Goal: Task Accomplishment & Management: Complete application form

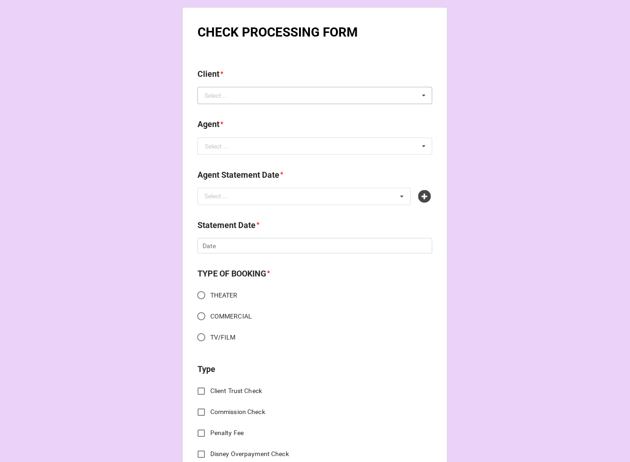
click at [218, 99] on div "Select ..." at bounding box center [221, 96] width 39 height 11
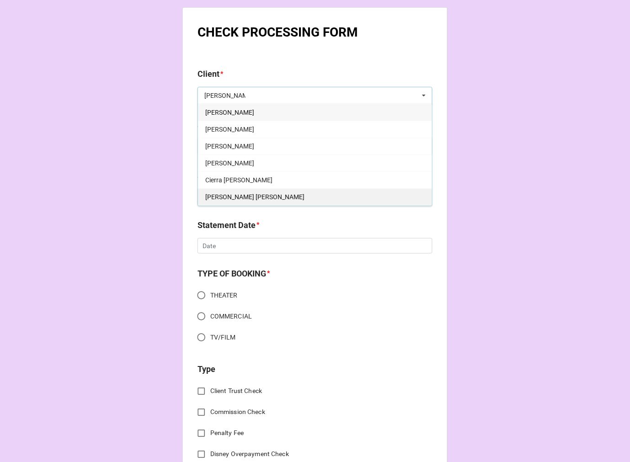
type input "jackson"
click at [249, 194] on span "[PERSON_NAME] [PERSON_NAME]" at bounding box center [254, 196] width 99 height 7
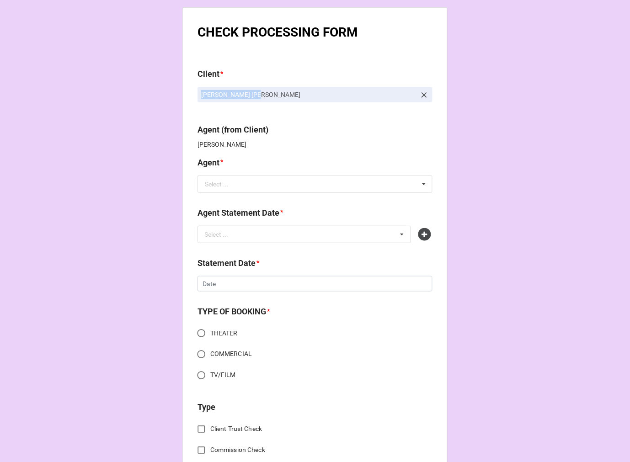
drag, startPoint x: 273, startPoint y: 103, endPoint x: 200, endPoint y: 103, distance: 73.2
click at [200, 103] on div "[PERSON_NAME] [PERSON_NAME]" at bounding box center [315, 98] width 235 height 23
copy p "[PERSON_NAME] [PERSON_NAME]"
click at [420, 92] on icon at bounding box center [424, 95] width 9 height 9
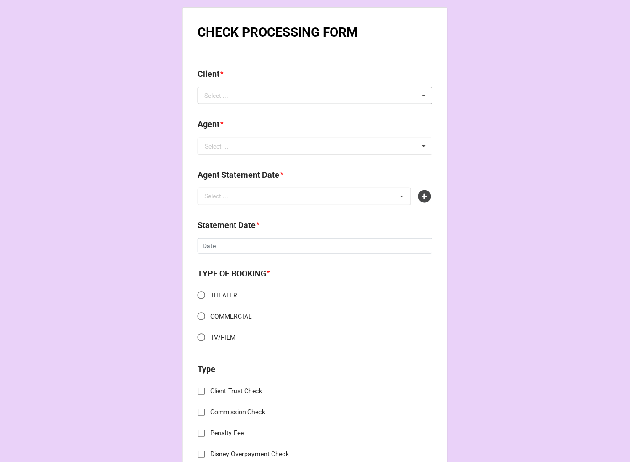
click at [385, 97] on div "Select ... Alfred Jackson Andre Jackson Brooke Jackson Christie Jackson Cierra …" at bounding box center [315, 95] width 235 height 17
type input "jessica"
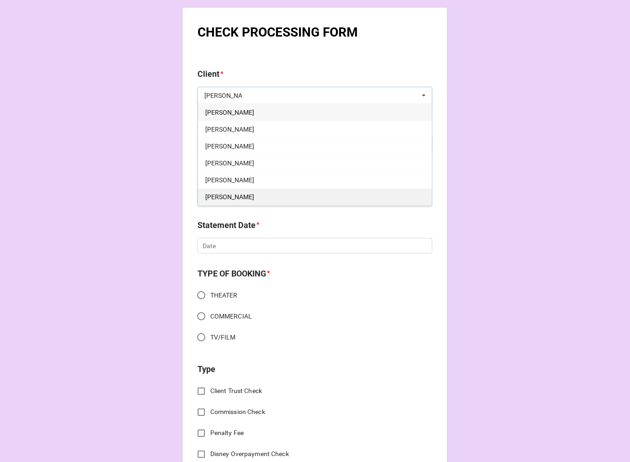
scroll to position [51, 0]
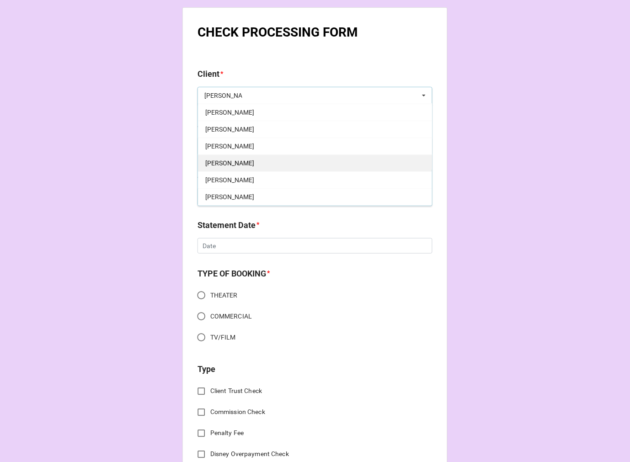
click at [246, 163] on div "Jessica Pierini" at bounding box center [315, 163] width 234 height 17
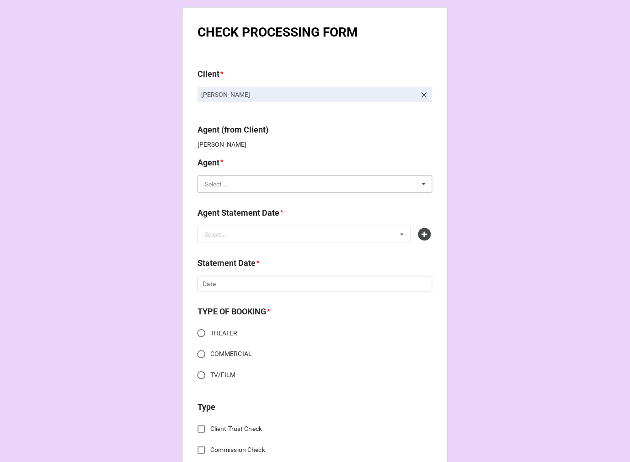
click at [232, 182] on input "text" at bounding box center [315, 184] width 234 height 16
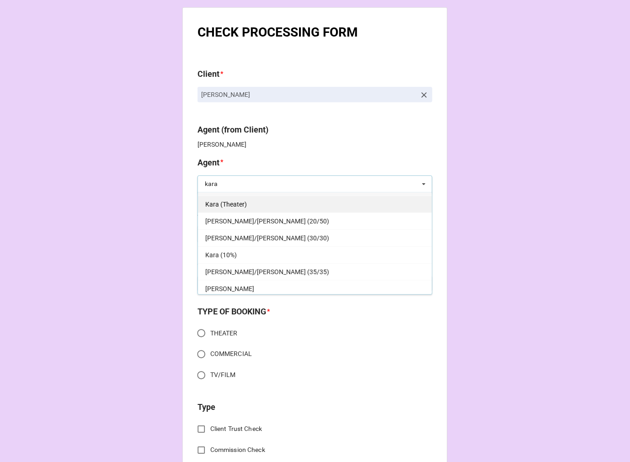
scroll to position [16, 0]
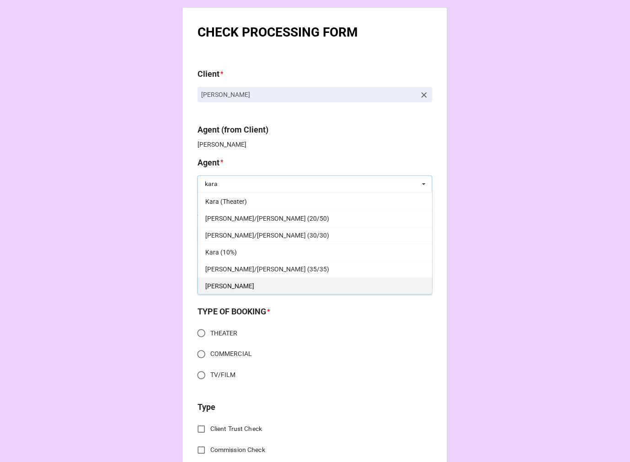
type input "kara"
click at [213, 286] on span "[PERSON_NAME]" at bounding box center [229, 286] width 49 height 7
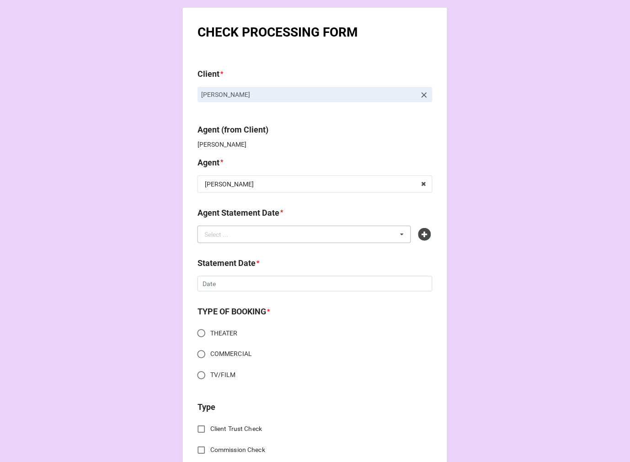
click at [232, 235] on div "Select ..." at bounding box center [221, 234] width 39 height 11
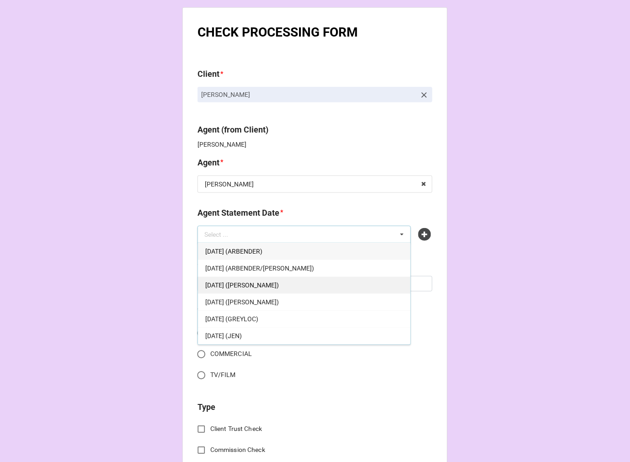
scroll to position [51, 0]
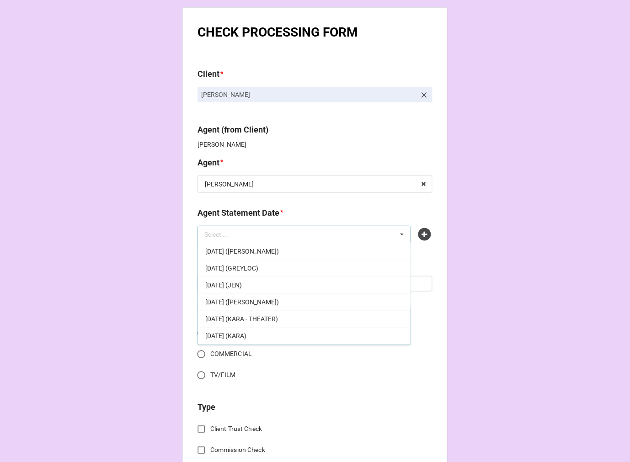
click at [246, 332] on span "OCTOBER 3, 2025 (KARA)" at bounding box center [225, 335] width 41 height 7
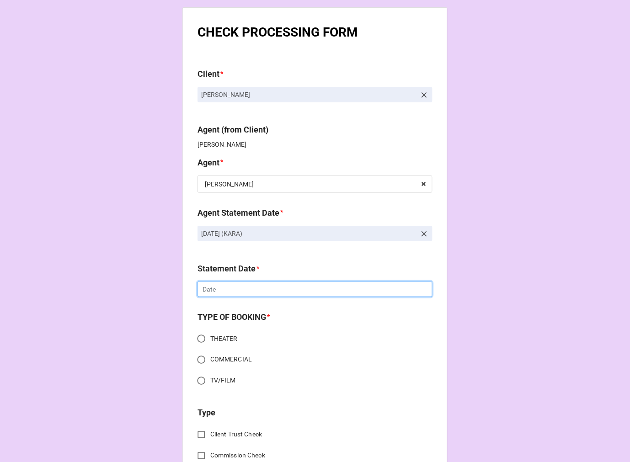
click at [222, 285] on input "text" at bounding box center [315, 290] width 235 height 16
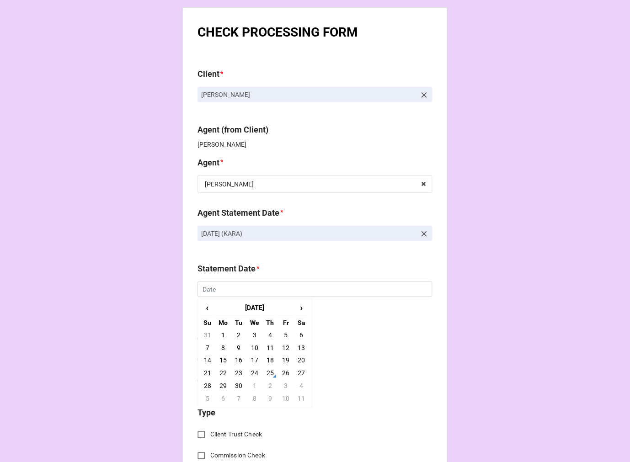
click at [284, 387] on td "3" at bounding box center [286, 386] width 16 height 13
type input "10/3/2025"
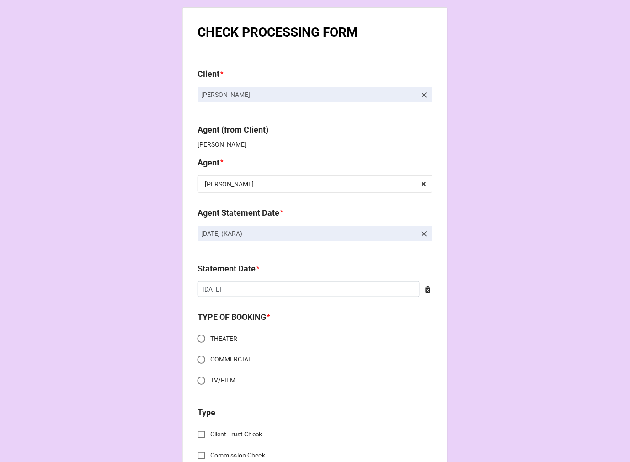
click at [199, 337] on input "THEATER" at bounding box center [202, 339] width 18 height 18
radio input "true"
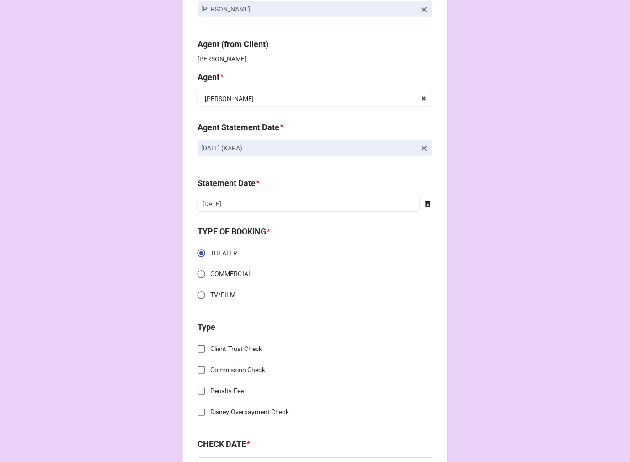
scroll to position [102, 0]
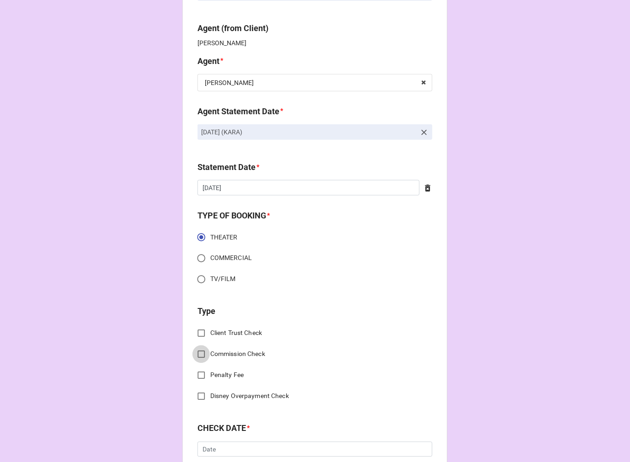
click at [197, 354] on input "Commission Check" at bounding box center [202, 355] width 18 height 18
checkbox input "true"
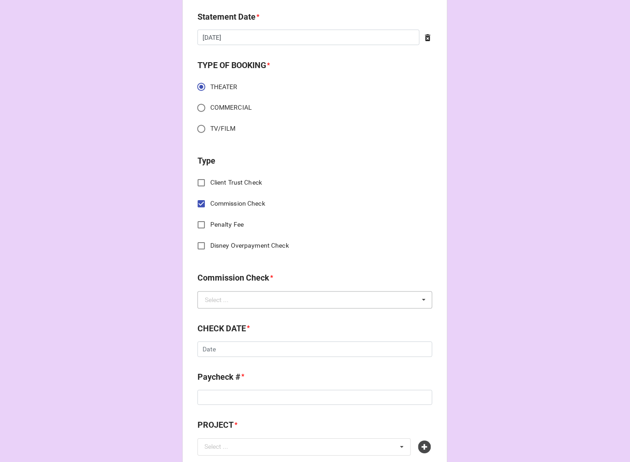
scroll to position [254, 0]
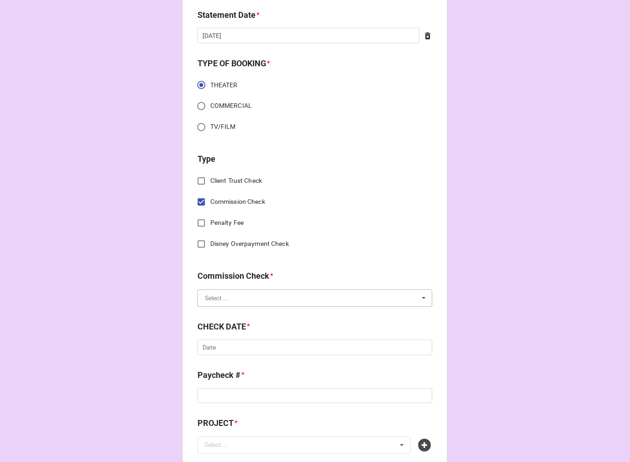
click at [292, 300] on input "text" at bounding box center [315, 298] width 234 height 16
click at [257, 314] on div "FSE (Client)" at bounding box center [315, 315] width 234 height 17
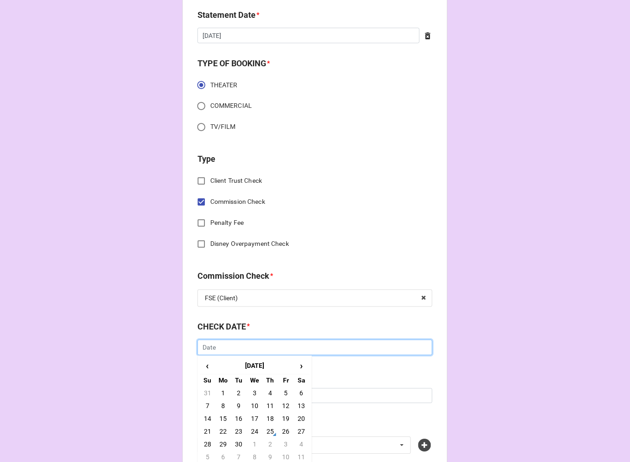
click at [234, 349] on input "text" at bounding box center [315, 348] width 235 height 16
click at [234, 431] on td "23" at bounding box center [239, 432] width 16 height 13
type input "9/23/2025"
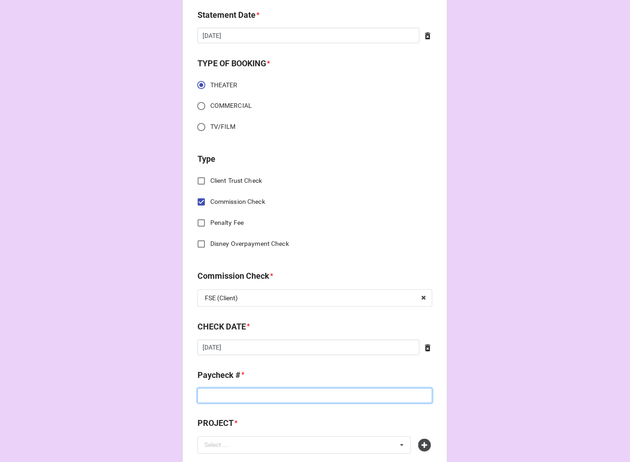
click at [245, 396] on input at bounding box center [315, 397] width 235 height 16
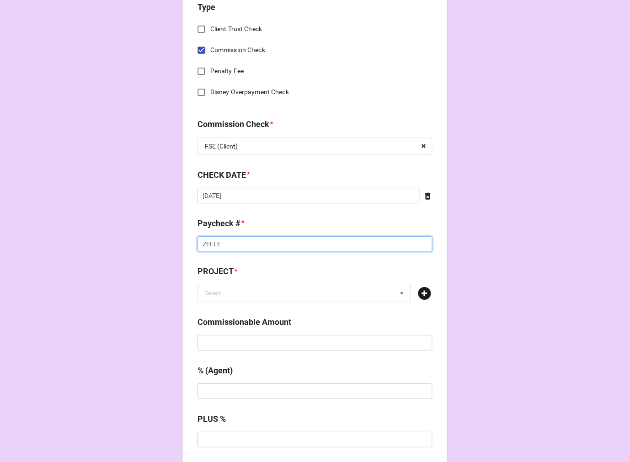
type input "ZELLE"
click at [422, 291] on icon at bounding box center [424, 293] width 13 height 13
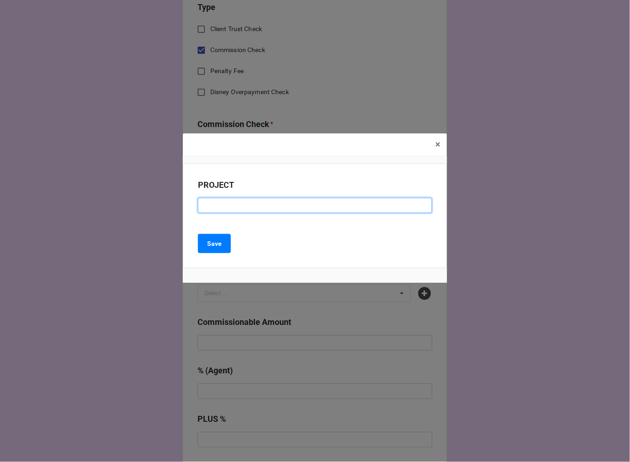
click at [252, 204] on input at bounding box center [315, 206] width 234 height 16
type input "LEGOLAND (HALLOWEEN & HOLIDAY 2025)"
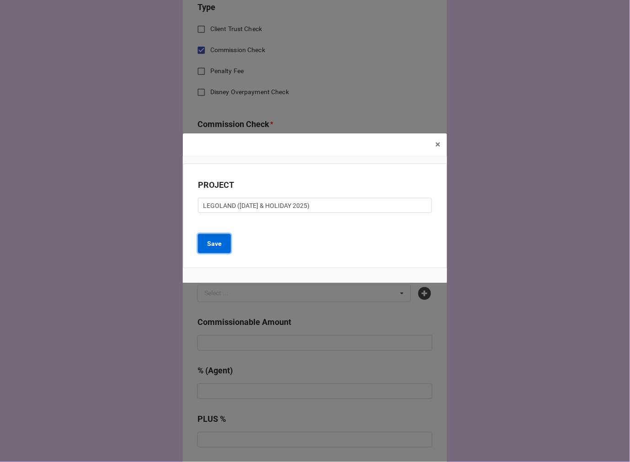
click at [215, 245] on b "Save" at bounding box center [214, 244] width 15 height 10
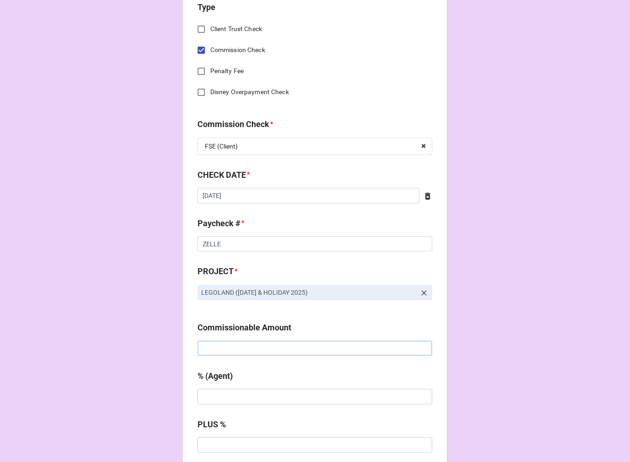
click at [220, 350] on input "text" at bounding box center [315, 349] width 235 height 16
paste input "$1,610.00"
type input "$1,610.00"
click at [239, 390] on input "text" at bounding box center [315, 397] width 235 height 16
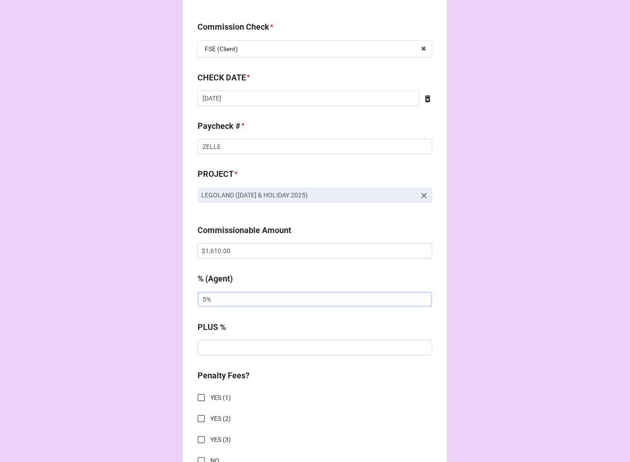
scroll to position [610, 0]
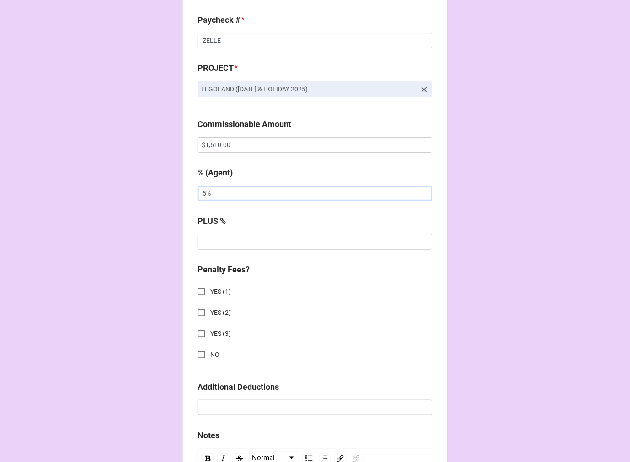
type input "5%"
click at [199, 354] on input "NO" at bounding box center [202, 355] width 18 height 18
checkbox input "true"
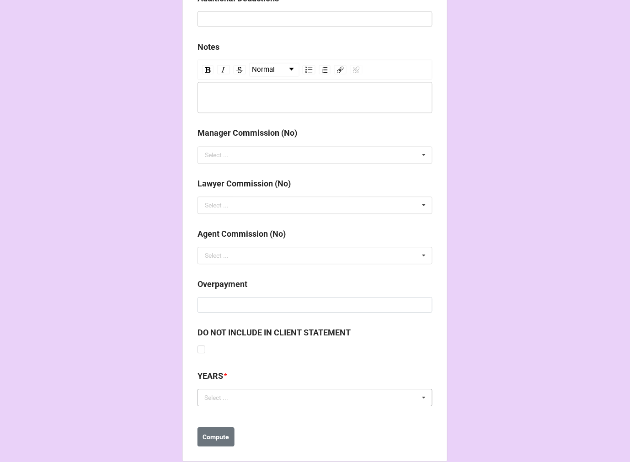
scroll to position [1013, 0]
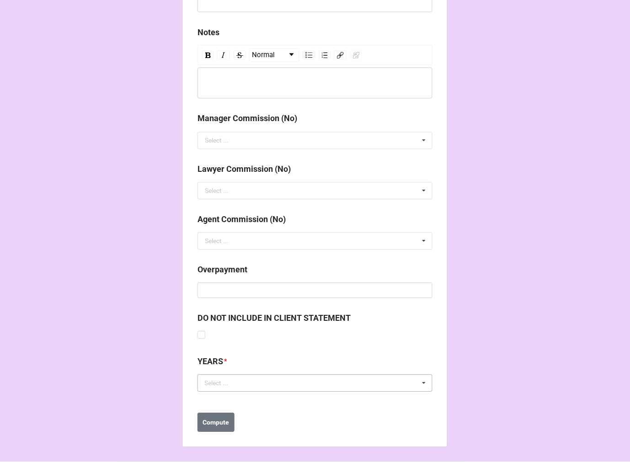
click at [264, 384] on div "Select ... No results found." at bounding box center [315, 383] width 235 height 17
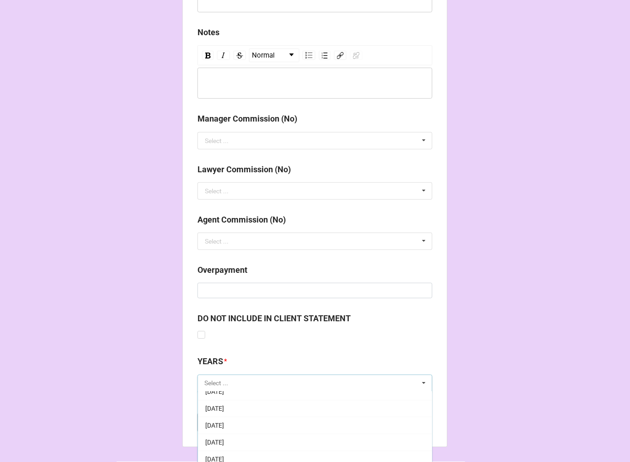
scroll to position [102, 0]
click at [224, 449] on span "[DATE]" at bounding box center [214, 451] width 19 height 7
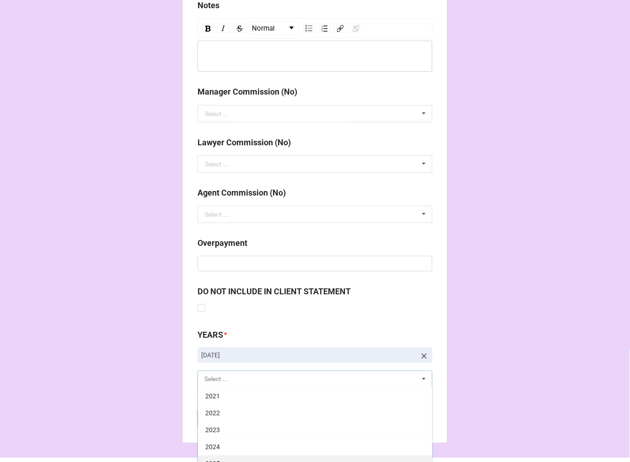
scroll to position [1064, 0]
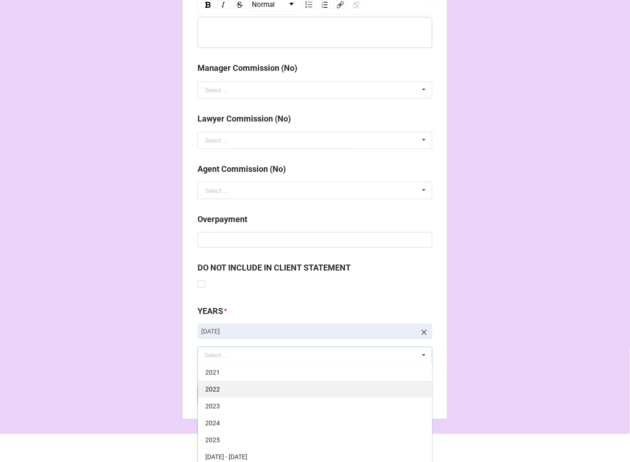
click at [233, 437] on div "2025" at bounding box center [315, 440] width 234 height 17
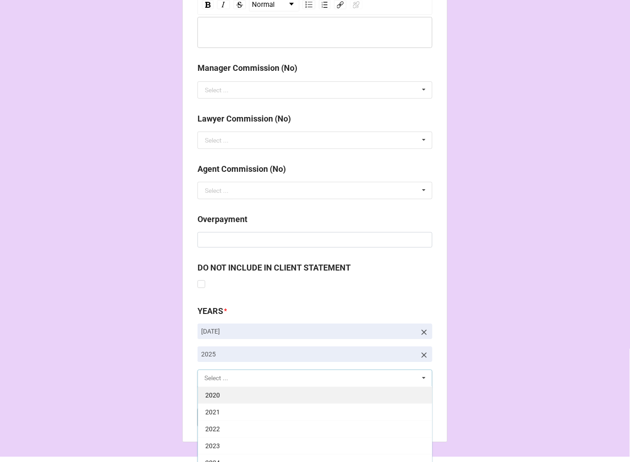
scroll to position [186, 0]
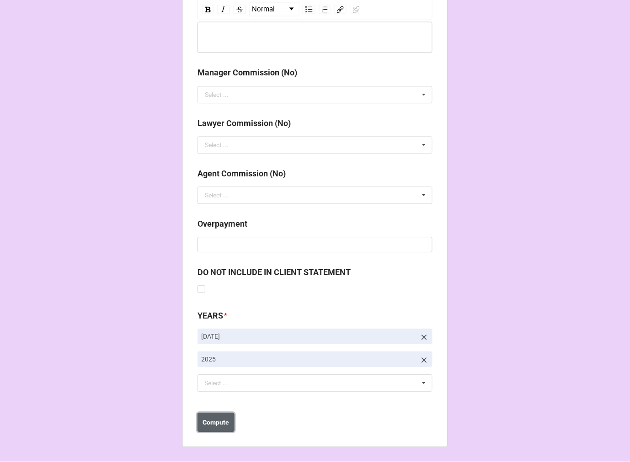
click at [215, 427] on b "Compute" at bounding box center [216, 423] width 27 height 10
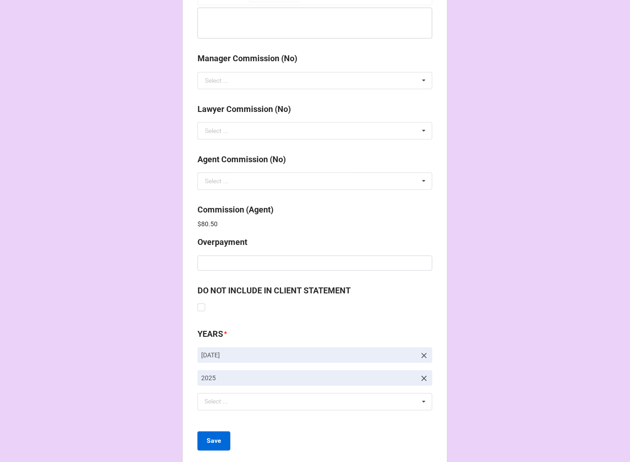
scroll to position [1091, 0]
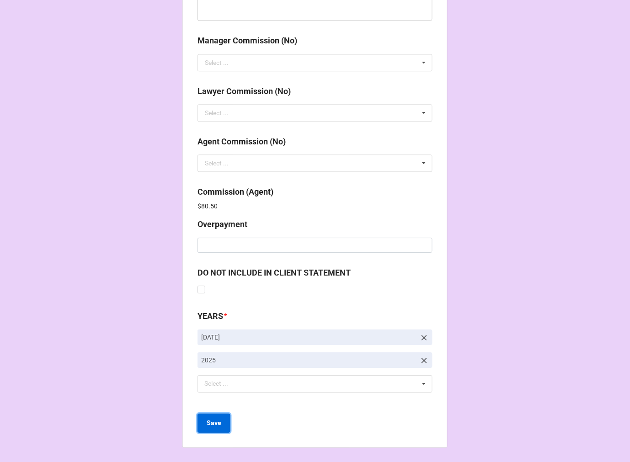
click at [204, 426] on button "Save" at bounding box center [214, 423] width 33 height 19
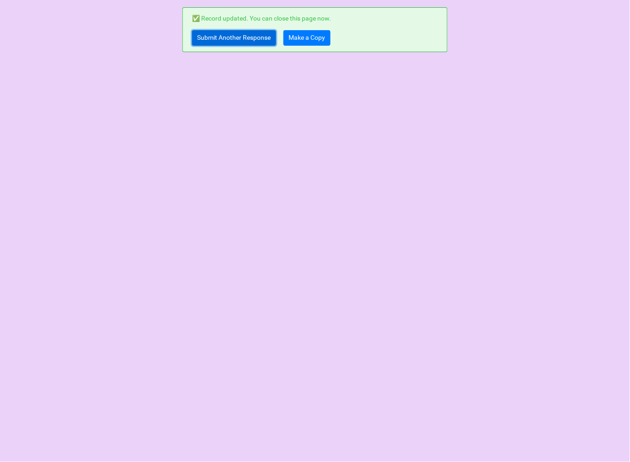
click at [222, 37] on link "Submit Another Response" at bounding box center [234, 38] width 84 height 16
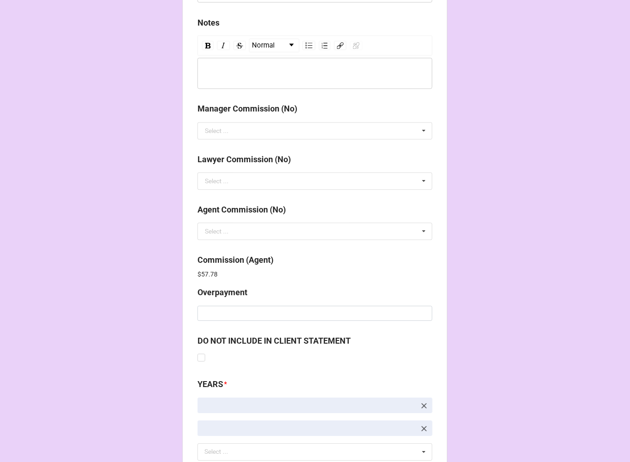
scroll to position [1091, 0]
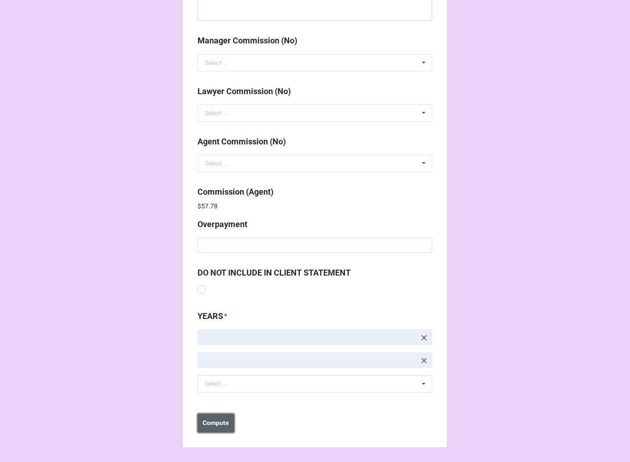
click at [215, 425] on b "Compute" at bounding box center [216, 423] width 27 height 10
click at [214, 425] on b "Save" at bounding box center [214, 423] width 15 height 10
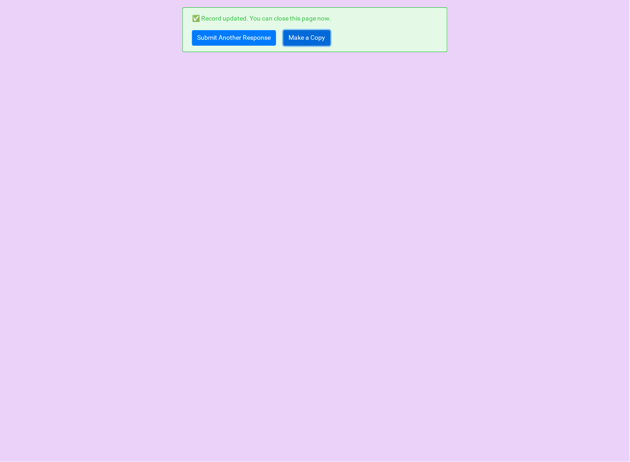
click at [302, 37] on link "Make a Copy" at bounding box center [307, 38] width 47 height 16
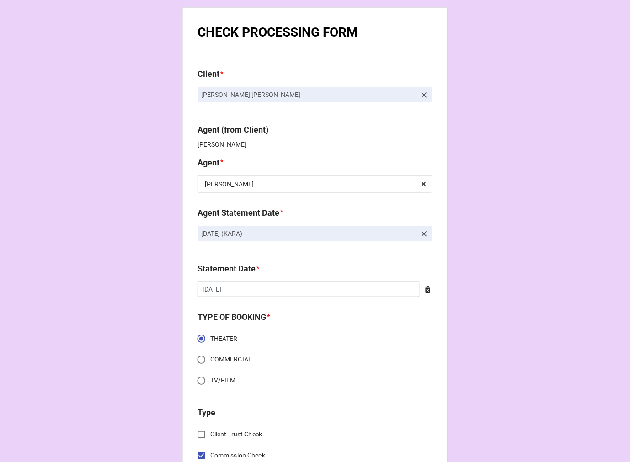
click at [423, 235] on icon at bounding box center [424, 234] width 9 height 9
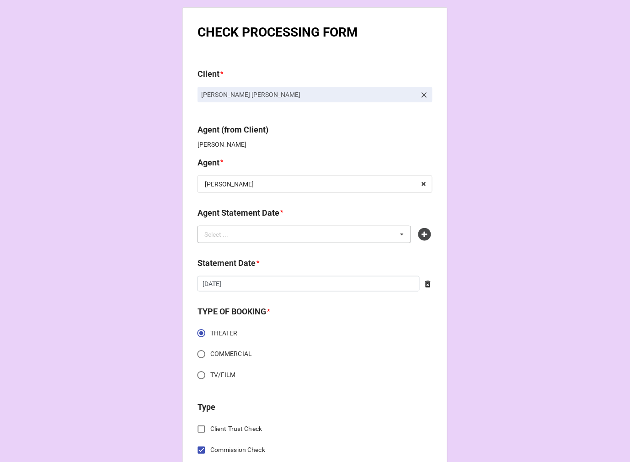
click at [342, 234] on div "Select ... No results found." at bounding box center [305, 234] width 214 height 17
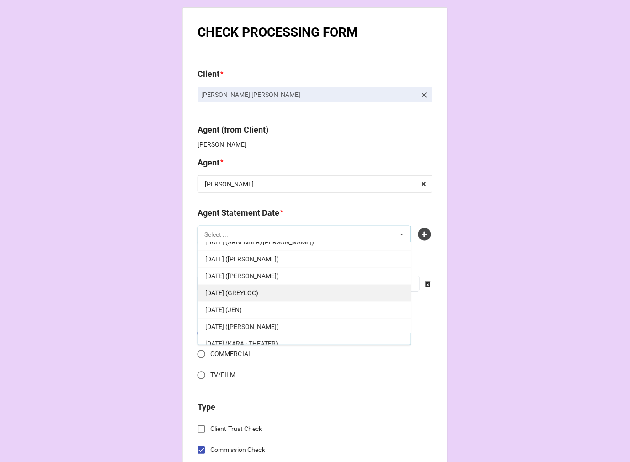
scroll to position [51, 0]
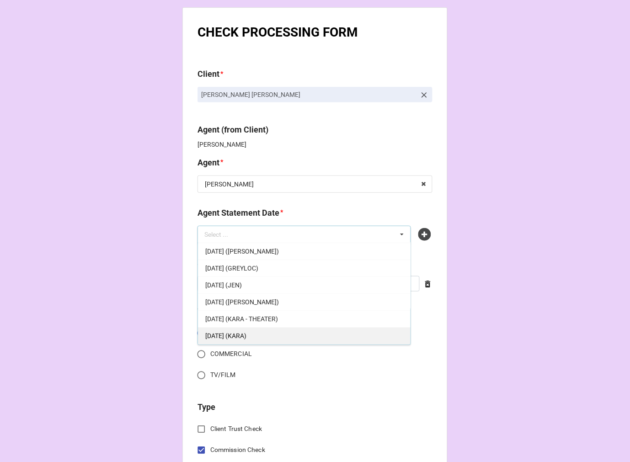
click at [246, 334] on span "[DATE] (KARA)" at bounding box center [225, 335] width 41 height 7
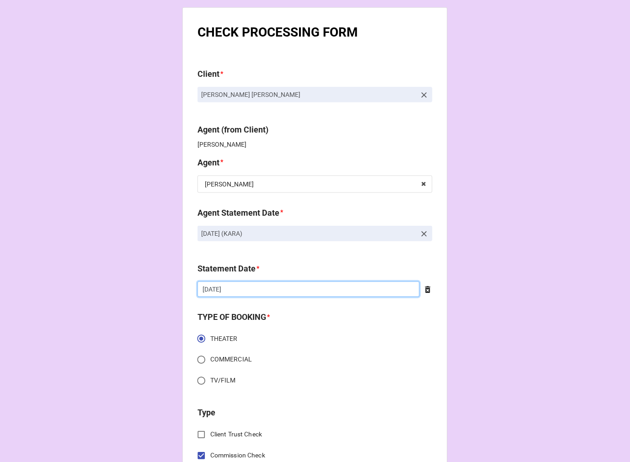
click at [294, 294] on input "[DATE]" at bounding box center [309, 290] width 222 height 16
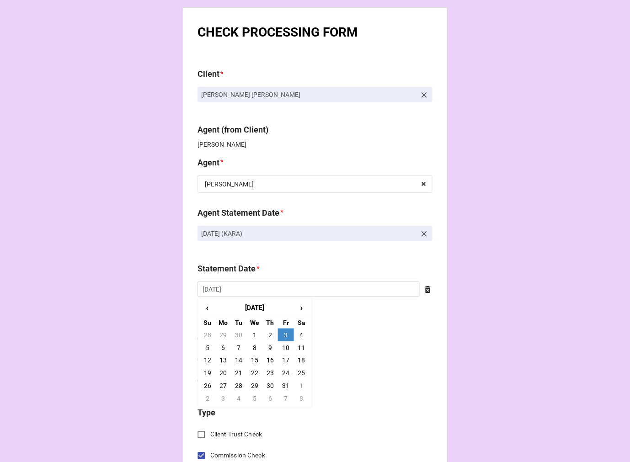
drag, startPoint x: 283, startPoint y: 332, endPoint x: 293, endPoint y: 334, distance: 10.2
click at [283, 332] on td "3" at bounding box center [286, 335] width 16 height 13
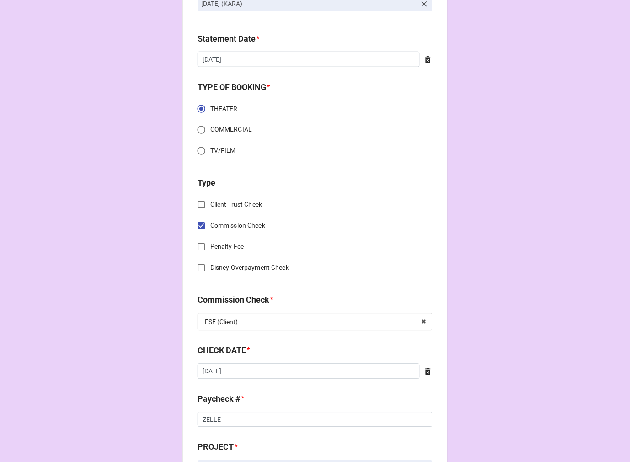
scroll to position [254, 0]
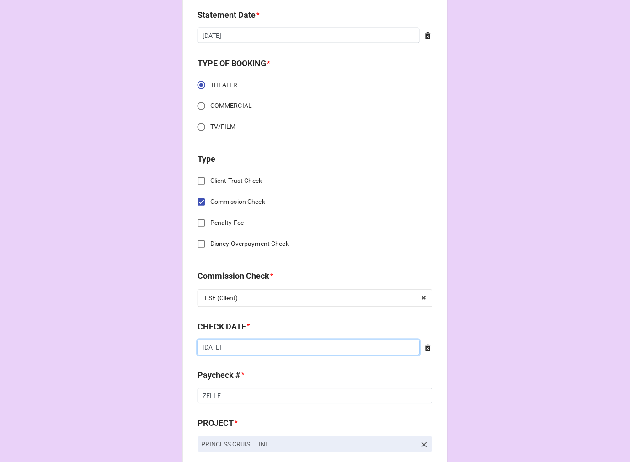
click at [241, 345] on input "9/18/2025" at bounding box center [309, 348] width 222 height 16
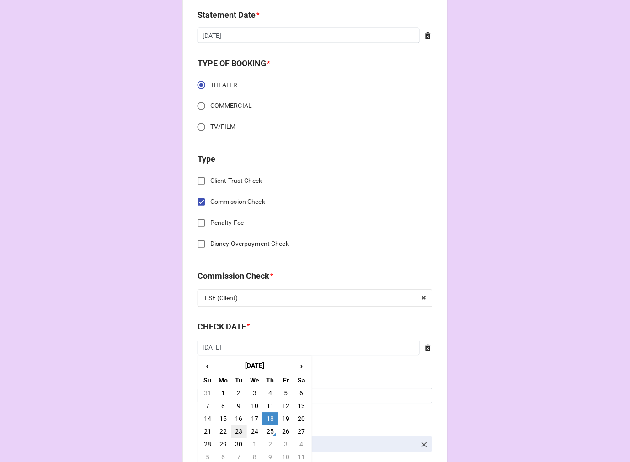
click at [239, 430] on td "23" at bounding box center [239, 432] width 16 height 13
type input "9/23/2025"
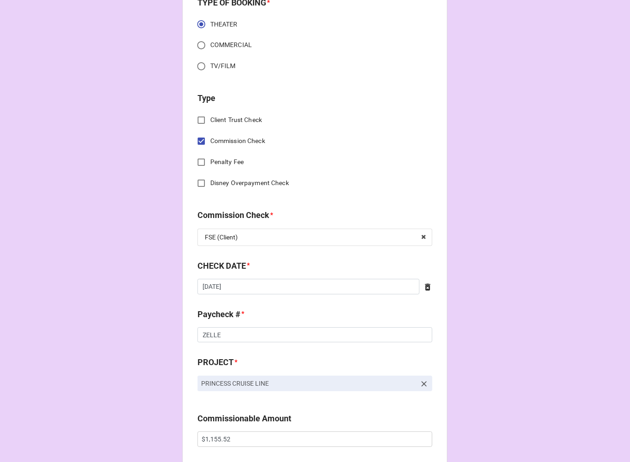
scroll to position [457, 0]
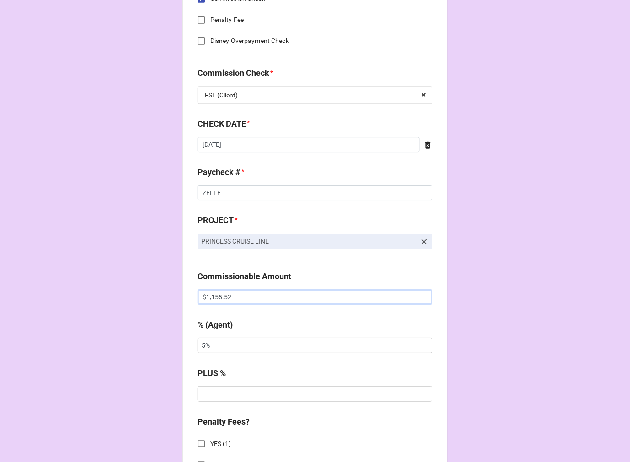
drag, startPoint x: 234, startPoint y: 299, endPoint x: 154, endPoint y: 299, distance: 79.6
click at [168, 299] on div "CHECK PROCESSING FORM Client * Jackson DiGiacomo Agent (from Client) Kara Agent…" at bounding box center [315, 303] width 630 height 1521
paste input "72.2"
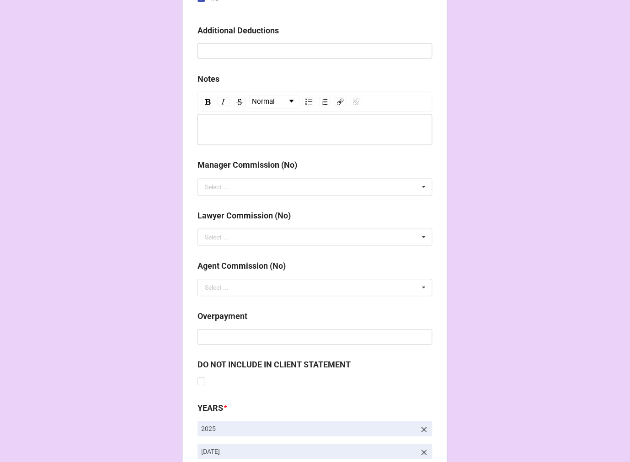
scroll to position [1059, 0]
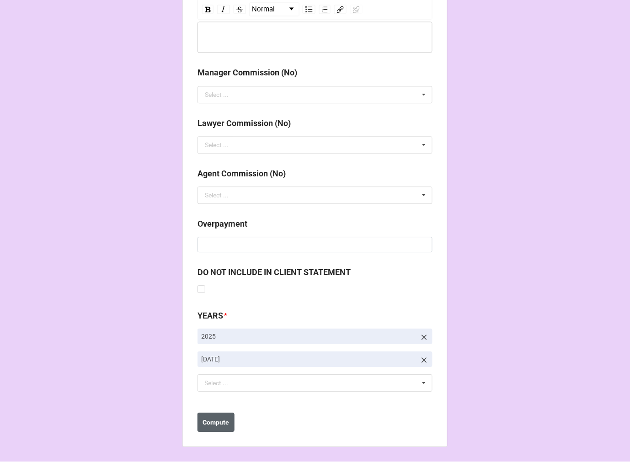
type input "$72.22"
click at [217, 424] on b "Compute" at bounding box center [216, 423] width 27 height 10
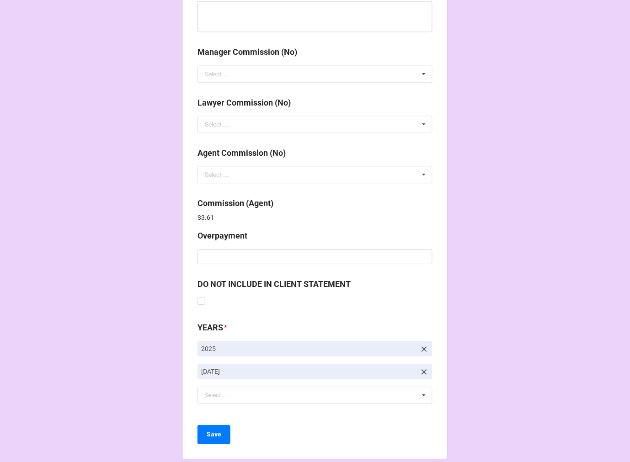
scroll to position [1091, 0]
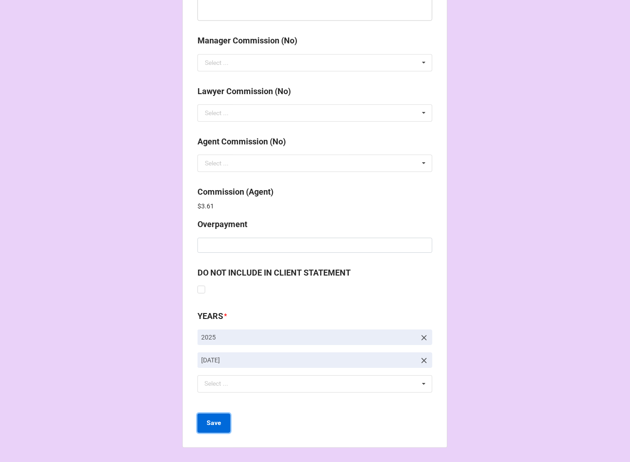
click at [213, 423] on b "Save" at bounding box center [214, 423] width 15 height 10
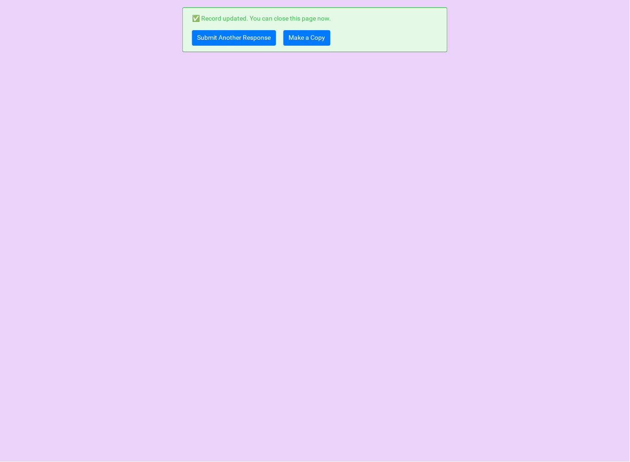
scroll to position [0, 0]
click at [298, 37] on link "Make a Copy" at bounding box center [307, 38] width 47 height 16
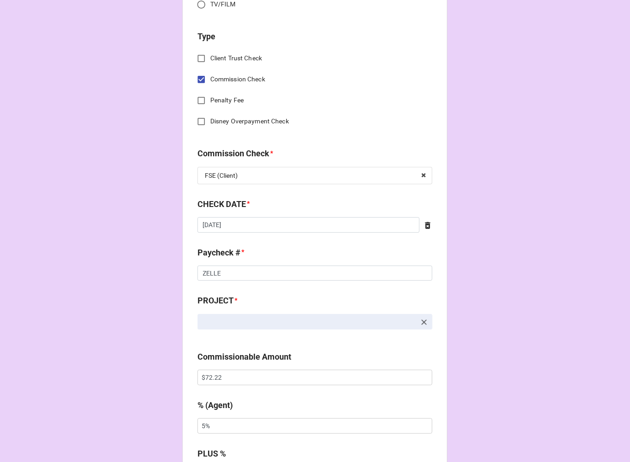
scroll to position [406, 0]
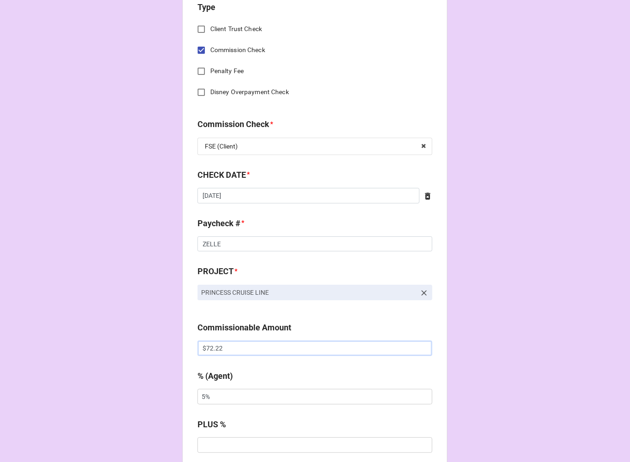
drag, startPoint x: 225, startPoint y: 349, endPoint x: 173, endPoint y: 337, distance: 53.9
click at [177, 339] on div "CHECK PROCESSING FORM Client * Jackson DiGiacomo Agent (from Client) Kara Agent…" at bounding box center [315, 354] width 630 height 1521
paste input "2,722.78"
type input "$2,722.78"
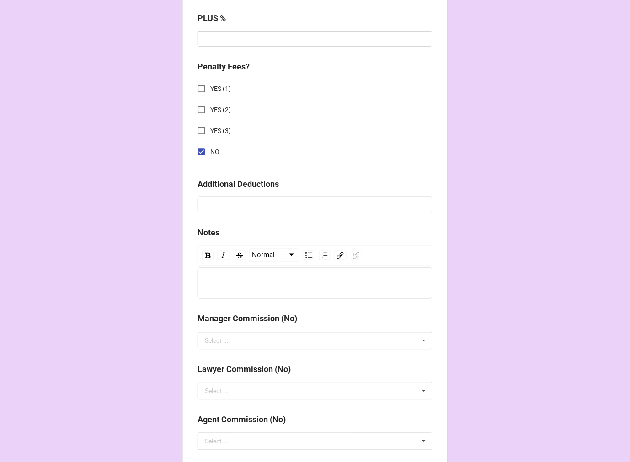
scroll to position [1059, 0]
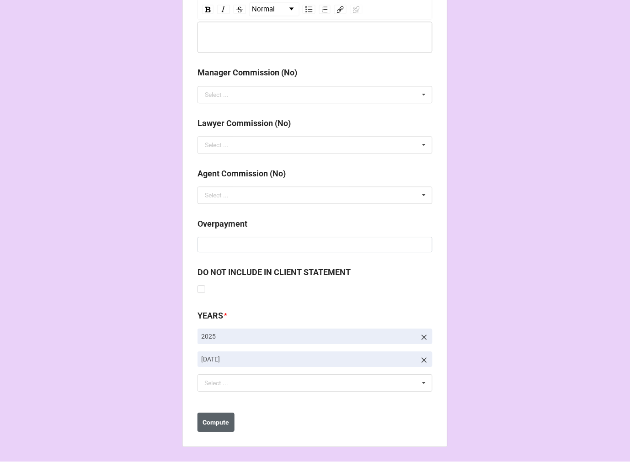
type input "10%"
click at [203, 419] on b "Compute" at bounding box center [216, 423] width 27 height 10
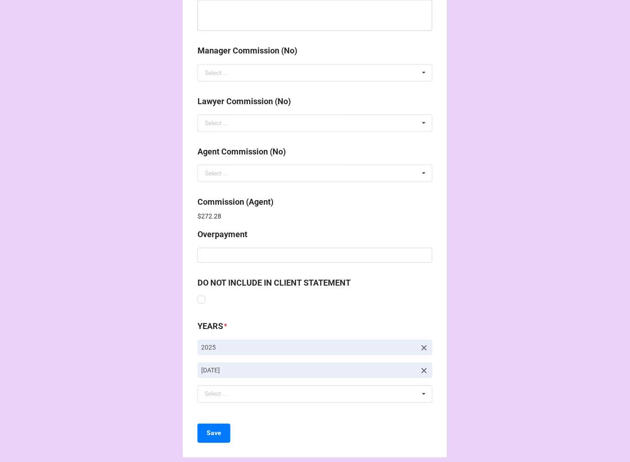
scroll to position [1091, 0]
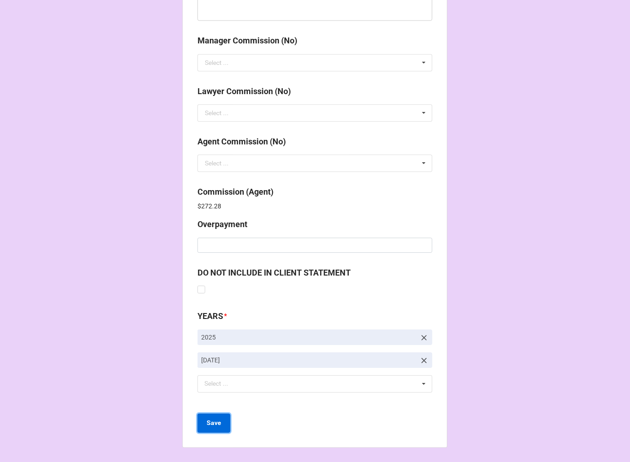
click at [216, 422] on b "Save" at bounding box center [214, 423] width 15 height 10
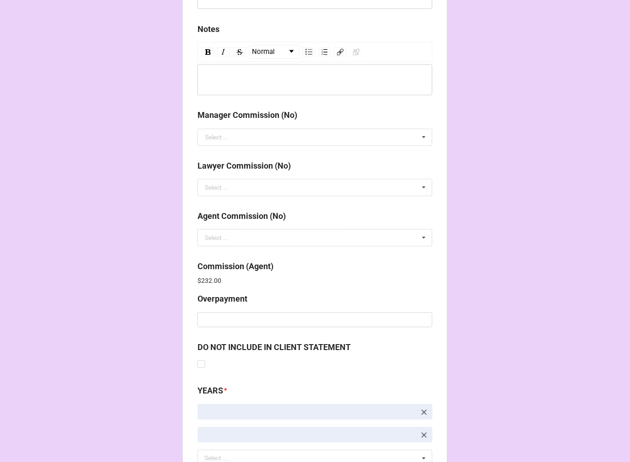
scroll to position [1091, 0]
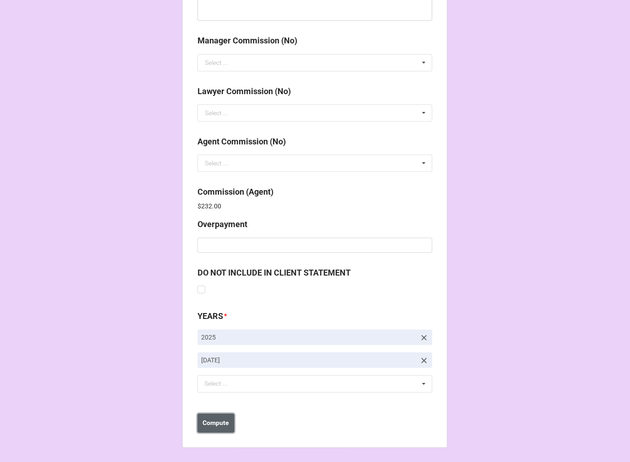
click at [210, 426] on b "Compute" at bounding box center [216, 423] width 27 height 10
click at [209, 424] on b "Save" at bounding box center [214, 423] width 15 height 10
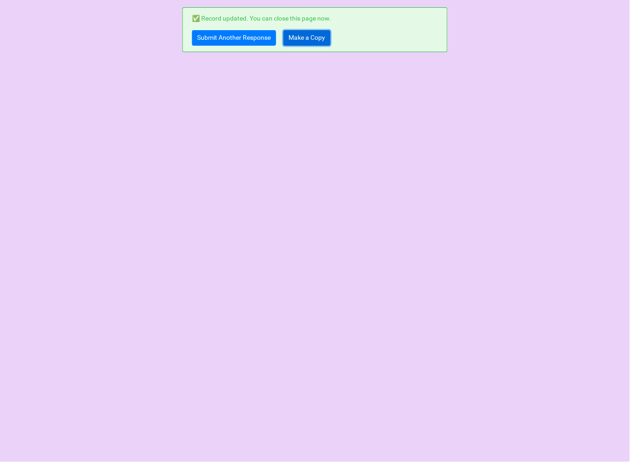
click at [300, 39] on link "Make a Copy" at bounding box center [307, 38] width 47 height 16
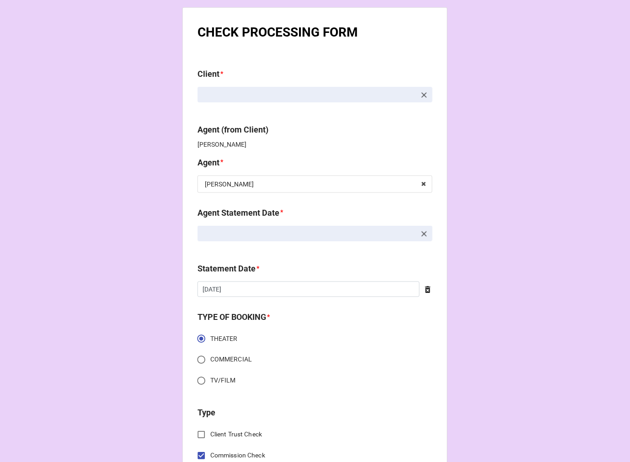
click at [424, 234] on icon at bounding box center [424, 234] width 9 height 9
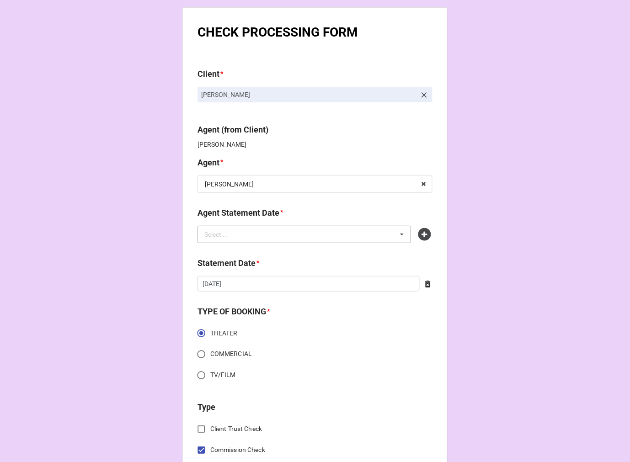
click at [354, 238] on div "Select ... No results found." at bounding box center [305, 234] width 214 height 17
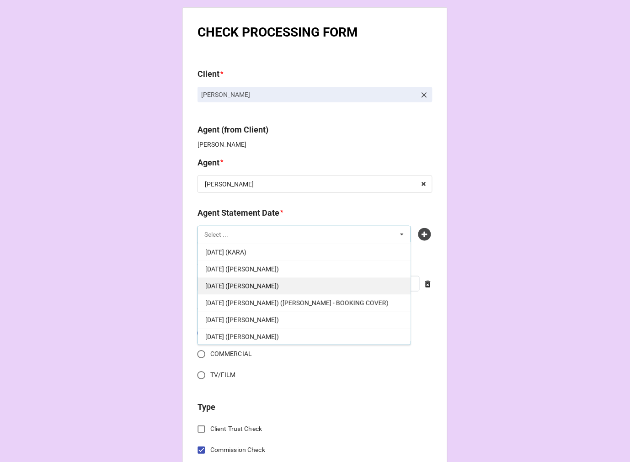
scroll to position [152, 0]
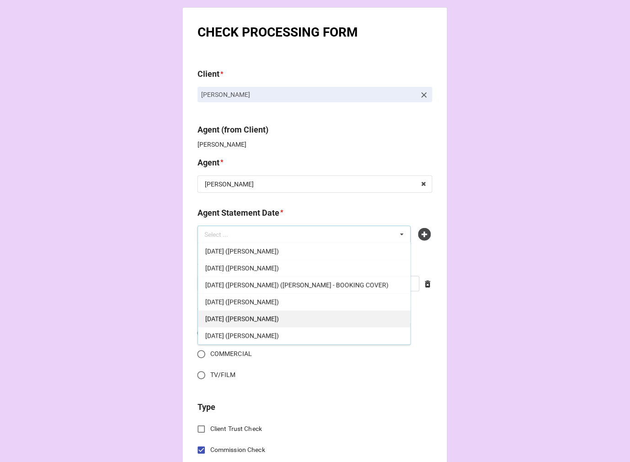
click at [292, 314] on div "[DATE] ([PERSON_NAME])" at bounding box center [304, 318] width 213 height 17
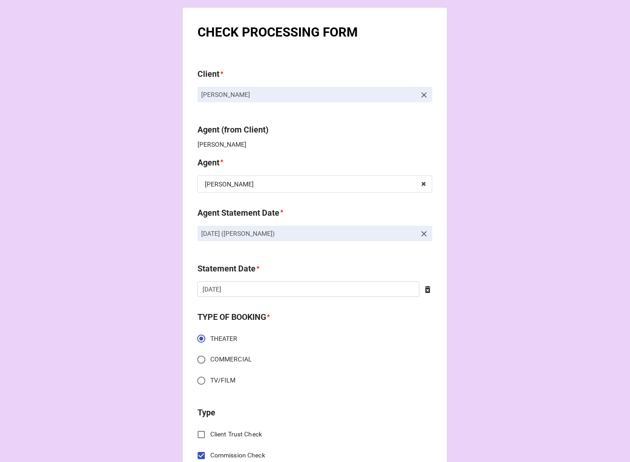
click at [425, 285] on div at bounding box center [426, 289] width 13 height 10
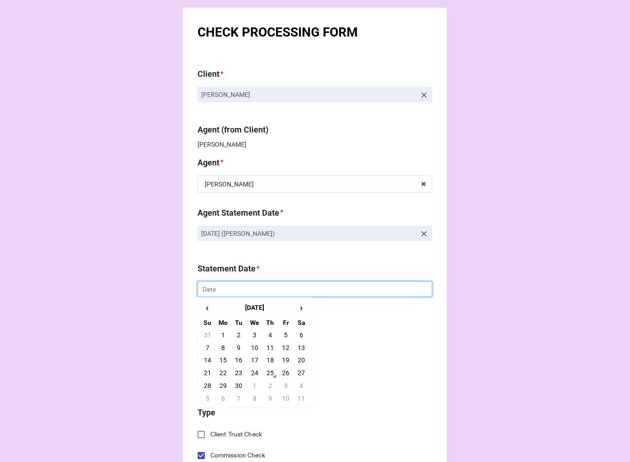
click at [335, 291] on input "text" at bounding box center [315, 290] width 235 height 16
click at [284, 389] on td "3" at bounding box center [286, 386] width 16 height 13
type input "[DATE]"
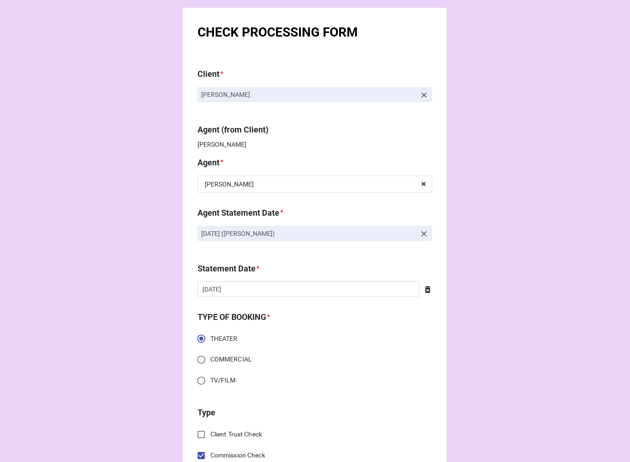
scroll to position [305, 0]
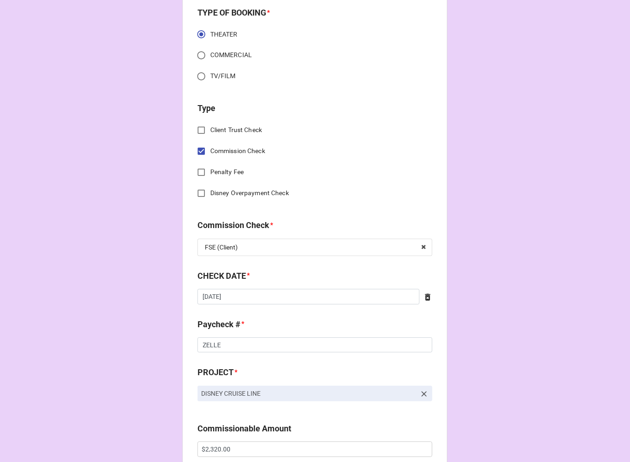
click at [423, 298] on icon at bounding box center [427, 297] width 9 height 9
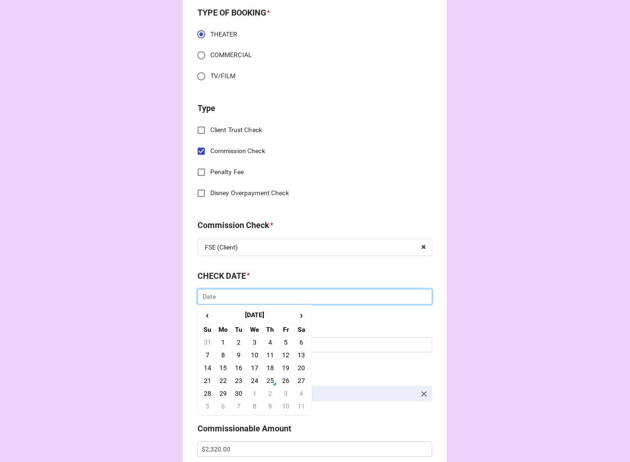
click at [333, 296] on input "text" at bounding box center [315, 297] width 235 height 16
click at [250, 382] on td "24" at bounding box center [255, 381] width 16 height 13
type input "9/24/2025"
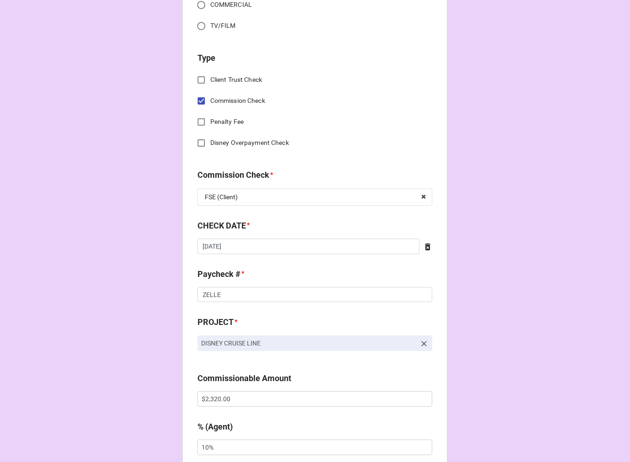
scroll to position [508, 0]
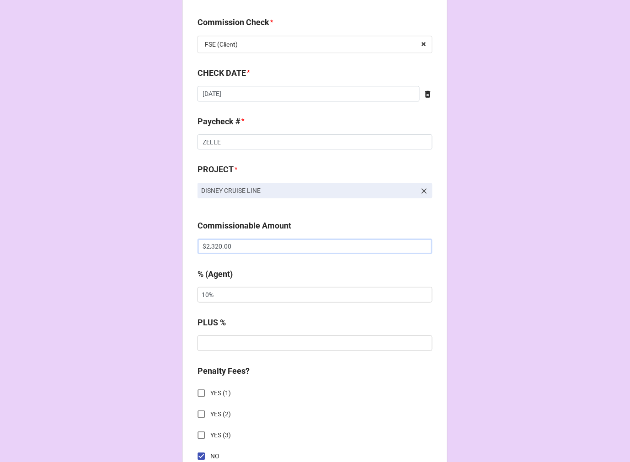
drag, startPoint x: 183, startPoint y: 235, endPoint x: 144, endPoint y: 234, distance: 38.9
click at [161, 234] on div "CHECK PROCESSING FORM Client * Faith Brooks Agent (from Client) Kellie Agent * …" at bounding box center [315, 252] width 630 height 1521
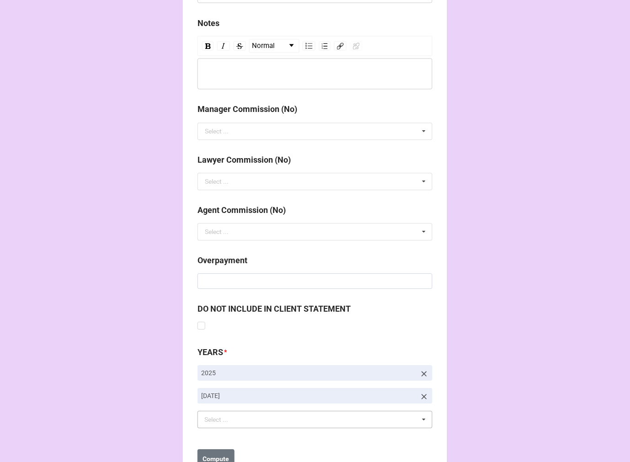
scroll to position [1059, 0]
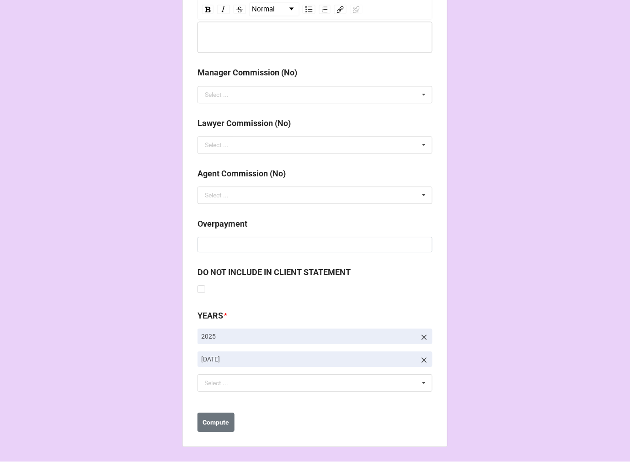
click at [420, 363] on icon at bounding box center [424, 360] width 9 height 9
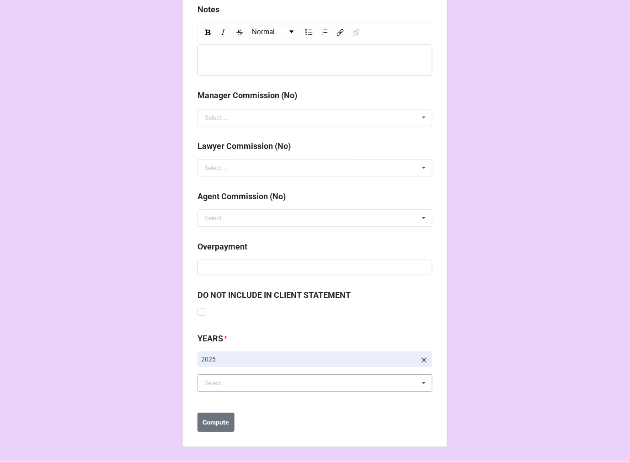
click at [308, 385] on div "Select ... No results found." at bounding box center [315, 383] width 235 height 17
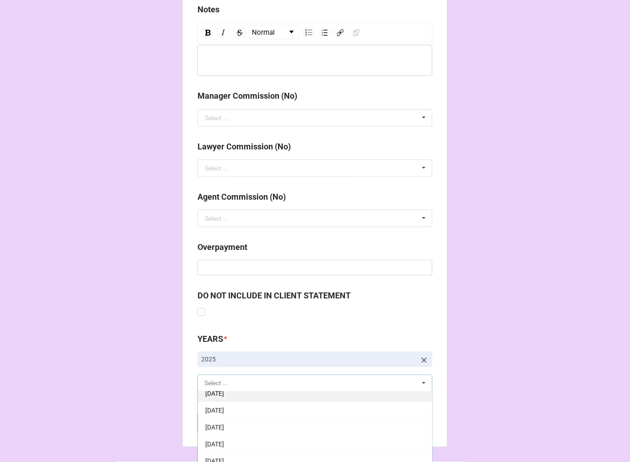
scroll to position [102, 0]
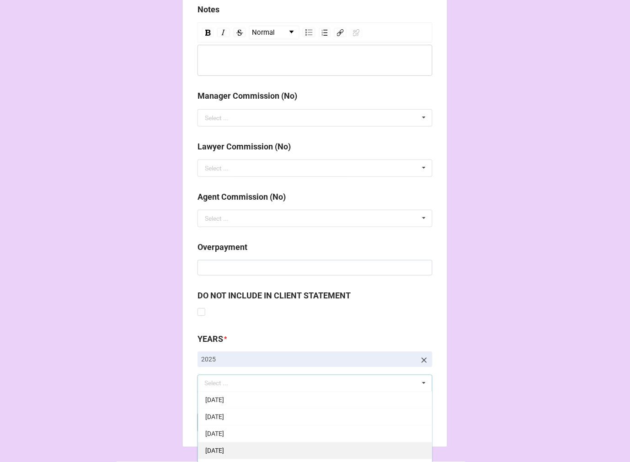
click at [255, 454] on div "[DATE]" at bounding box center [315, 451] width 234 height 17
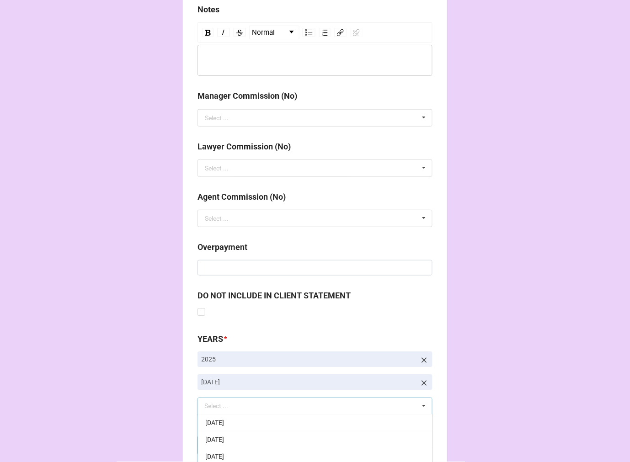
drag, startPoint x: 543, startPoint y: 335, endPoint x: 489, endPoint y: 358, distance: 58.8
click at [213, 446] on b "Compute" at bounding box center [216, 446] width 27 height 10
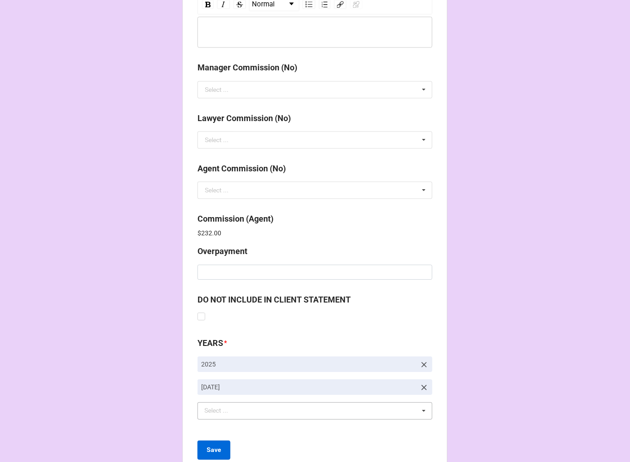
scroll to position [1091, 0]
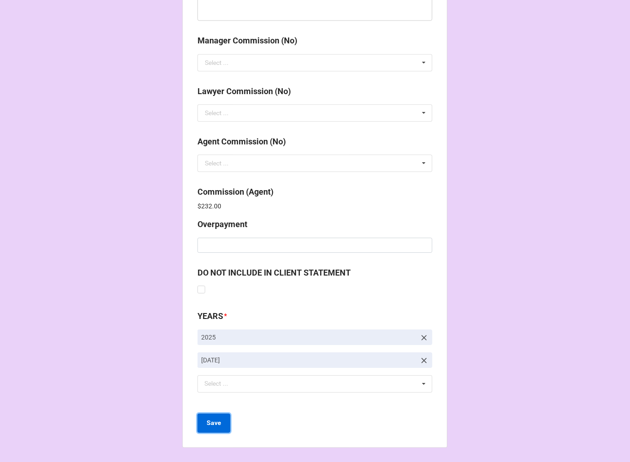
click at [209, 426] on b "Save" at bounding box center [214, 423] width 15 height 10
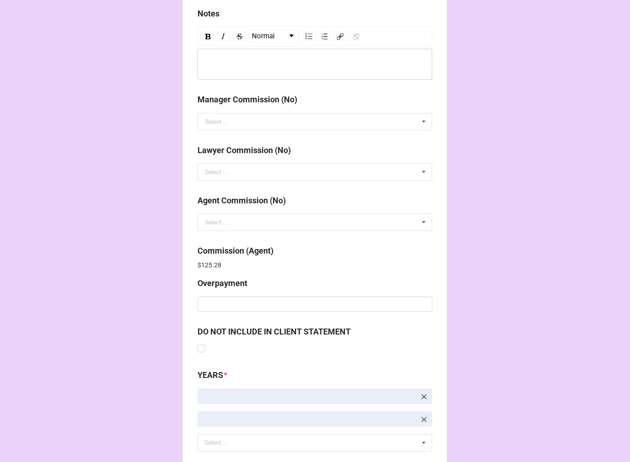
scroll to position [1091, 0]
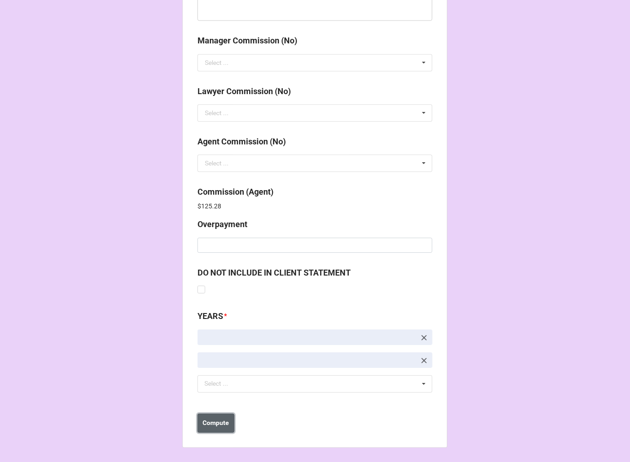
click at [218, 423] on b "Compute" at bounding box center [216, 423] width 27 height 10
click at [217, 423] on b "Save" at bounding box center [214, 423] width 15 height 10
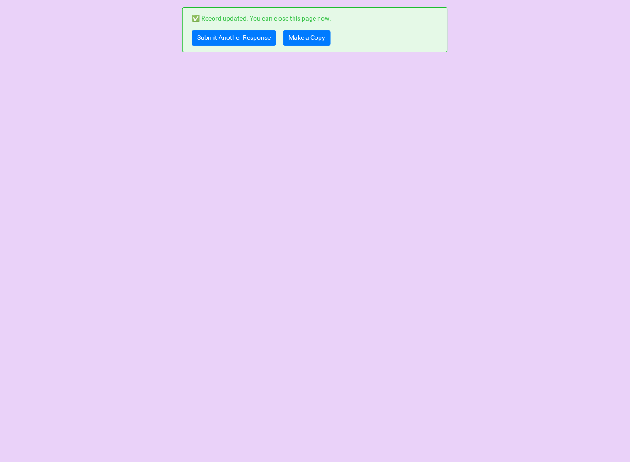
scroll to position [0, 0]
click at [306, 35] on link "Make a Copy" at bounding box center [307, 38] width 47 height 16
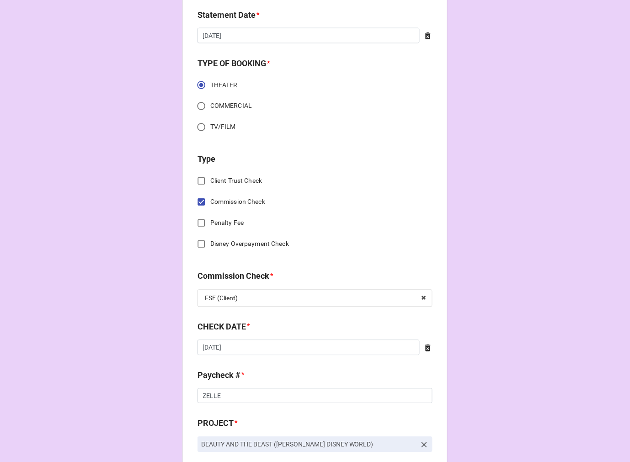
scroll to position [305, 0]
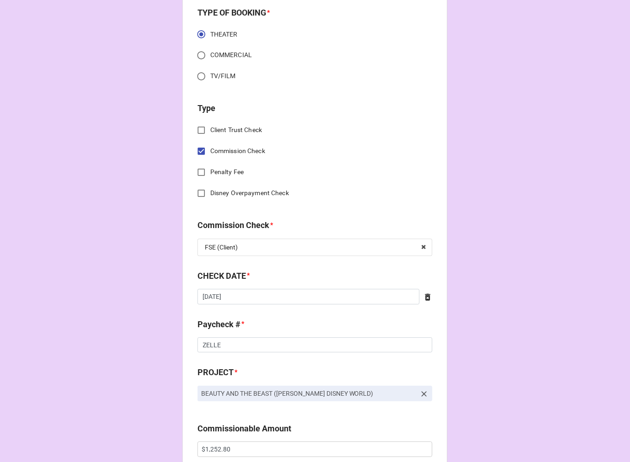
click at [423, 297] on icon at bounding box center [427, 297] width 9 height 9
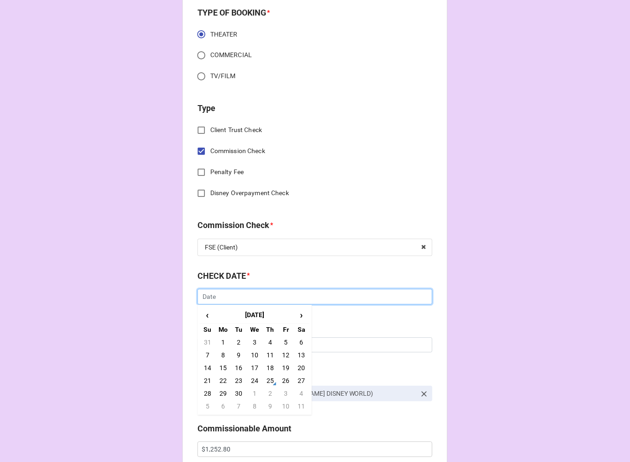
click at [345, 298] on input "text" at bounding box center [315, 297] width 235 height 16
click at [254, 380] on td "24" at bounding box center [255, 381] width 16 height 13
type input "9/24/2025"
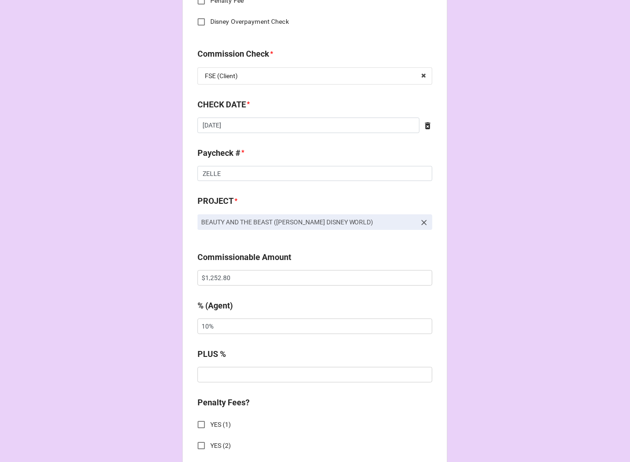
scroll to position [508, 0]
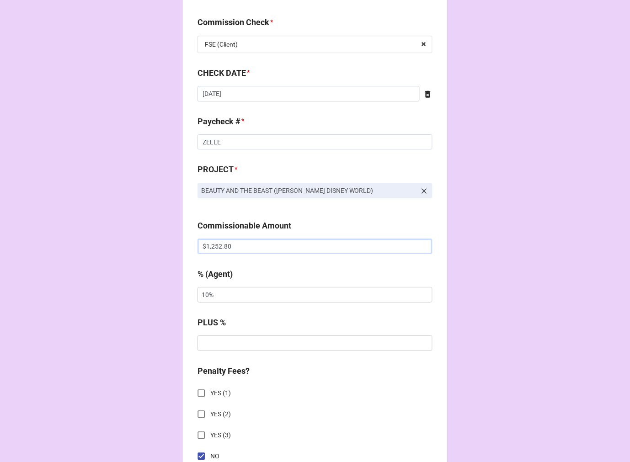
drag, startPoint x: 242, startPoint y: 243, endPoint x: 130, endPoint y: 238, distance: 112.1
click at [151, 239] on div "CHECK PROCESSING FORM Client * Rafa Pepen Agent (from Client) Arbender Agent * …" at bounding box center [315, 252] width 630 height 1521
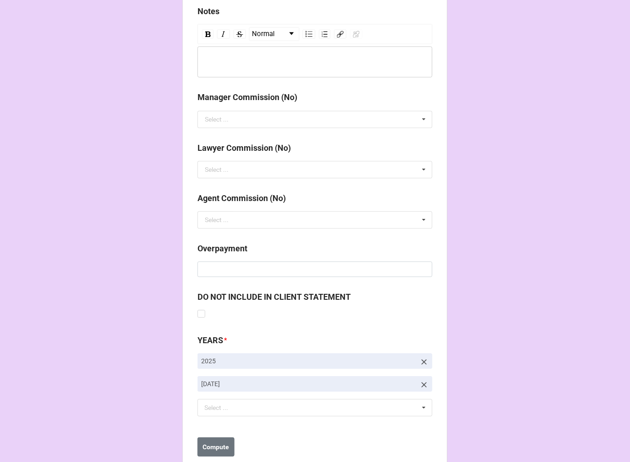
scroll to position [1059, 0]
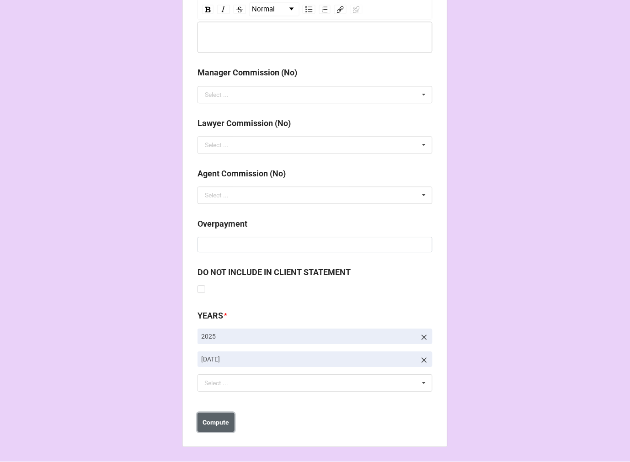
click at [223, 421] on b "Compute" at bounding box center [216, 423] width 27 height 10
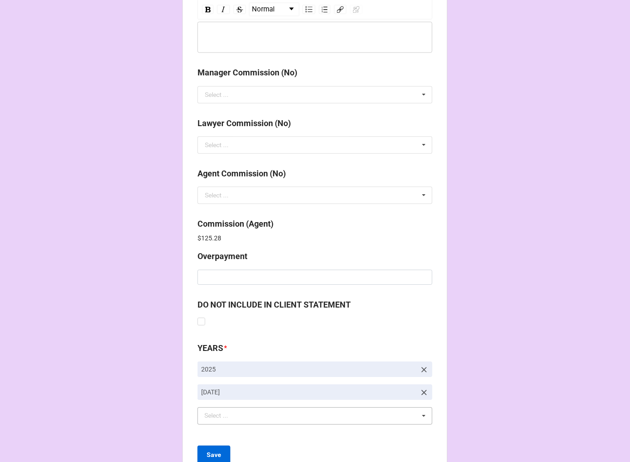
scroll to position [1091, 0]
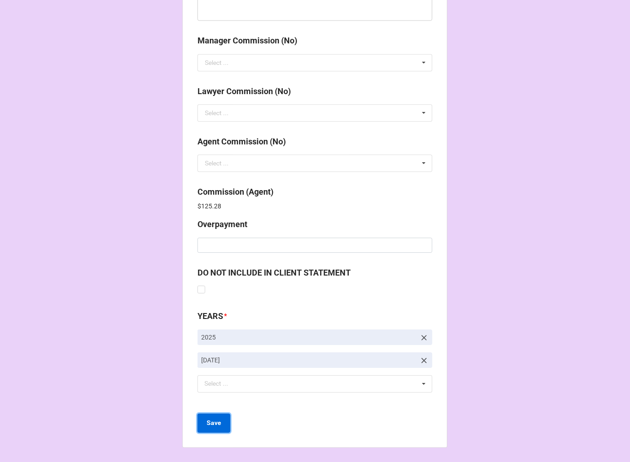
click at [208, 421] on b "Save" at bounding box center [214, 423] width 15 height 10
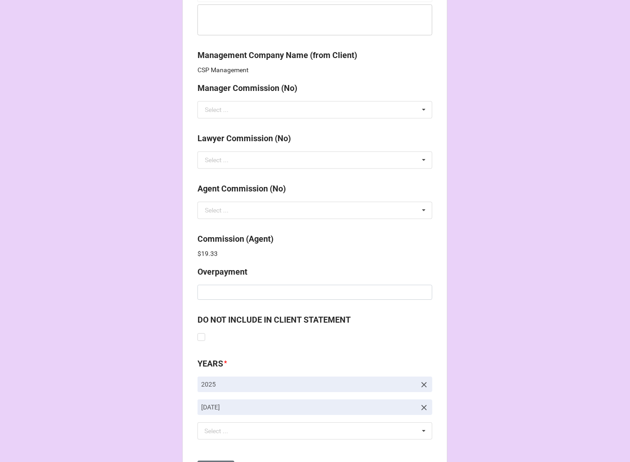
scroll to position [1123, 0]
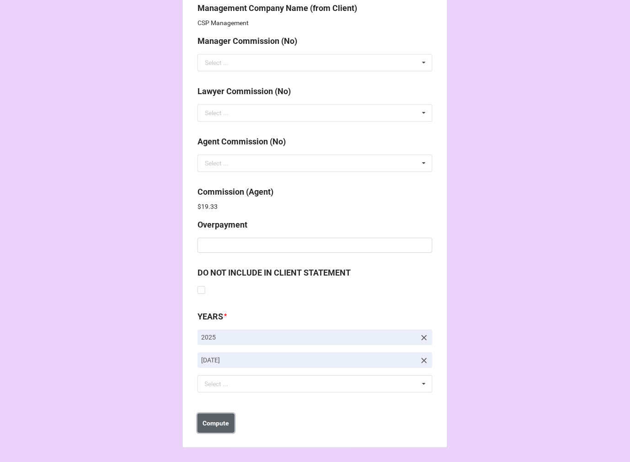
click at [216, 422] on b "Compute" at bounding box center [216, 424] width 27 height 10
click at [215, 426] on b "Save" at bounding box center [214, 424] width 15 height 10
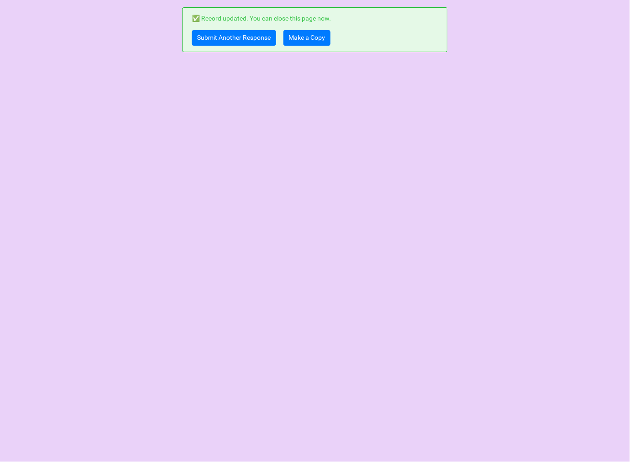
scroll to position [0, 0]
click at [305, 39] on link "Make a Copy" at bounding box center [307, 38] width 47 height 16
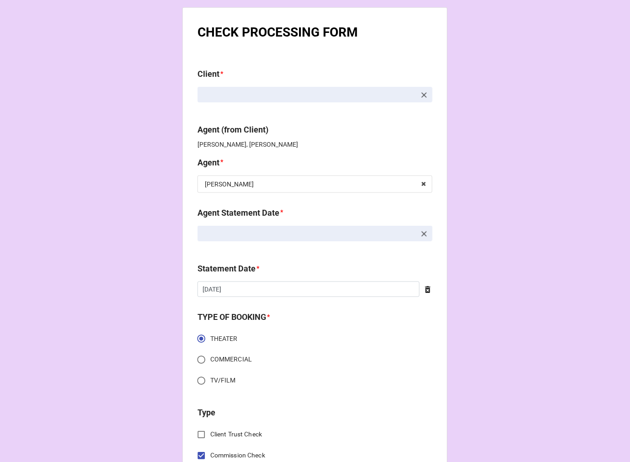
click at [422, 232] on icon at bounding box center [424, 234] width 9 height 9
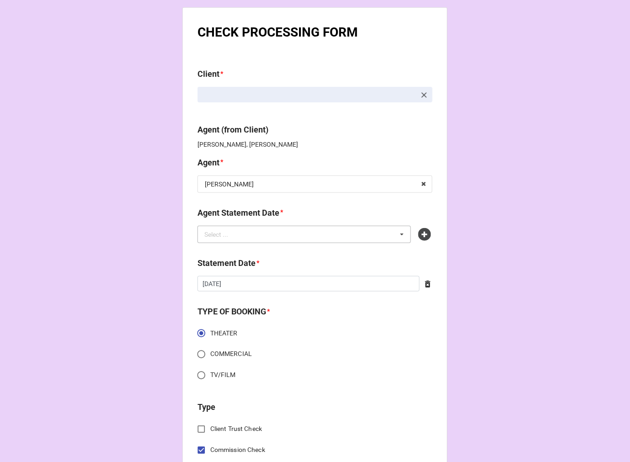
click at [332, 231] on div "Select ... No results found." at bounding box center [305, 234] width 214 height 17
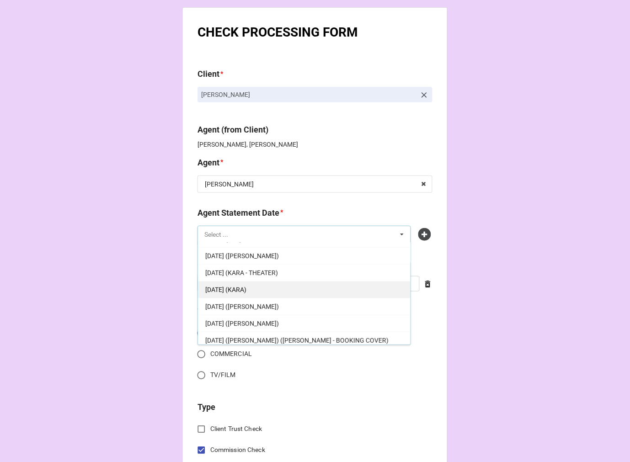
scroll to position [102, 0]
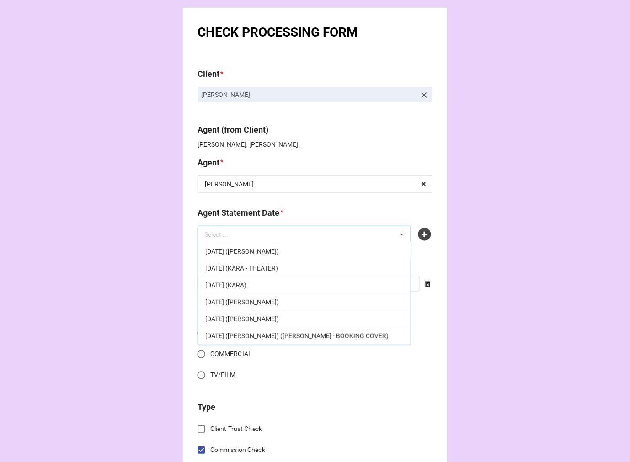
click at [246, 288] on span "[DATE] (KARA)" at bounding box center [225, 285] width 41 height 7
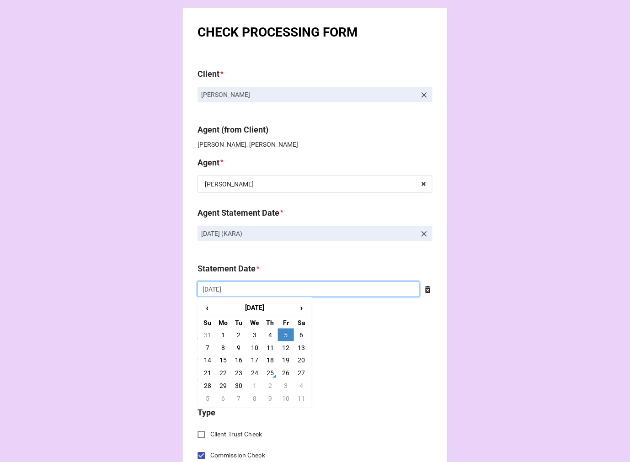
click at [254, 291] on input "[DATE]" at bounding box center [309, 290] width 222 height 16
click at [282, 387] on td "3" at bounding box center [286, 386] width 16 height 13
type input "[DATE]"
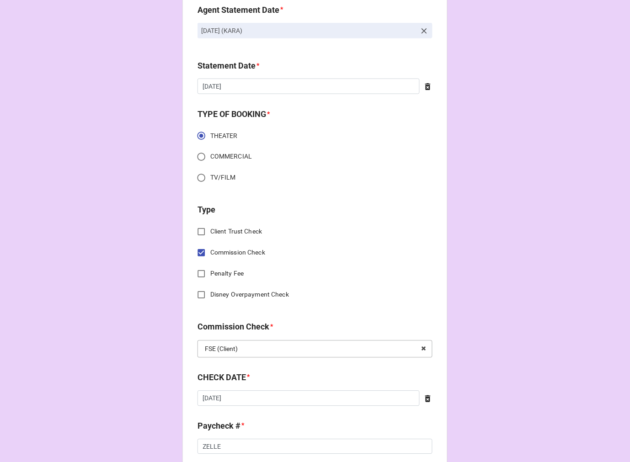
scroll to position [254, 0]
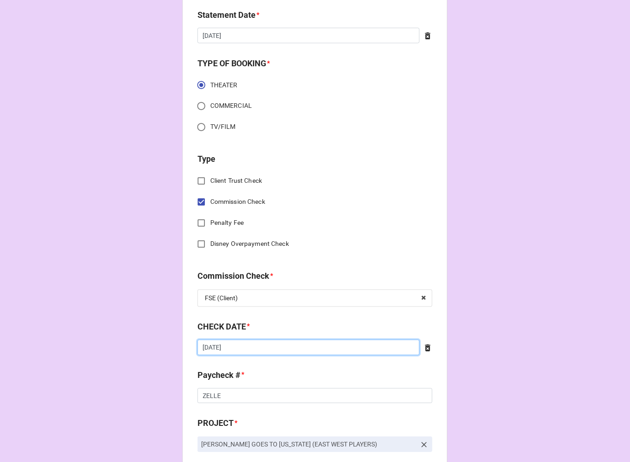
click at [261, 354] on input "8/27/2025" at bounding box center [309, 348] width 222 height 16
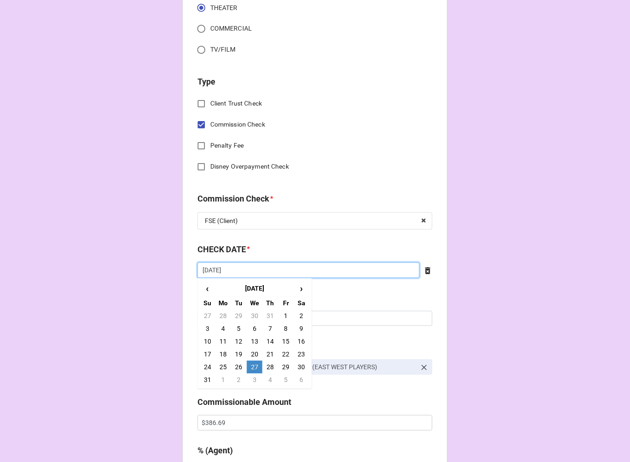
scroll to position [355, 0]
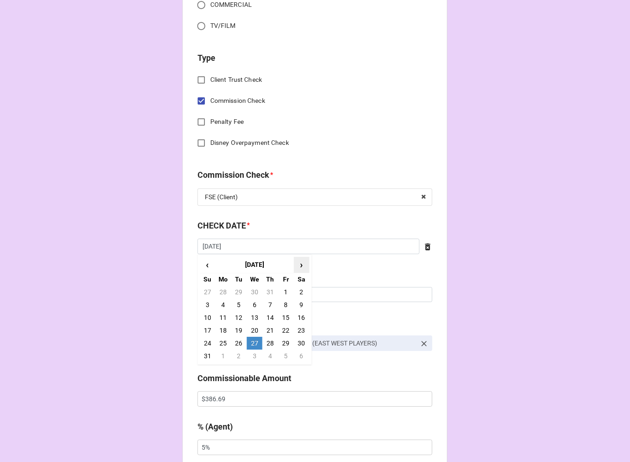
click at [298, 266] on span "›" at bounding box center [301, 264] width 15 height 15
click at [253, 331] on td "24" at bounding box center [255, 330] width 16 height 13
type input "9/24/2025"
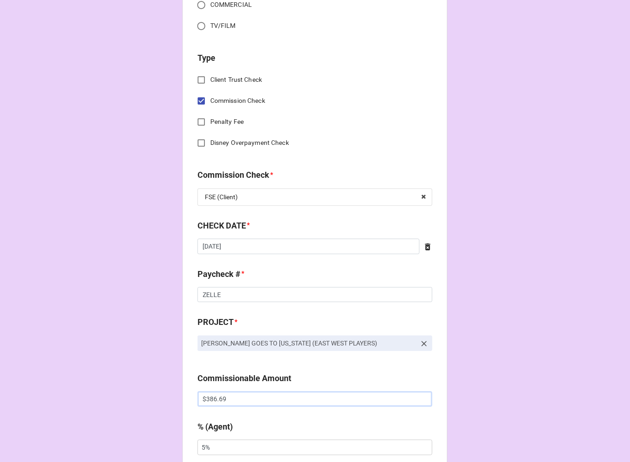
drag, startPoint x: 233, startPoint y: 400, endPoint x: 134, endPoint y: 376, distance: 101.5
click at [142, 380] on div "CHECK PROCESSING FORM Client * Alexandra Fragoso Agent (from Client) Kara, Rebe…" at bounding box center [315, 422] width 630 height 1554
paste input "136.4"
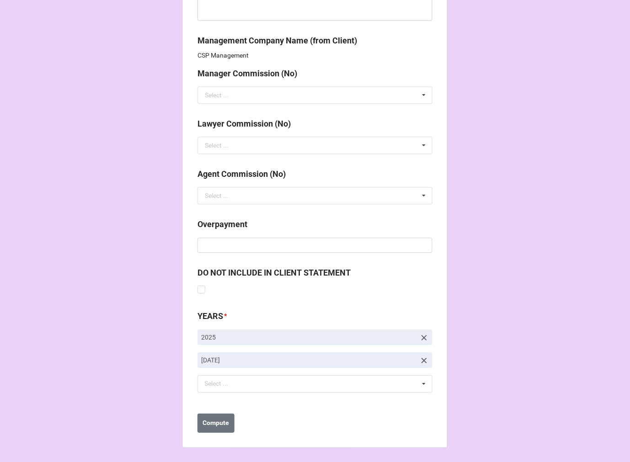
type input "$136.49"
click at [420, 363] on icon at bounding box center [424, 360] width 9 height 9
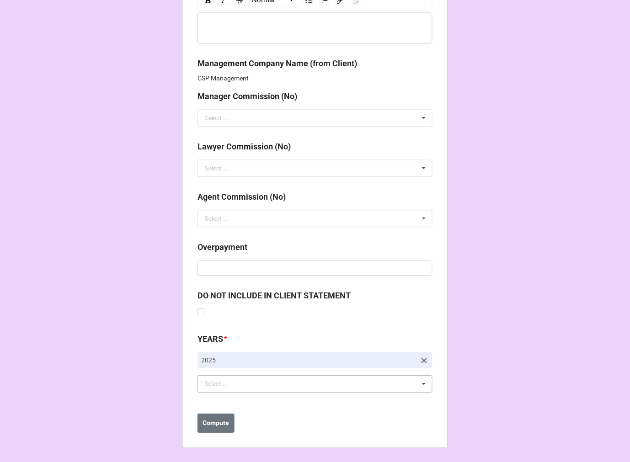
click at [314, 383] on div "Select ... No results found." at bounding box center [315, 383] width 235 height 17
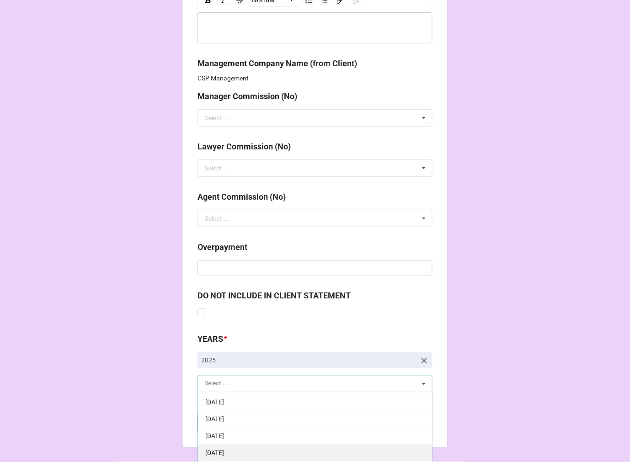
scroll to position [152, 0]
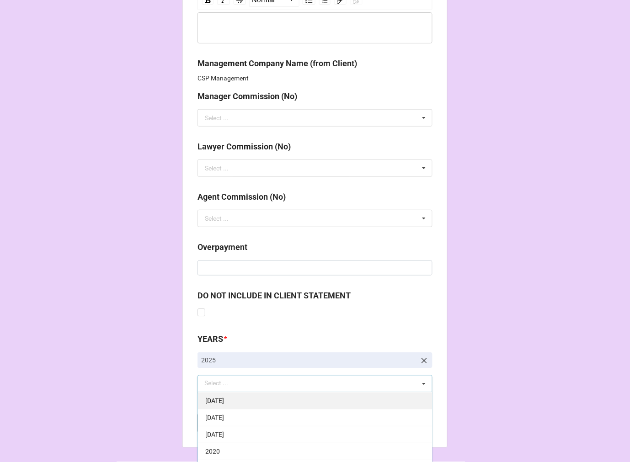
click at [224, 401] on span "[DATE]" at bounding box center [214, 400] width 19 height 7
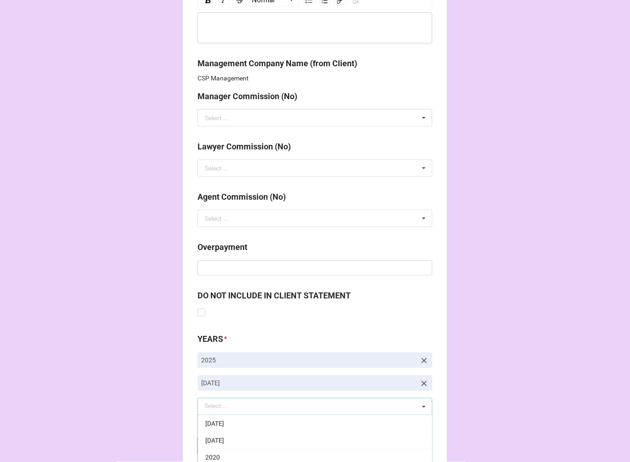
click at [209, 447] on b "Compute" at bounding box center [216, 446] width 27 height 10
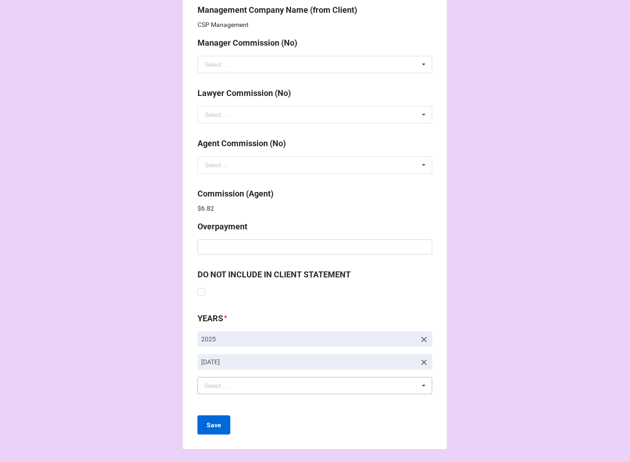
scroll to position [1123, 0]
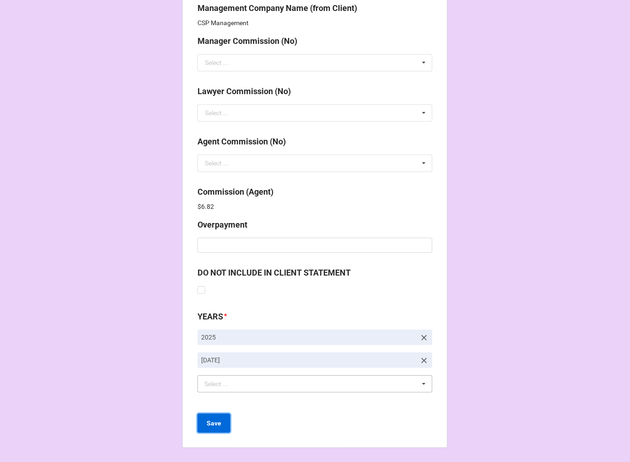
click at [213, 423] on b "Save" at bounding box center [214, 424] width 15 height 10
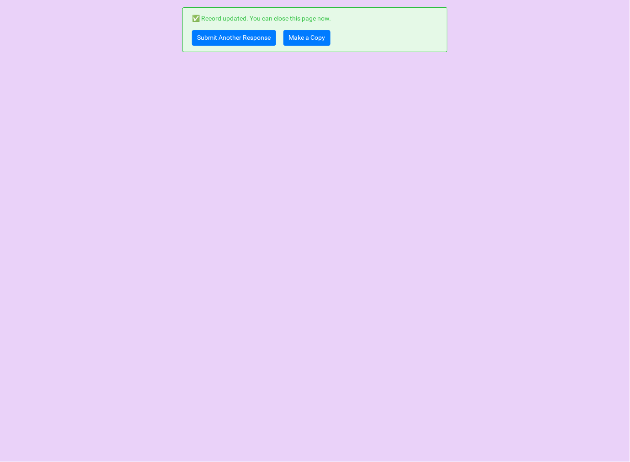
scroll to position [0, 0]
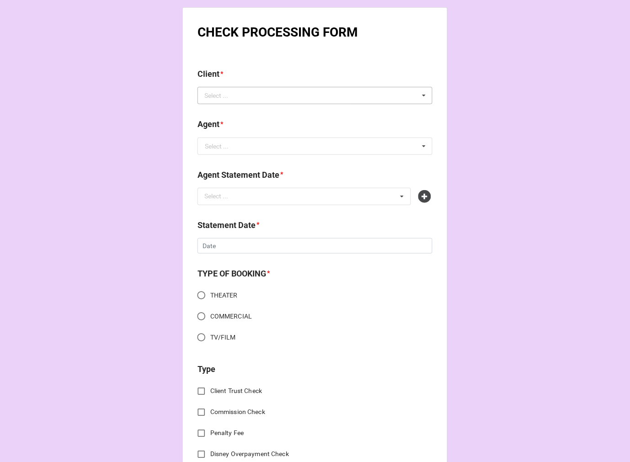
click at [216, 97] on div "Select ..." at bounding box center [221, 96] width 39 height 11
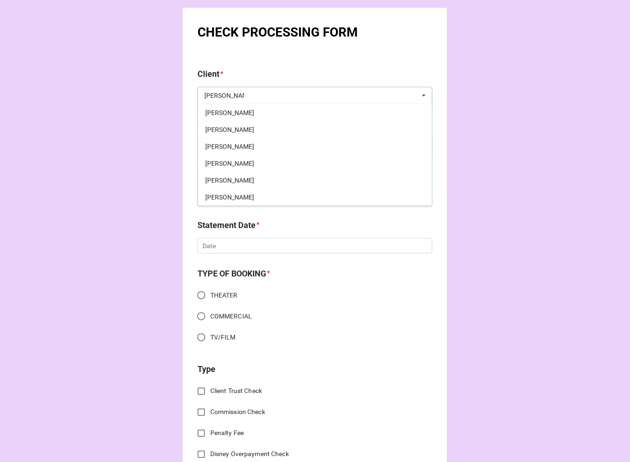
scroll to position [16, 0]
type input "[PERSON_NAME]"
click at [252, 164] on div "William Pearce" at bounding box center [315, 163] width 234 height 17
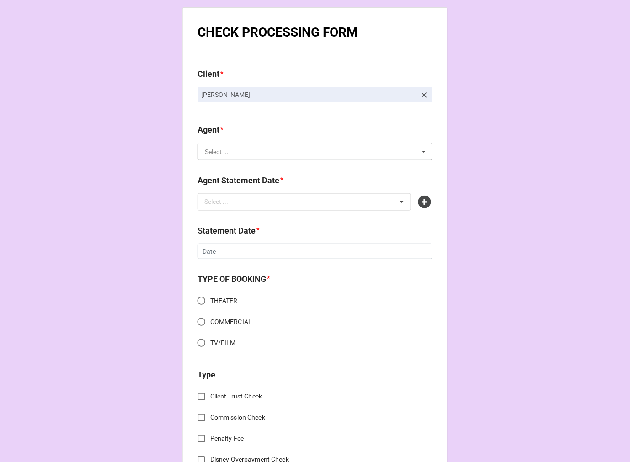
click at [261, 157] on input "text" at bounding box center [315, 152] width 234 height 16
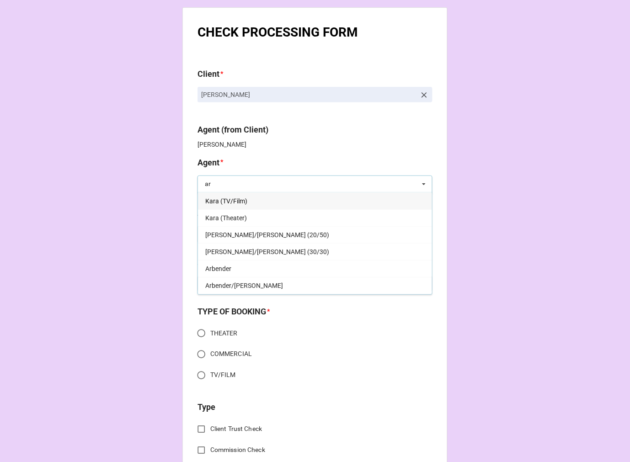
type input "a"
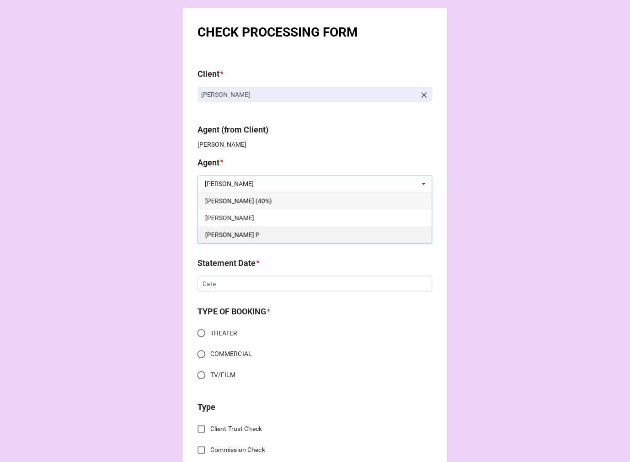
type input "kell"
click at [239, 233] on div "[PERSON_NAME] P" at bounding box center [315, 234] width 234 height 17
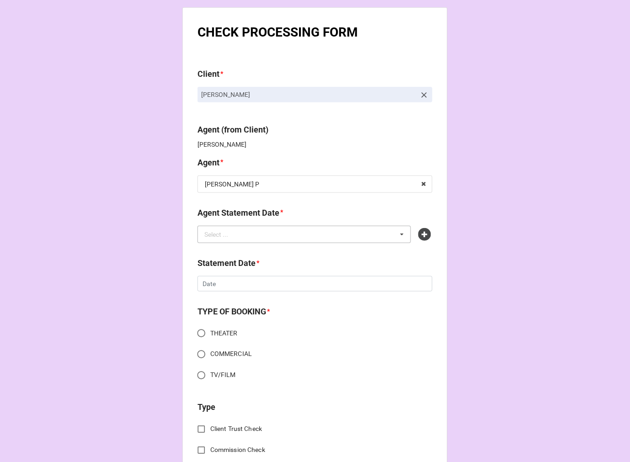
click at [253, 231] on div "Select ... No results found." at bounding box center [305, 234] width 214 height 17
type input "kell"
click at [250, 249] on span "[DATE] ([PERSON_NAME])" at bounding box center [242, 251] width 74 height 7
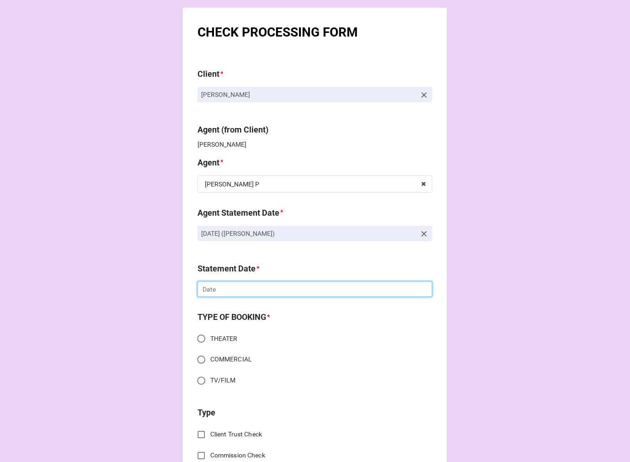
click at [241, 289] on input "text" at bounding box center [315, 290] width 235 height 16
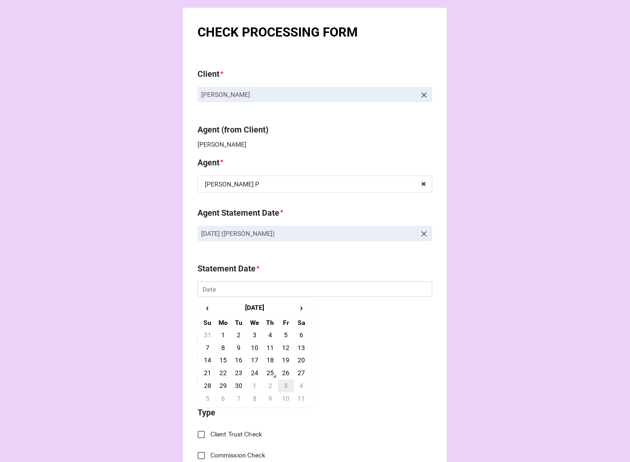
click at [286, 387] on td "3" at bounding box center [286, 386] width 16 height 13
type input "[DATE]"
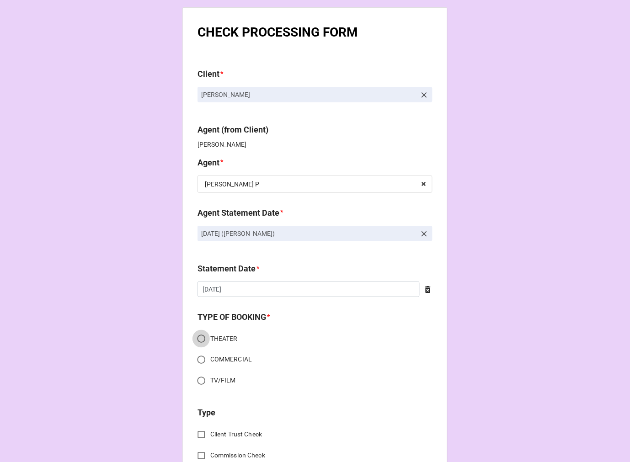
click at [197, 339] on input "THEATER" at bounding box center [202, 339] width 18 height 18
radio input "true"
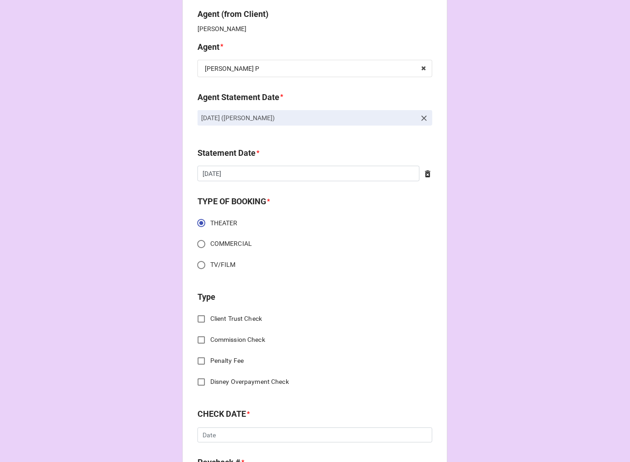
scroll to position [254, 0]
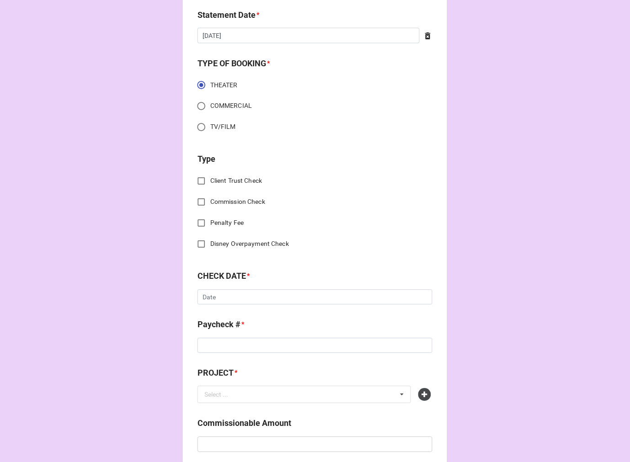
click at [200, 198] on input "Commission Check" at bounding box center [202, 202] width 18 height 18
checkbox input "true"
click at [205, 300] on div "Select ..." at bounding box center [217, 298] width 24 height 6
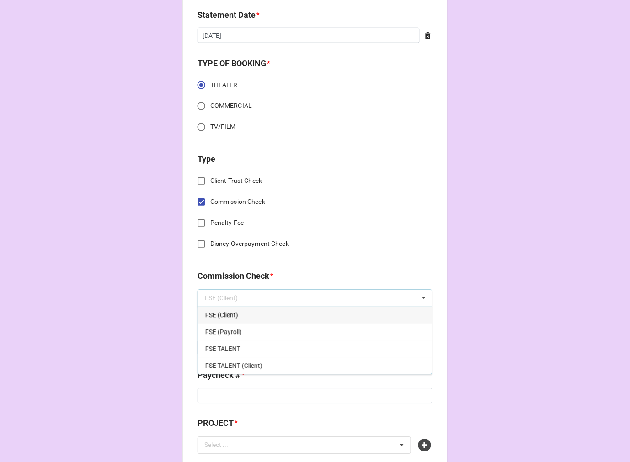
click at [218, 318] on span "FSE (Client)" at bounding box center [221, 315] width 33 height 7
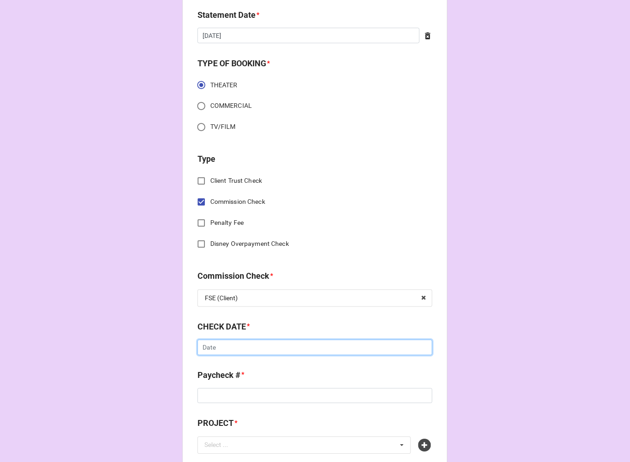
click at [223, 346] on input "text" at bounding box center [315, 348] width 235 height 16
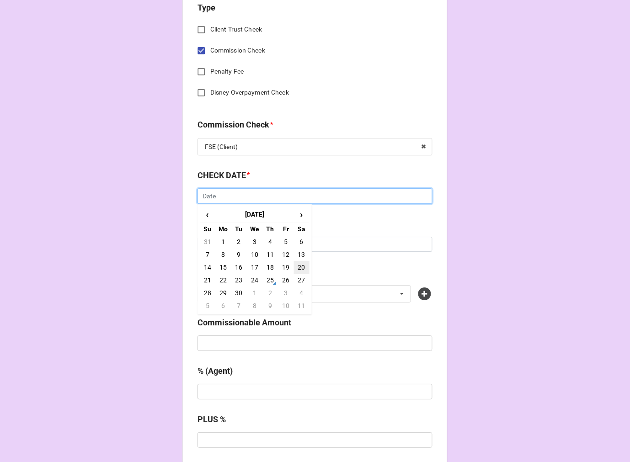
scroll to position [406, 0]
click at [251, 278] on td "24" at bounding box center [255, 279] width 16 height 13
type input "9/24/2025"
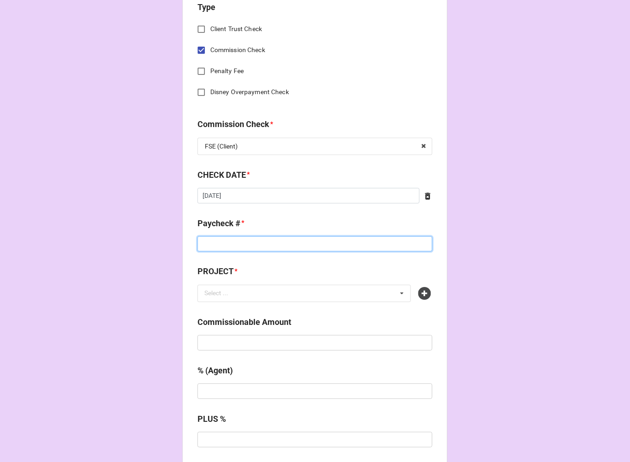
click at [227, 248] on input at bounding box center [315, 244] width 235 height 16
type input "ZELLE"
click at [263, 344] on input "text" at bounding box center [315, 343] width 235 height 16
paste input "$1,500.00"
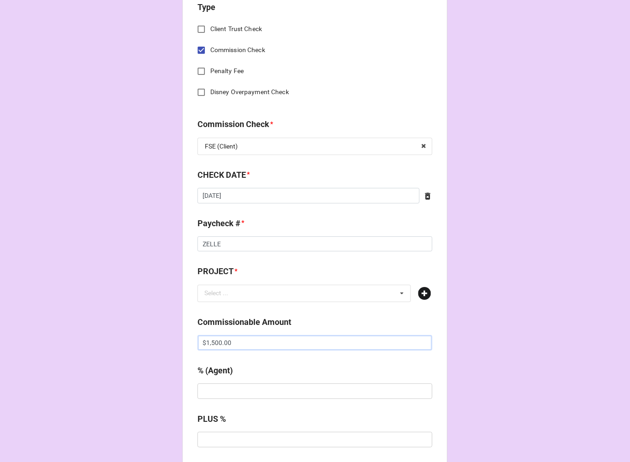
type input "$1,500.00"
click at [423, 291] on icon at bounding box center [424, 293] width 13 height 13
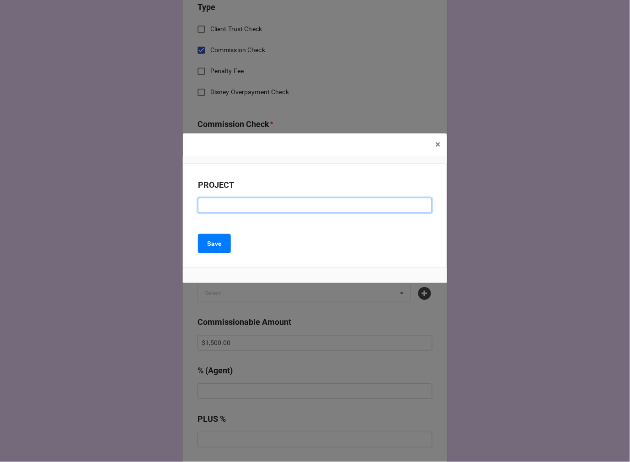
click at [308, 207] on input at bounding box center [315, 206] width 234 height 16
paste input "MAN OF LAMANCHA (Priscila Beach Theatre)"
click at [269, 207] on input "MAN OF LAMANCHA (Priscila Beach Theatre)" at bounding box center [315, 206] width 234 height 16
type input "MAN OF LAMANCHA (PRISCILA BEACH THEATRE)"
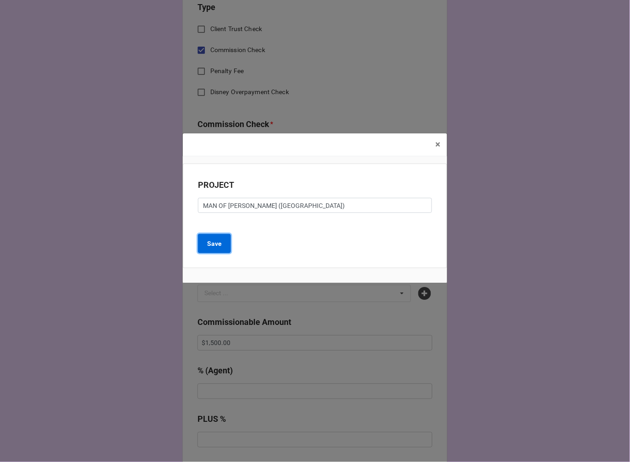
click at [200, 239] on button "Save" at bounding box center [214, 243] width 33 height 19
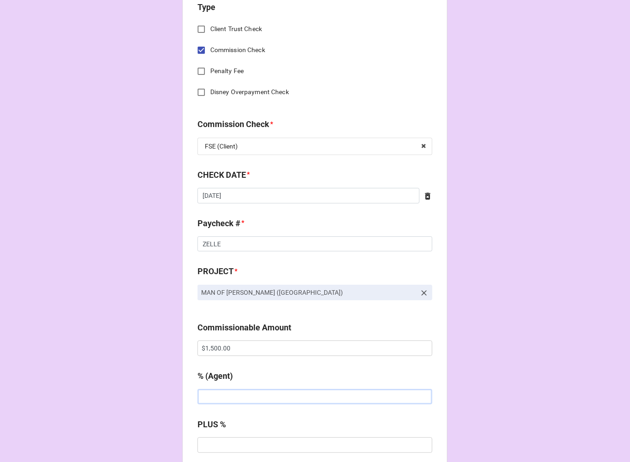
click at [218, 396] on input "text" at bounding box center [315, 397] width 235 height 16
type input "5%"
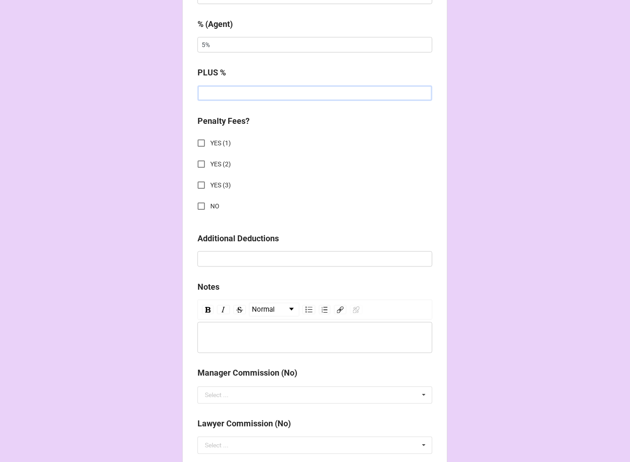
scroll to position [762, 0]
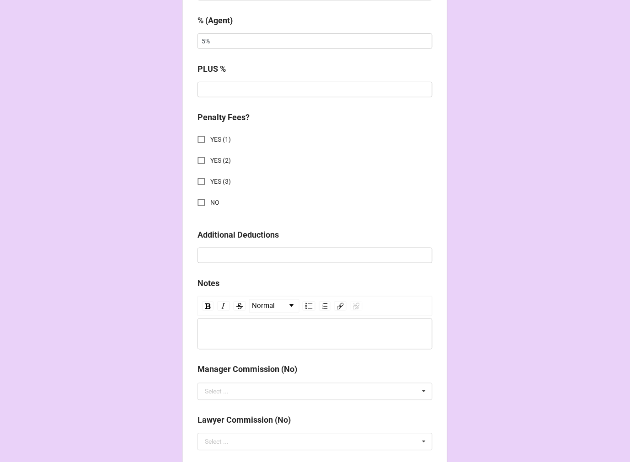
click at [198, 199] on input "NO" at bounding box center [202, 203] width 18 height 18
checkbox input "true"
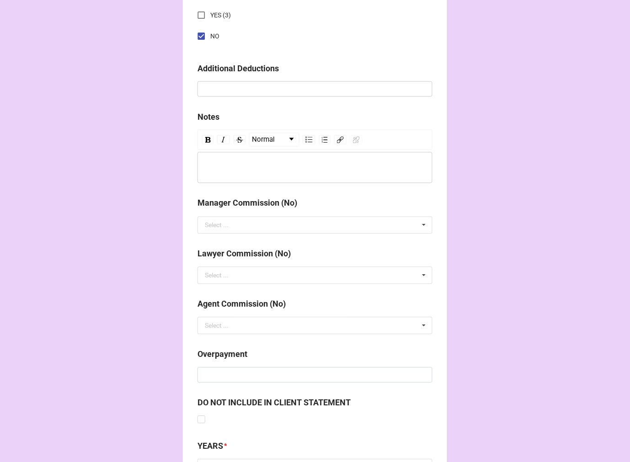
scroll to position [1013, 0]
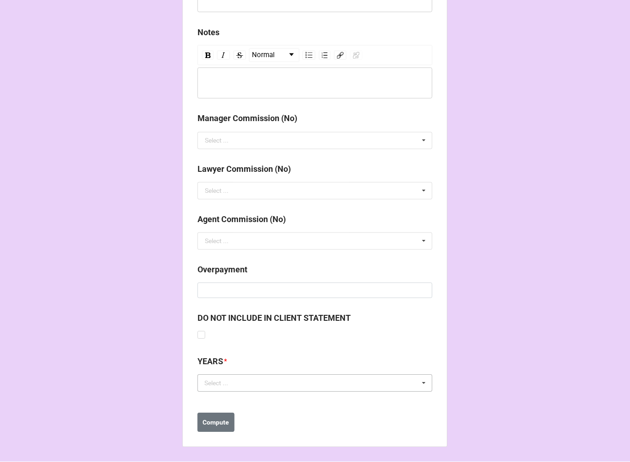
click at [225, 386] on div "Select ..." at bounding box center [221, 384] width 39 height 11
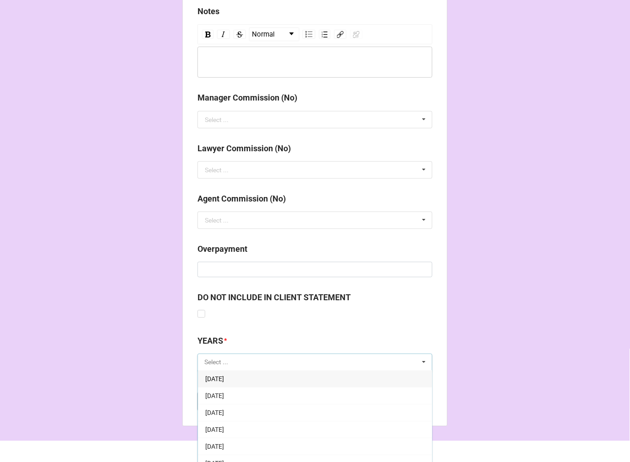
scroll to position [1045, 0]
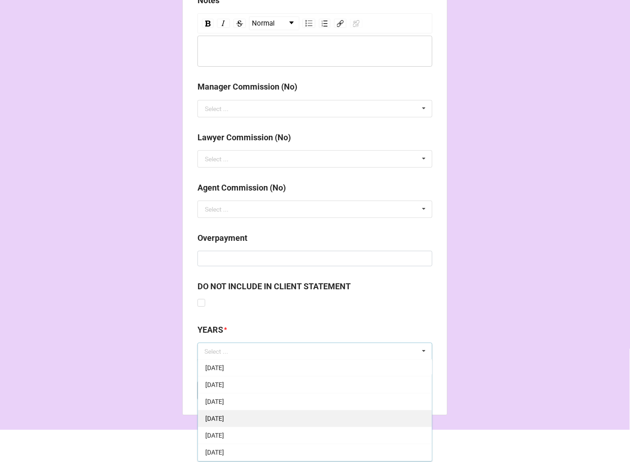
click at [224, 416] on span "[DATE]" at bounding box center [214, 419] width 19 height 7
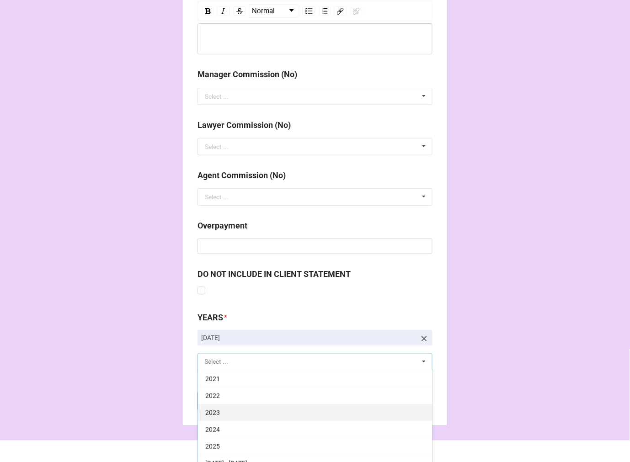
scroll to position [1068, 0]
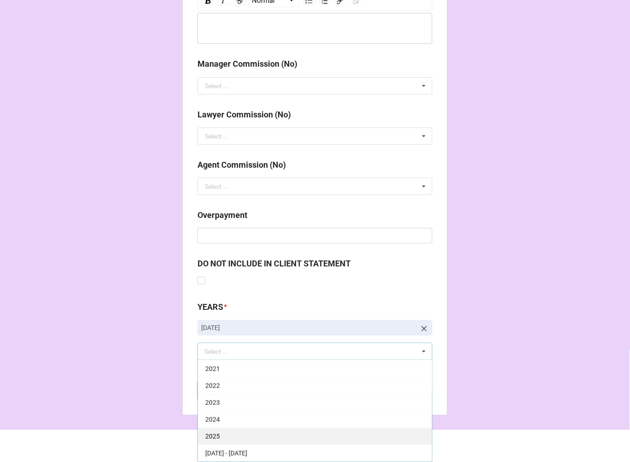
click at [214, 435] on span "2025" at bounding box center [212, 436] width 15 height 7
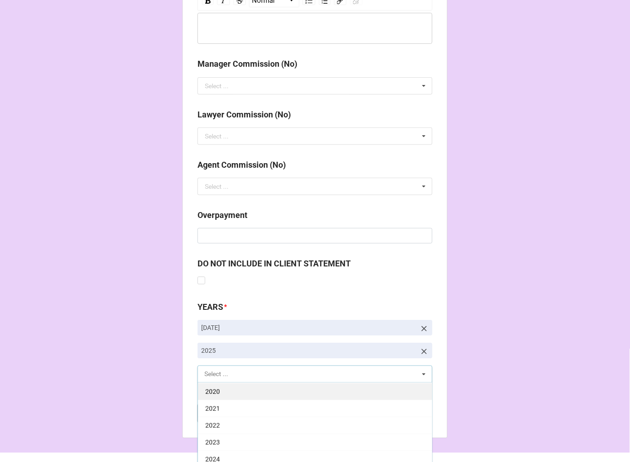
scroll to position [186, 0]
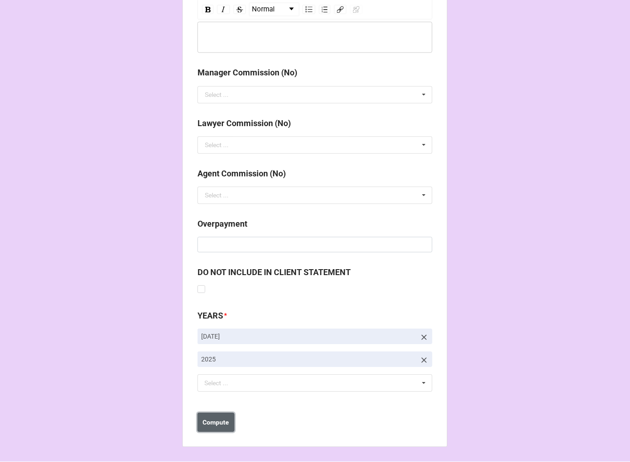
click at [221, 424] on b "Compute" at bounding box center [216, 423] width 27 height 10
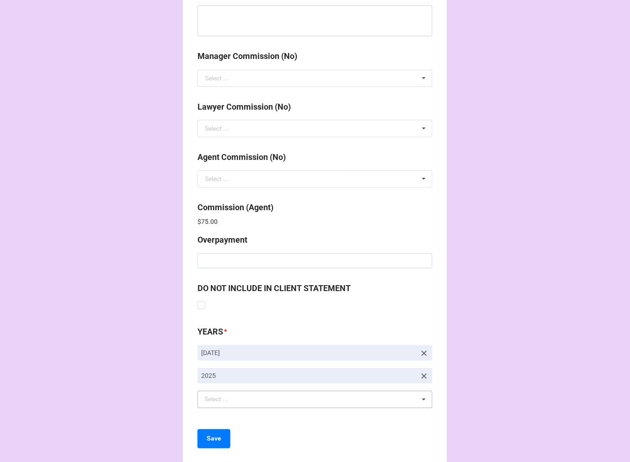
scroll to position [1091, 0]
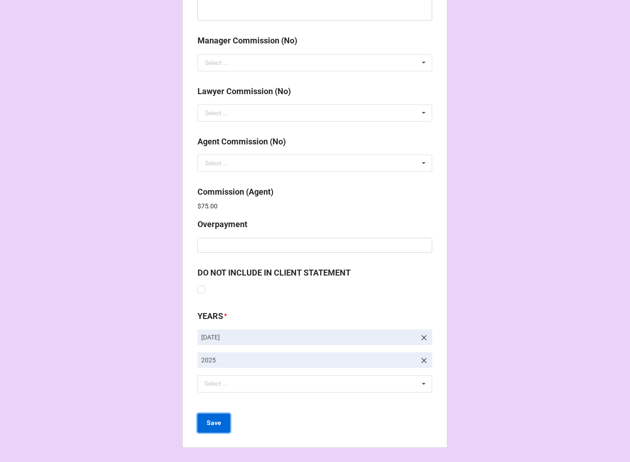
click at [213, 418] on b "Save" at bounding box center [214, 423] width 15 height 10
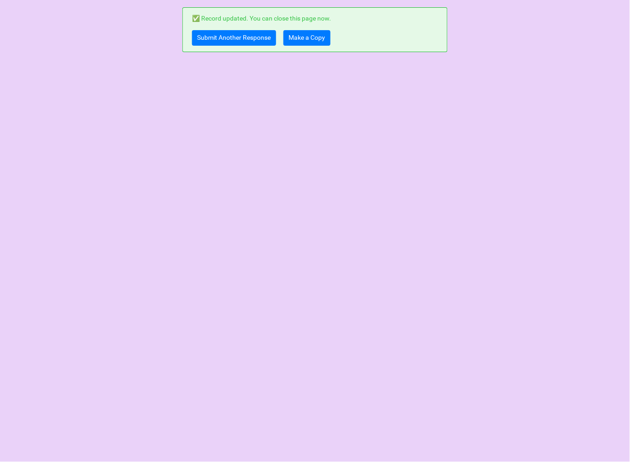
scroll to position [0, 0]
click at [211, 36] on link "Submit Another Response" at bounding box center [234, 38] width 84 height 16
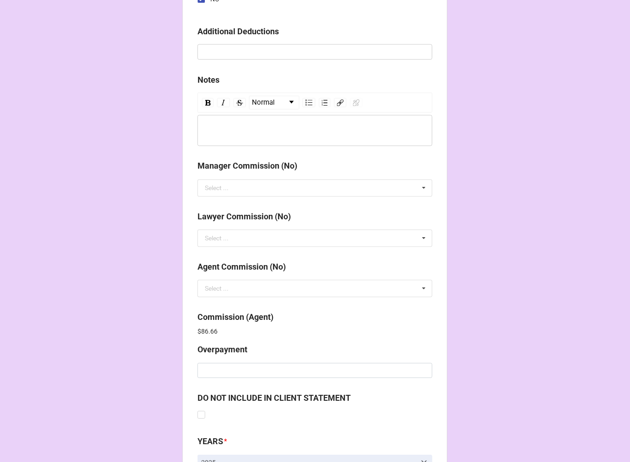
scroll to position [1091, 0]
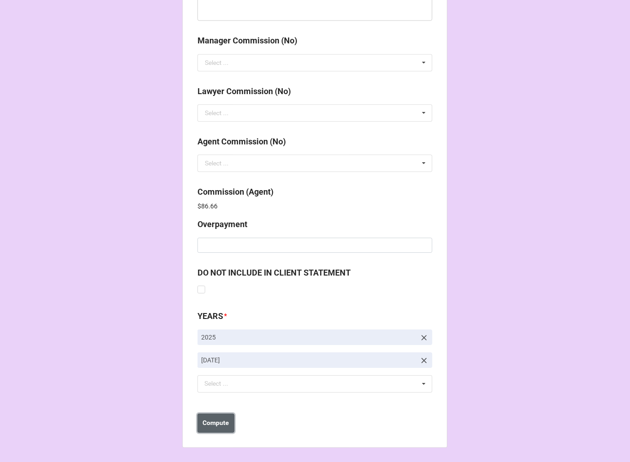
click at [211, 420] on b "Compute" at bounding box center [216, 423] width 27 height 10
click at [212, 426] on b "Save" at bounding box center [214, 423] width 15 height 10
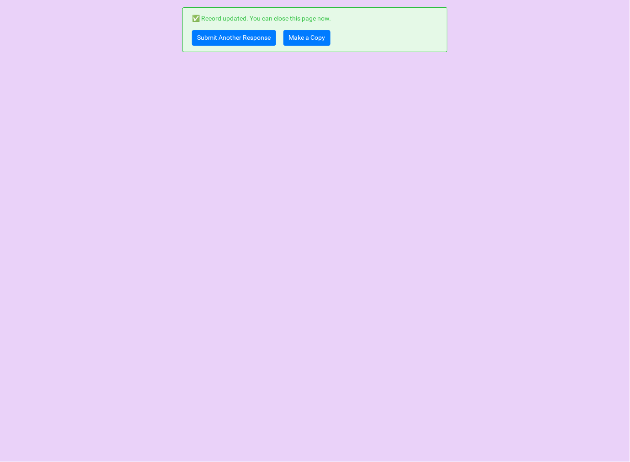
scroll to position [0, 0]
click at [304, 39] on link "Make a Copy" at bounding box center [307, 38] width 47 height 16
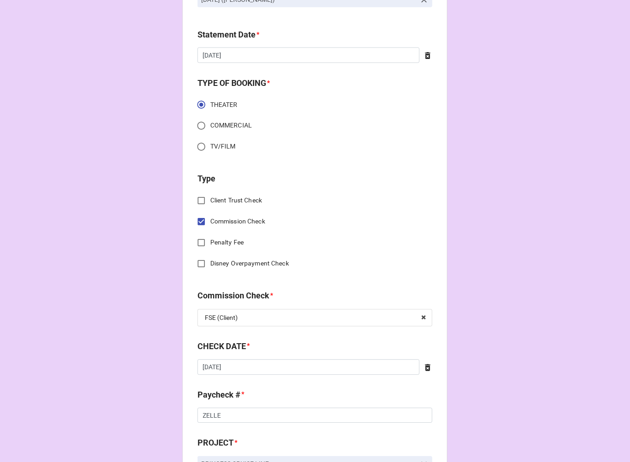
scroll to position [305, 0]
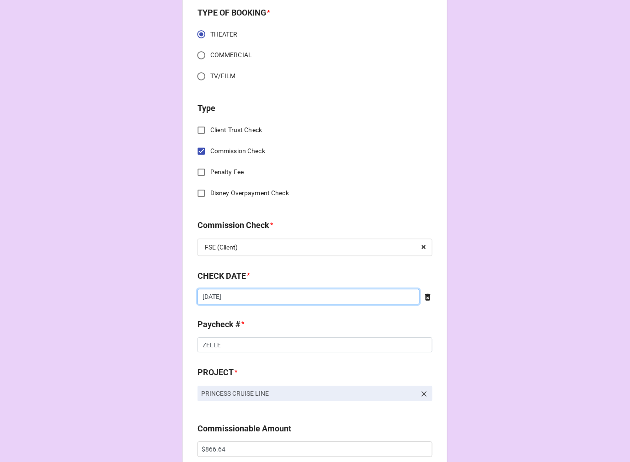
drag, startPoint x: 377, startPoint y: 297, endPoint x: 368, endPoint y: 295, distance: 9.4
click at [375, 296] on input "[DATE]" at bounding box center [309, 297] width 222 height 16
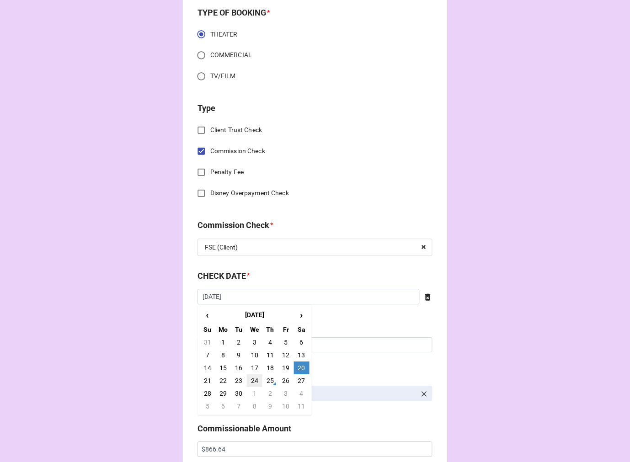
click at [251, 381] on td "24" at bounding box center [255, 381] width 16 height 13
type input "[DATE]"
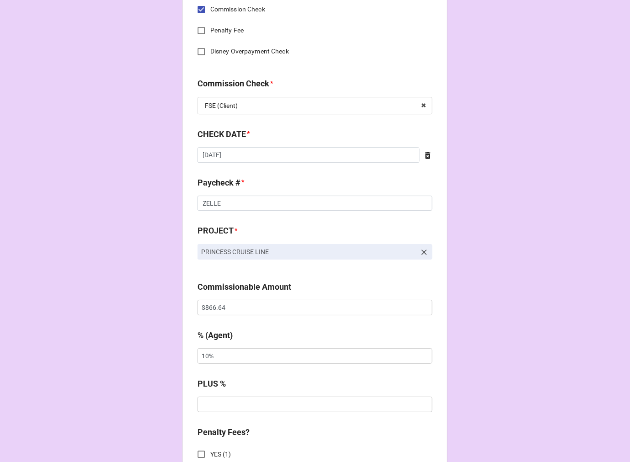
scroll to position [457, 0]
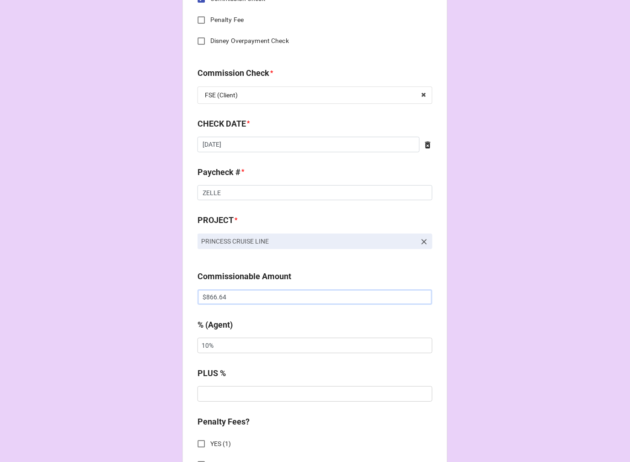
drag, startPoint x: 256, startPoint y: 301, endPoint x: 119, endPoint y: 301, distance: 137.2
click at [122, 301] on div "CHECK PROCESSING FORM Client * [PERSON_NAME] [PERSON_NAME] Agent (from Client) …" at bounding box center [315, 303] width 630 height 1521
paste input "2,925.00"
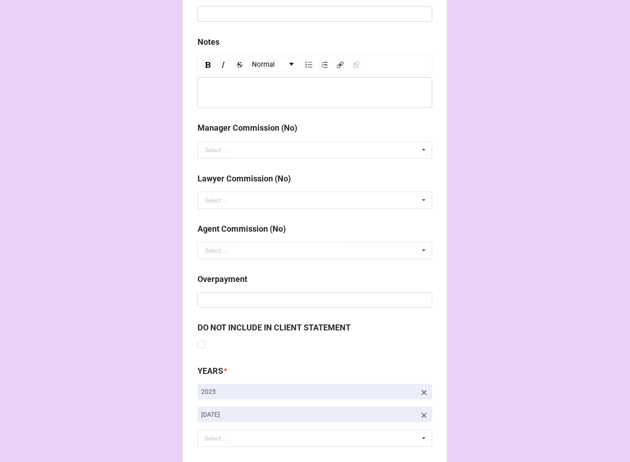
scroll to position [1059, 0]
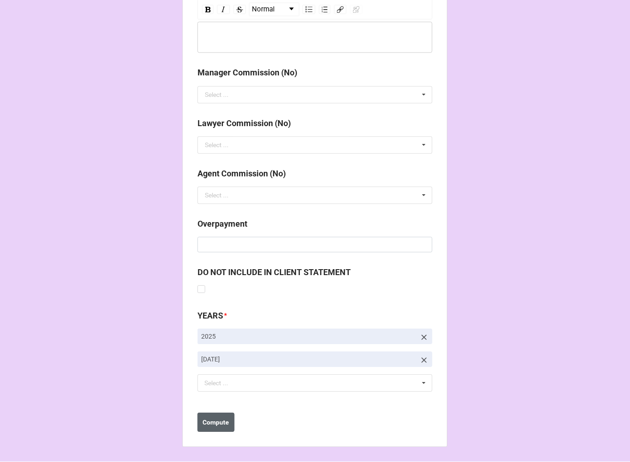
type input "$2,925.00"
click at [209, 427] on b "Compute" at bounding box center [216, 423] width 27 height 10
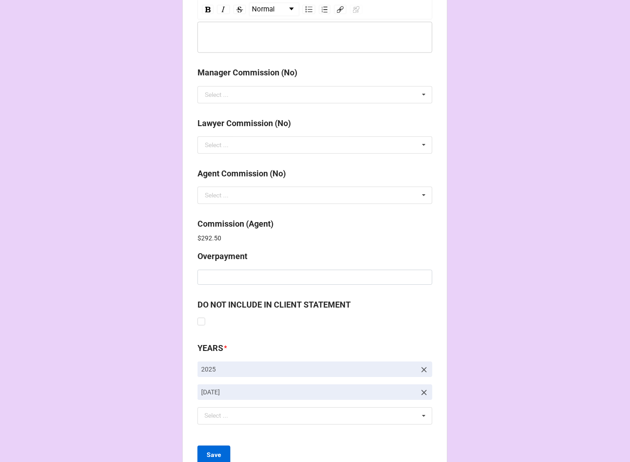
scroll to position [1091, 0]
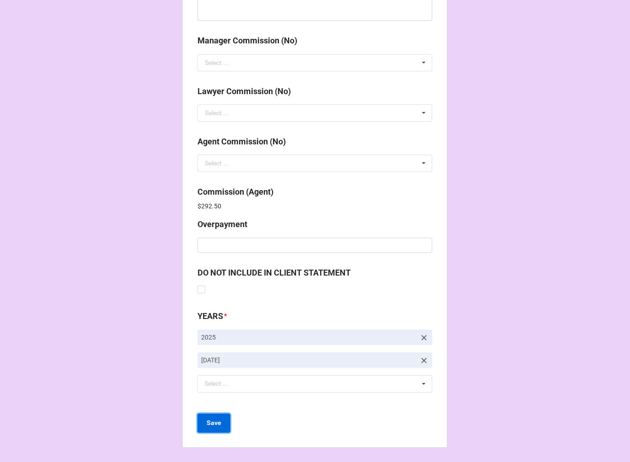
click at [207, 423] on b "Save" at bounding box center [214, 423] width 15 height 10
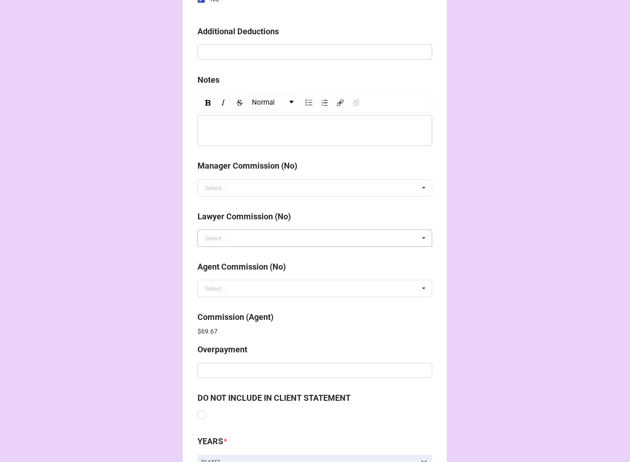
scroll to position [1091, 0]
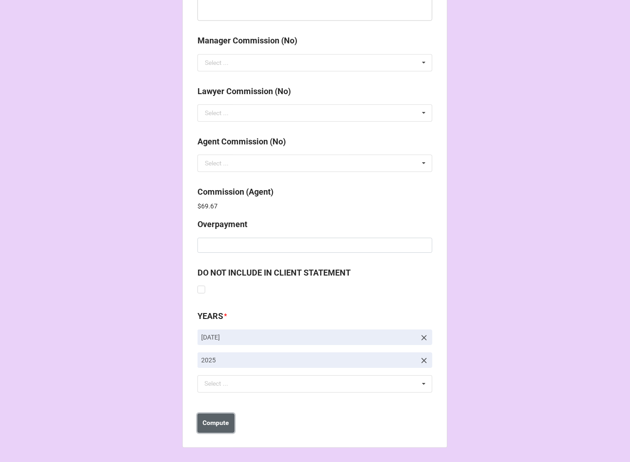
click at [217, 424] on b "Compute" at bounding box center [216, 423] width 27 height 10
click at [217, 427] on b "Save" at bounding box center [214, 423] width 15 height 10
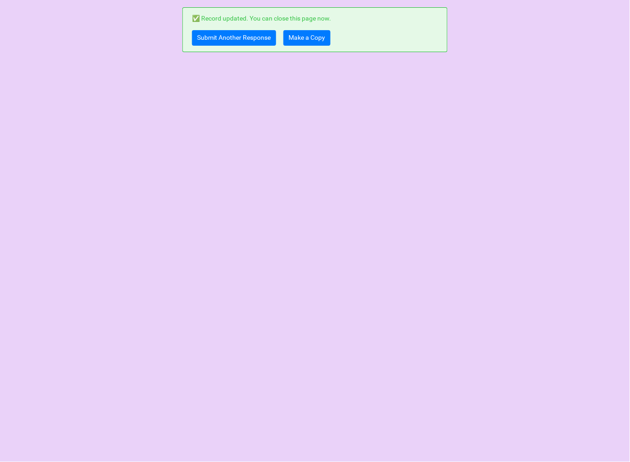
scroll to position [0, 0]
click at [308, 34] on link "Make a Copy" at bounding box center [307, 38] width 47 height 16
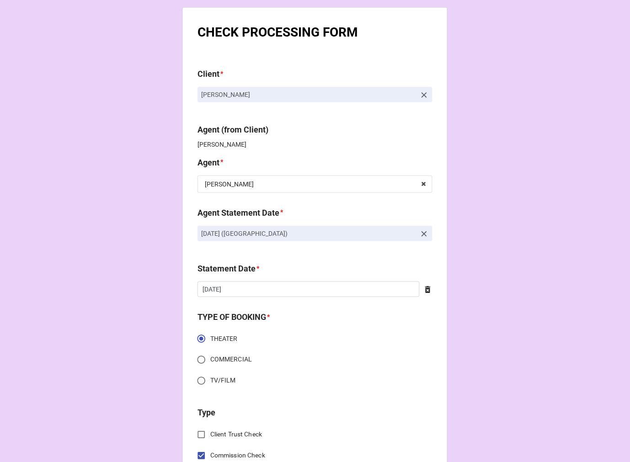
click at [421, 230] on icon at bounding box center [424, 234] width 9 height 9
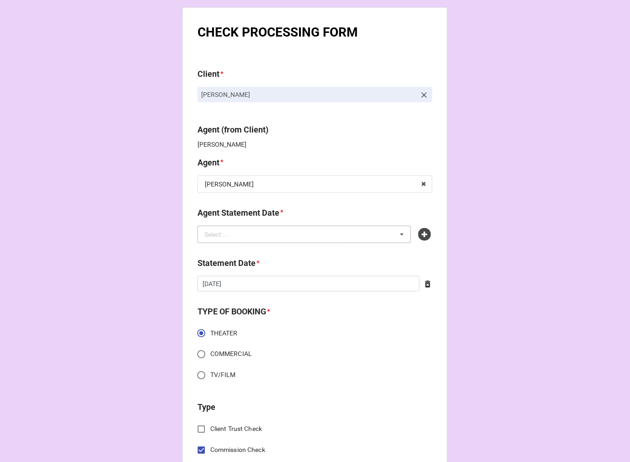
click at [349, 232] on div "Select ... No results found." at bounding box center [305, 234] width 214 height 17
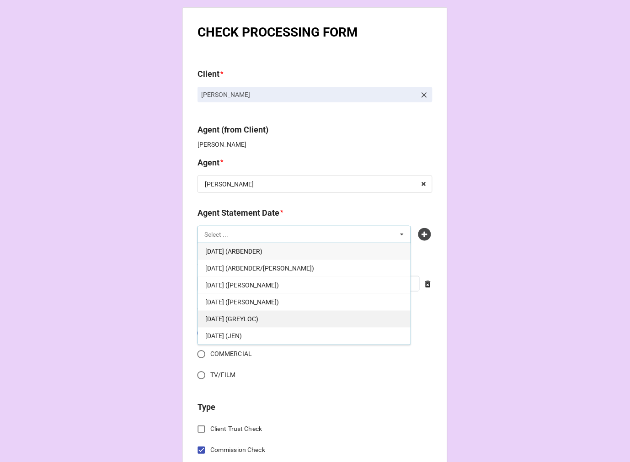
scroll to position [51, 0]
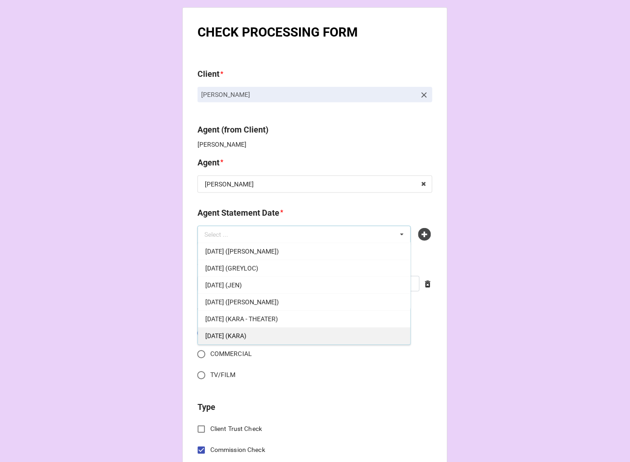
click at [246, 332] on span "[DATE] (KARA)" at bounding box center [225, 335] width 41 height 7
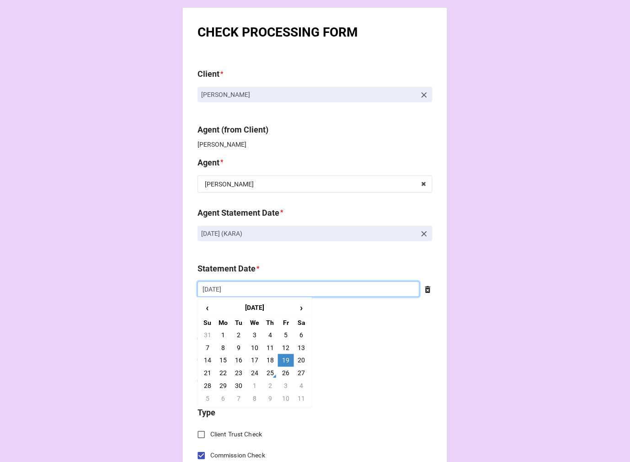
click at [248, 293] on input "[DATE]" at bounding box center [309, 290] width 222 height 16
click at [278, 387] on td "3" at bounding box center [286, 386] width 16 height 13
type input "[DATE]"
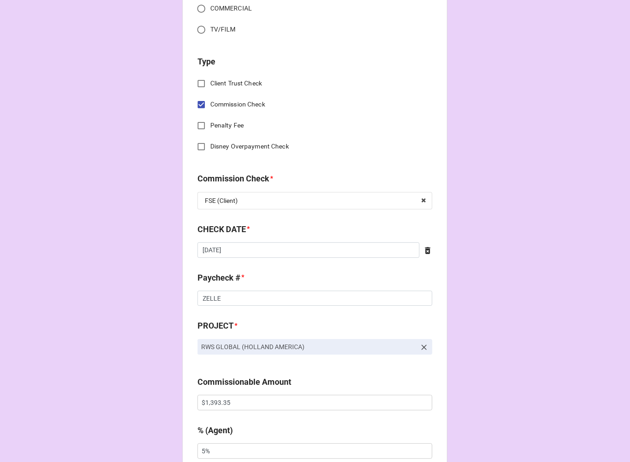
scroll to position [355, 0]
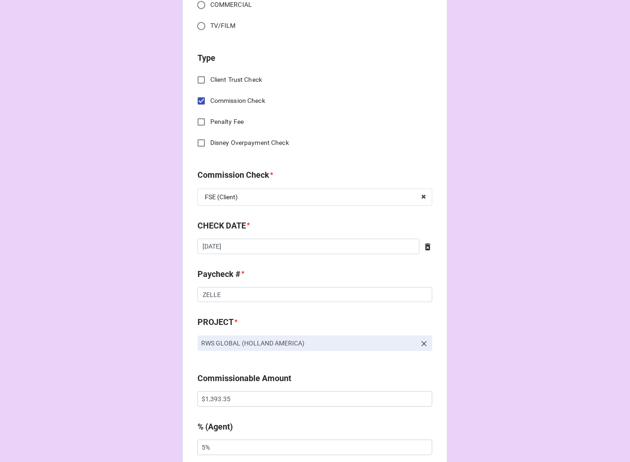
click at [425, 245] on icon at bounding box center [427, 246] width 5 height 7
click at [380, 244] on input "text" at bounding box center [315, 247] width 235 height 16
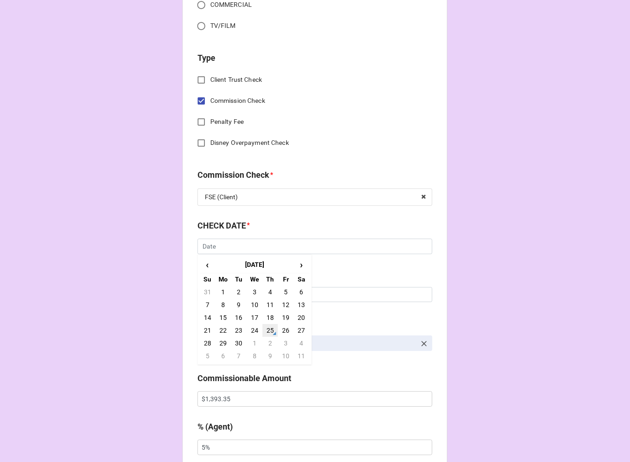
click at [268, 330] on td "25" at bounding box center [270, 330] width 16 height 13
type input "[DATE]"
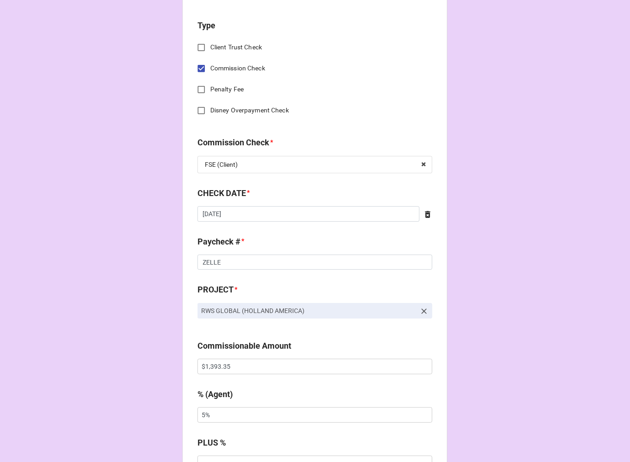
scroll to position [406, 0]
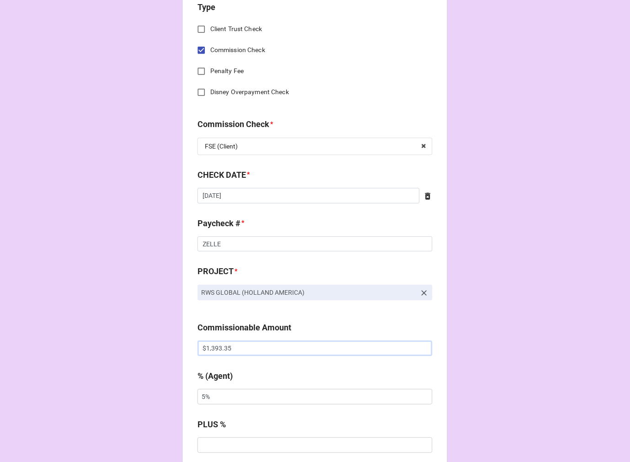
drag, startPoint x: 248, startPoint y: 353, endPoint x: 107, endPoint y: 330, distance: 143.2
click at [125, 332] on div "CHECK PROCESSING FORM Client * Sabin Shrestha Agent (from Client) Kara Agent * …" at bounding box center [315, 354] width 630 height 1521
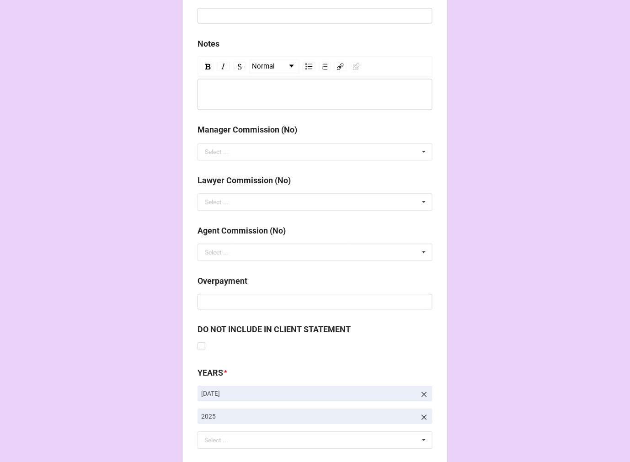
scroll to position [1059, 0]
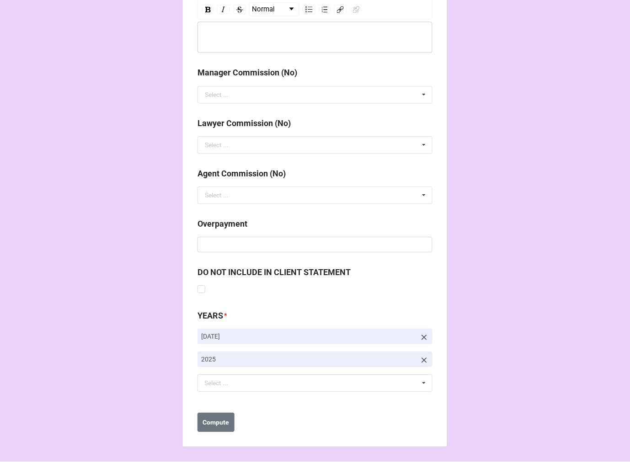
click at [420, 335] on icon at bounding box center [424, 337] width 9 height 9
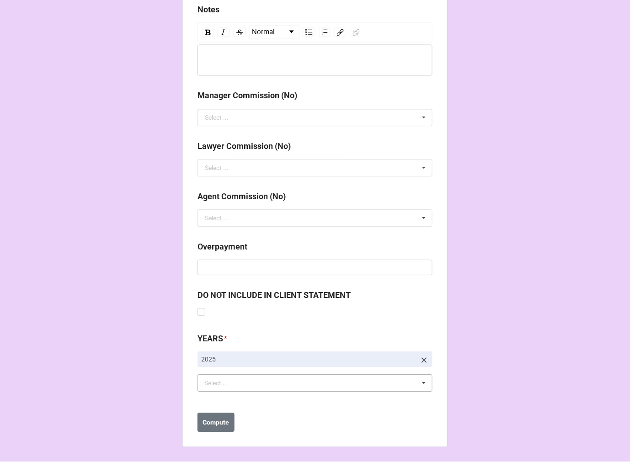
click at [291, 383] on div "Select ... No results found." at bounding box center [315, 383] width 235 height 17
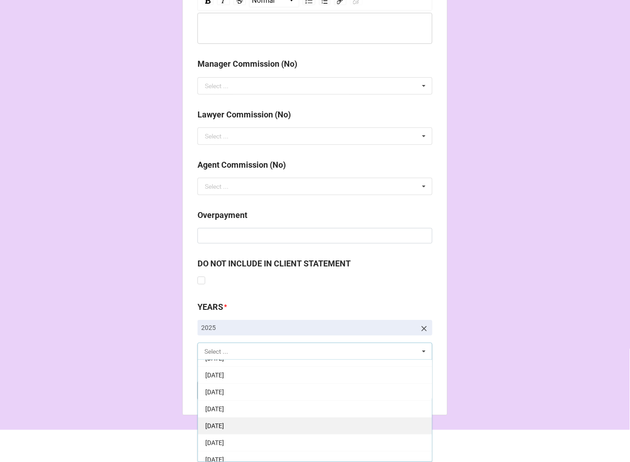
scroll to position [102, 0]
click at [224, 421] on span "10-October 2025" at bounding box center [214, 419] width 19 height 7
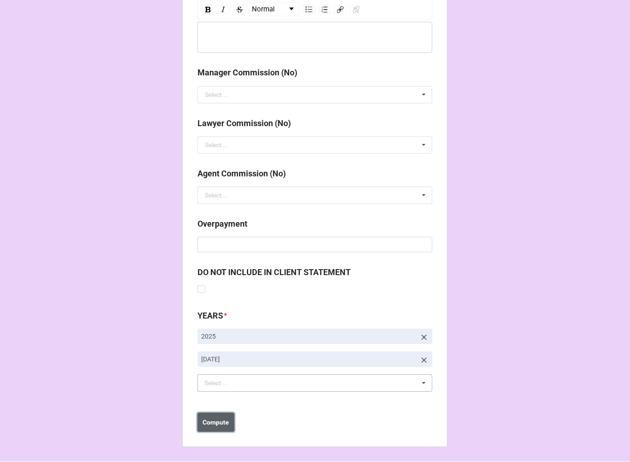
click at [219, 423] on b "Compute" at bounding box center [216, 423] width 27 height 10
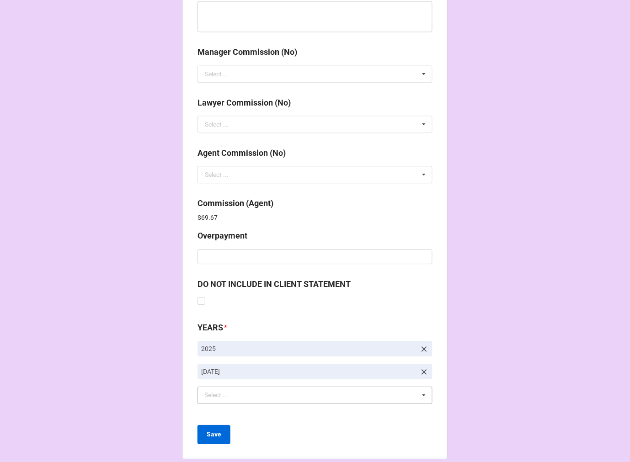
scroll to position [1091, 0]
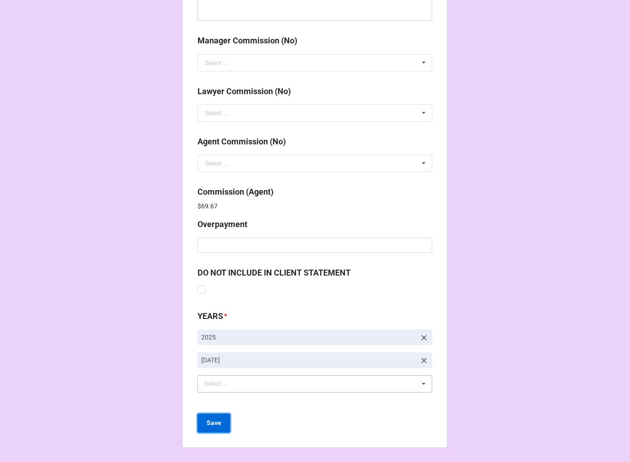
drag, startPoint x: 211, startPoint y: 418, endPoint x: 211, endPoint y: 369, distance: 48.5
click at [211, 418] on b "Save" at bounding box center [214, 423] width 15 height 10
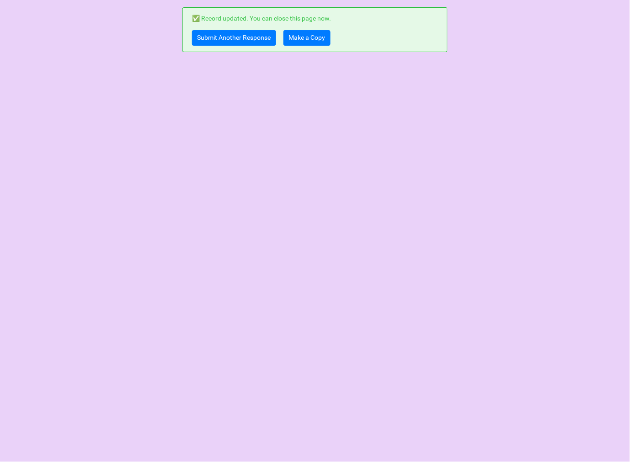
scroll to position [0, 0]
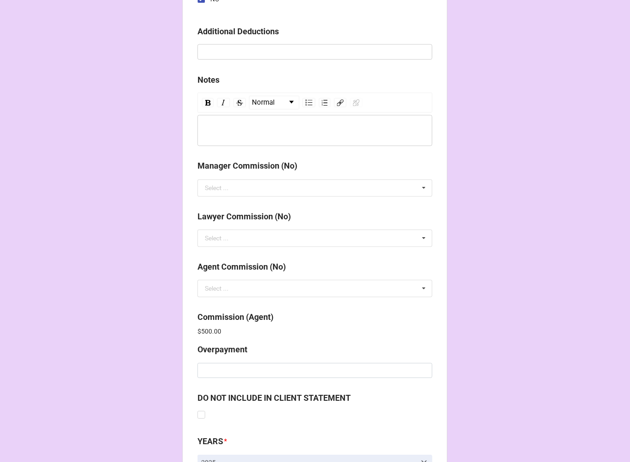
scroll to position [1091, 0]
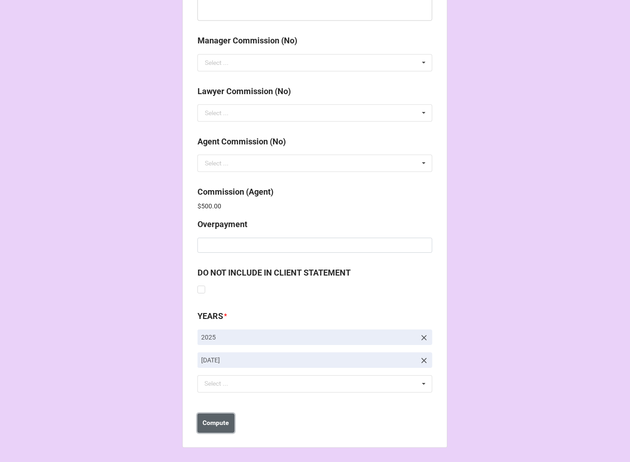
click at [229, 423] on button "Compute" at bounding box center [216, 423] width 37 height 19
click at [220, 425] on button "Save" at bounding box center [214, 423] width 33 height 19
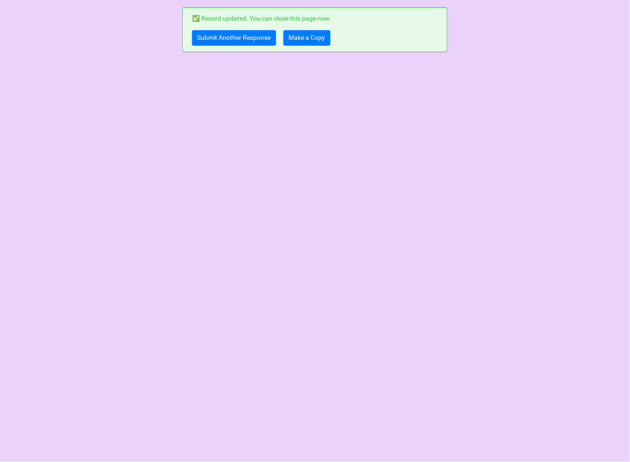
scroll to position [0, 0]
click at [315, 40] on link "Make a Copy" at bounding box center [307, 38] width 47 height 16
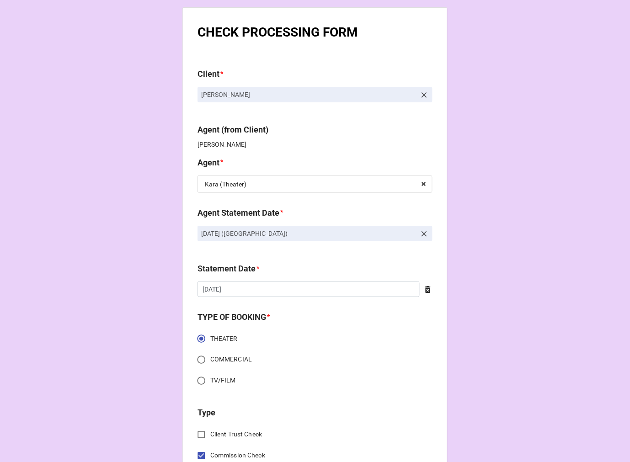
click at [423, 236] on icon at bounding box center [424, 234] width 9 height 9
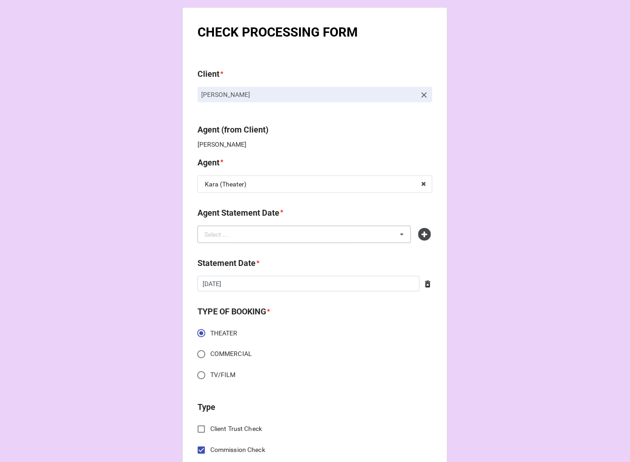
click at [377, 233] on div "Select ... No results found." at bounding box center [305, 234] width 214 height 17
type input "kara"
click at [278, 253] on span "OCTOBER 3, 2025 (KARA - THEATER)" at bounding box center [241, 251] width 73 height 7
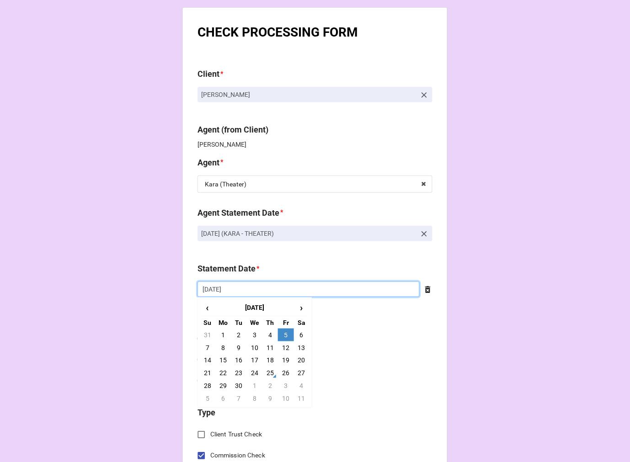
click at [268, 283] on input "9/5/2025" at bounding box center [309, 290] width 222 height 16
click at [282, 387] on td "3" at bounding box center [286, 386] width 16 height 13
type input "10/3/2025"
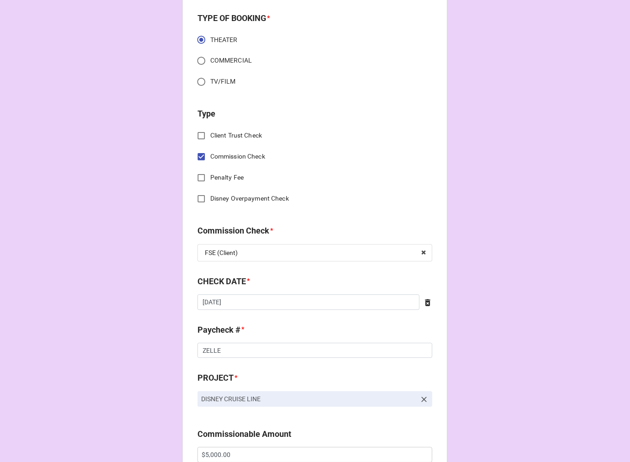
scroll to position [305, 0]
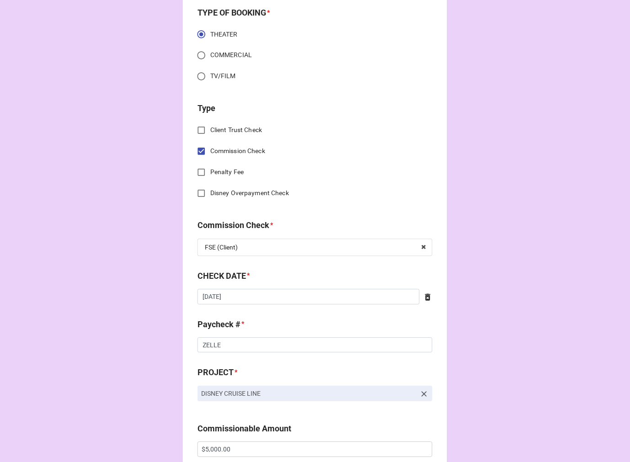
click at [426, 293] on icon at bounding box center [427, 297] width 9 height 9
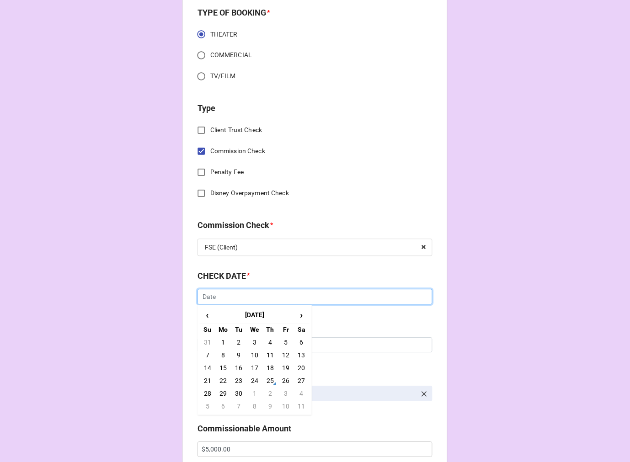
click at [326, 294] on input "text" at bounding box center [315, 297] width 235 height 16
click at [272, 380] on td "25" at bounding box center [270, 381] width 16 height 13
type input "9/25/2025"
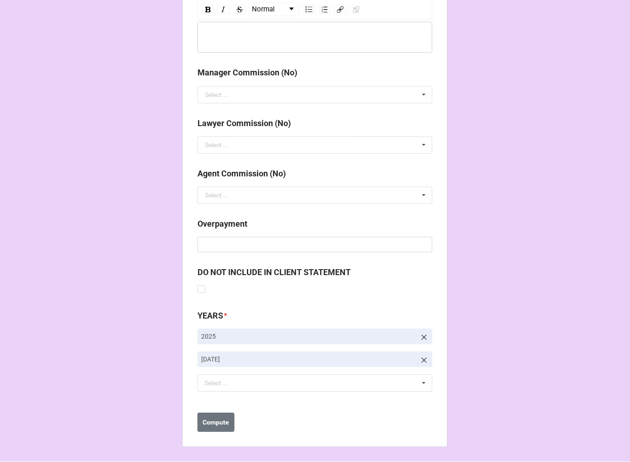
drag, startPoint x: 421, startPoint y: 359, endPoint x: 367, endPoint y: 373, distance: 56.1
click at [420, 359] on icon at bounding box center [424, 360] width 9 height 9
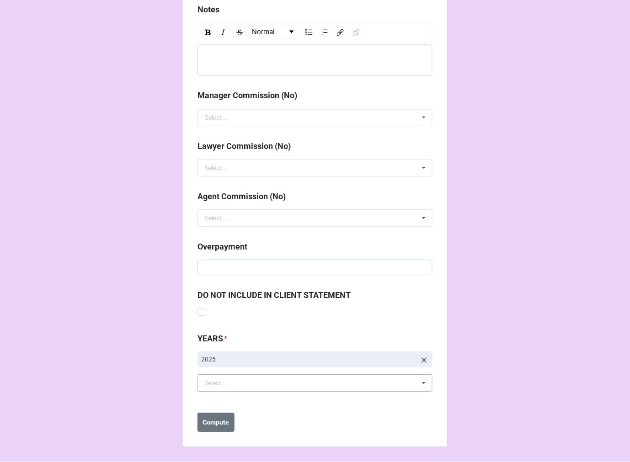
scroll to position [1036, 0]
click at [295, 390] on div "Select ... No results found." at bounding box center [315, 383] width 235 height 17
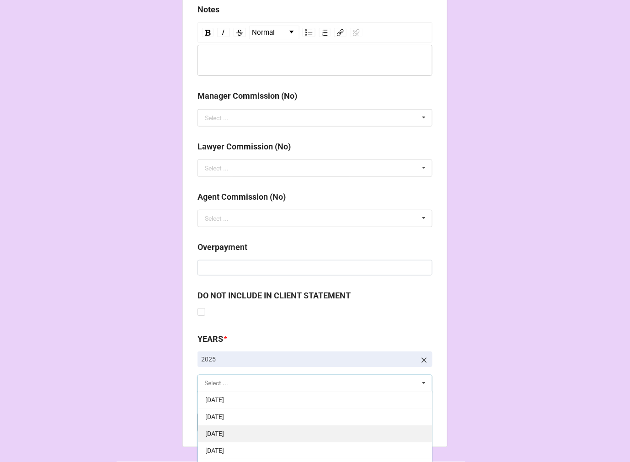
scroll to position [102, 0]
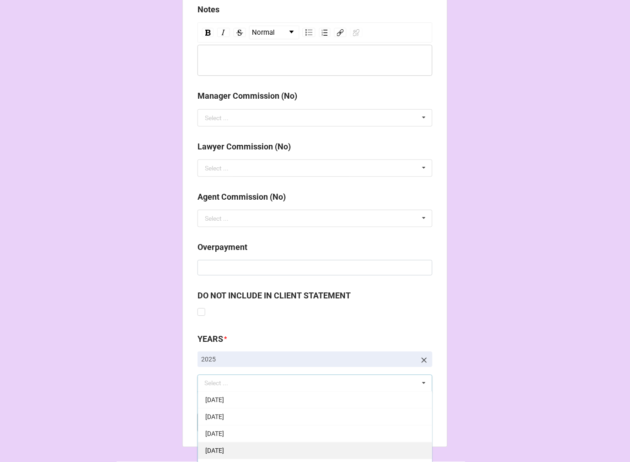
click at [224, 449] on span "[DATE]" at bounding box center [214, 451] width 19 height 7
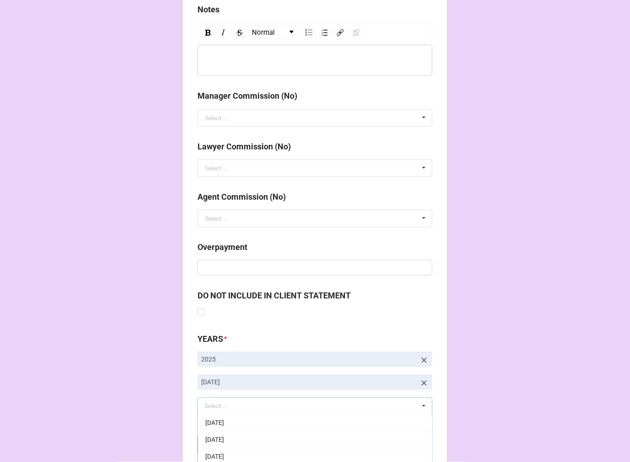
click at [214, 444] on b "Compute" at bounding box center [216, 446] width 27 height 10
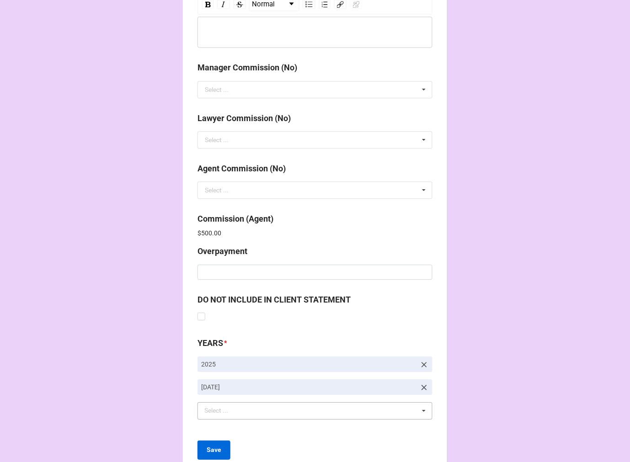
scroll to position [1091, 0]
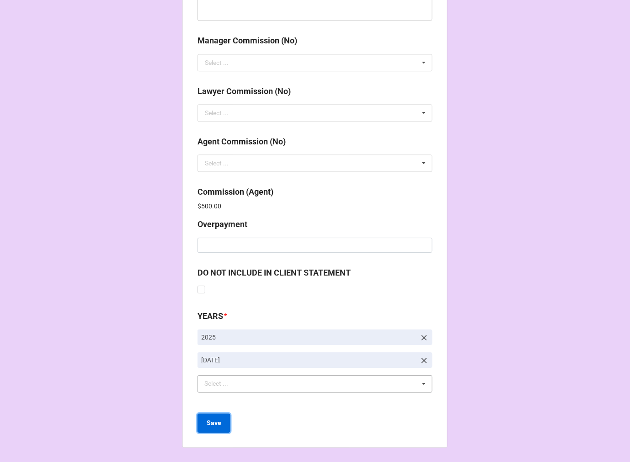
click at [215, 428] on button "Save" at bounding box center [214, 423] width 33 height 19
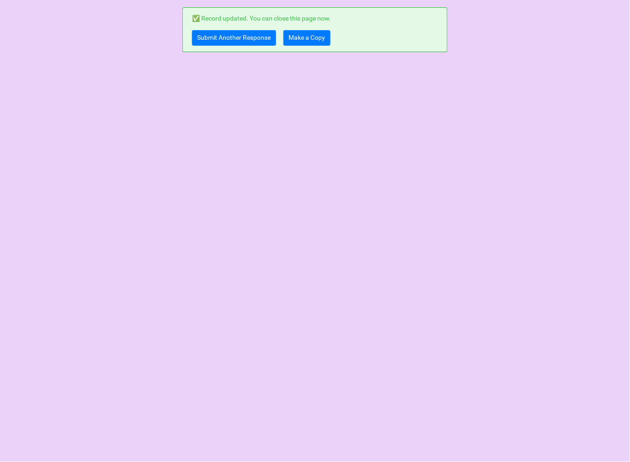
scroll to position [0, 0]
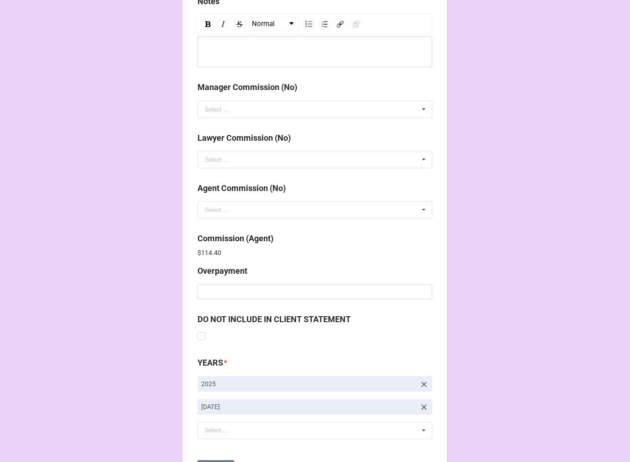
scroll to position [1091, 0]
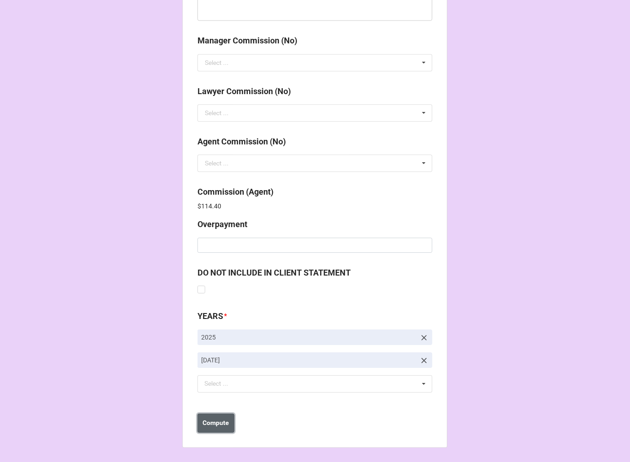
click at [227, 419] on b "Compute" at bounding box center [216, 423] width 27 height 10
click at [216, 426] on b "Save" at bounding box center [214, 423] width 15 height 10
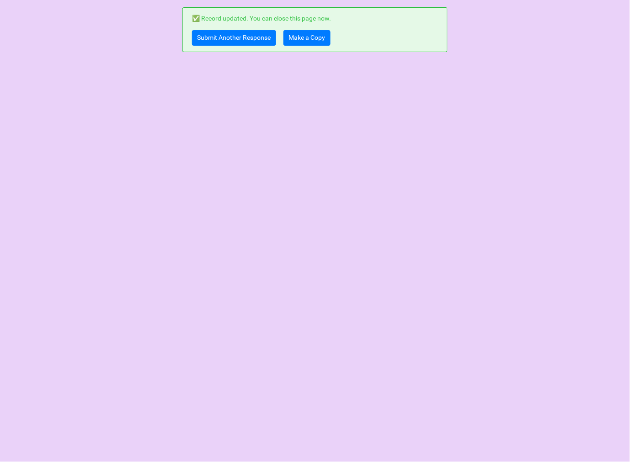
scroll to position [0, 0]
click at [303, 34] on link "Make a Copy" at bounding box center [307, 38] width 47 height 16
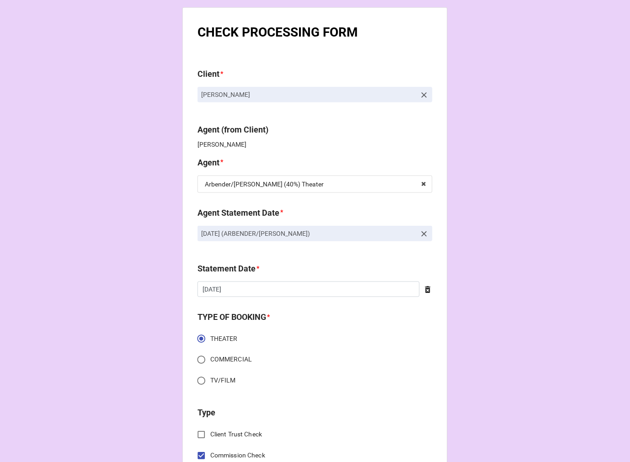
click at [422, 235] on icon at bounding box center [424, 234] width 9 height 9
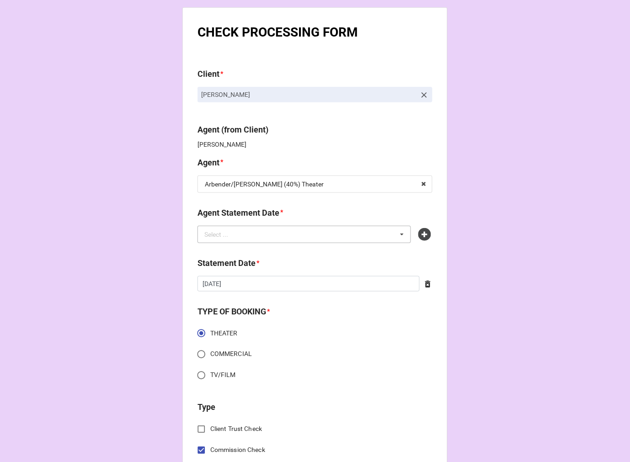
click at [372, 238] on div "Select ... No results found." at bounding box center [305, 234] width 214 height 17
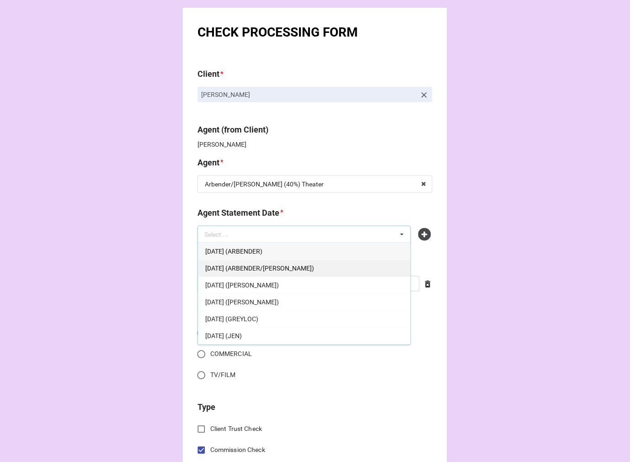
click at [304, 266] on span "[DATE] (ARBENDER/[PERSON_NAME])" at bounding box center [259, 268] width 109 height 7
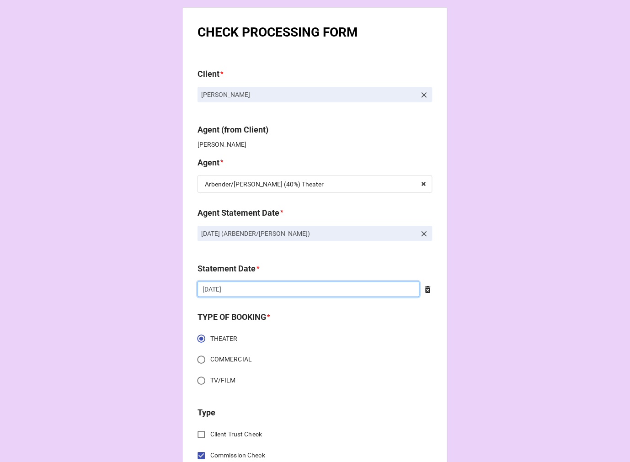
click at [281, 286] on input "[DATE]" at bounding box center [309, 290] width 222 height 16
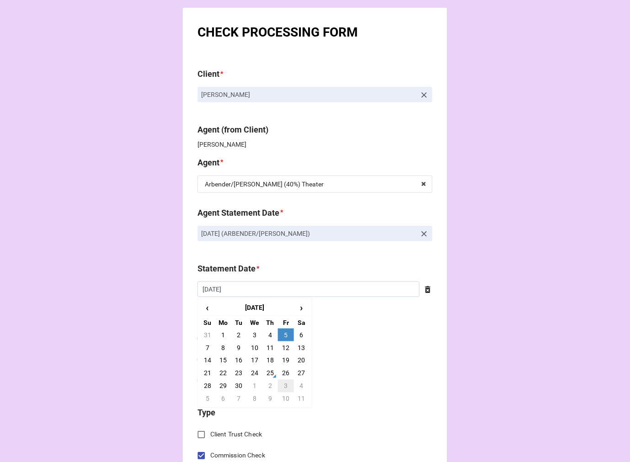
click at [282, 389] on td "3" at bounding box center [286, 386] width 16 height 13
type input "[DATE]"
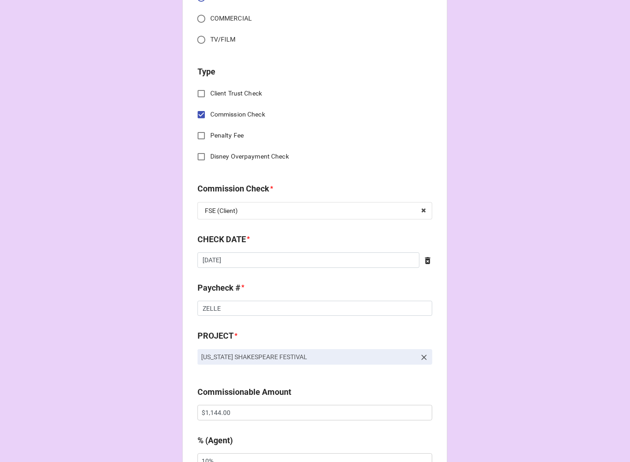
scroll to position [355, 0]
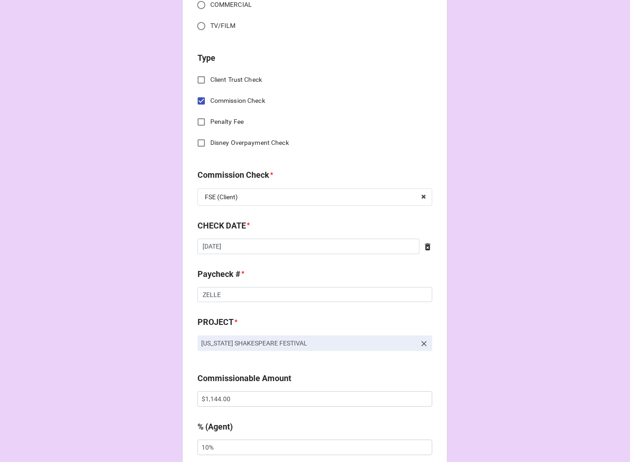
click at [425, 245] on icon at bounding box center [427, 246] width 5 height 7
click at [359, 254] on div "CHECK DATE * ‹ [DATE] › Su Mo Tu We Th Fr Sa 31 1 2 3 4 5 6 7 8 9 10 11 12 13 1…" at bounding box center [315, 239] width 235 height 41
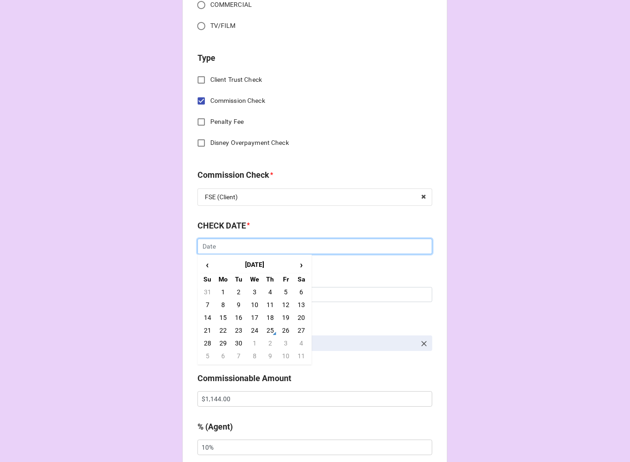
click at [340, 250] on input "text" at bounding box center [315, 247] width 235 height 16
click at [267, 326] on td "25" at bounding box center [270, 330] width 16 height 13
type input "[DATE]"
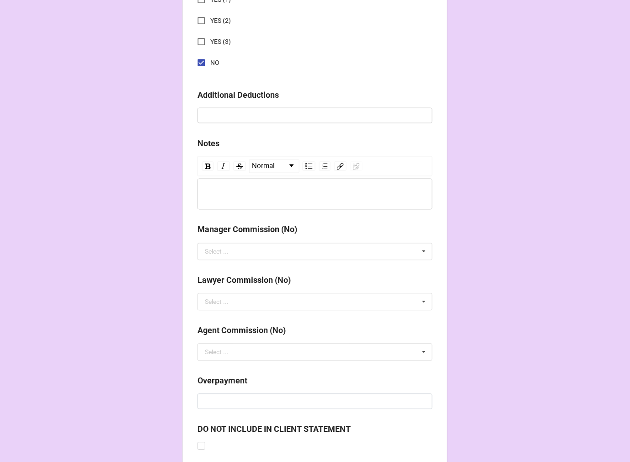
scroll to position [1059, 0]
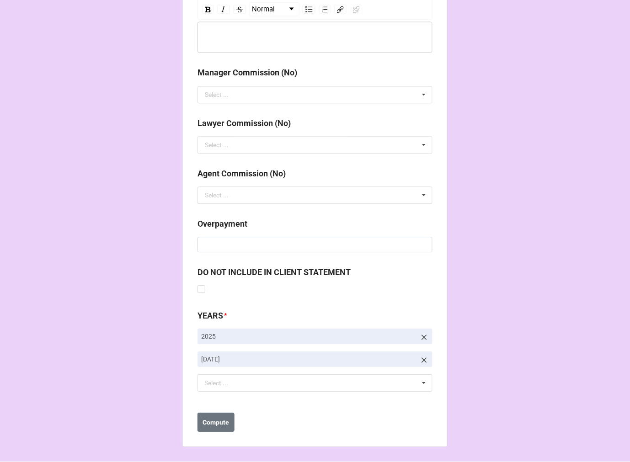
click at [422, 361] on icon at bounding box center [424, 360] width 5 height 5
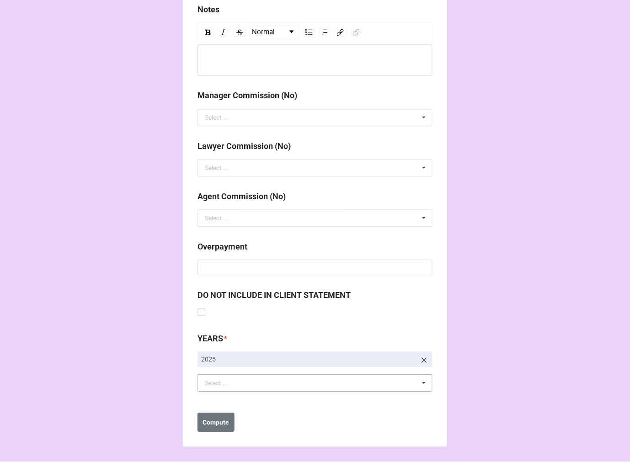
scroll to position [1036, 0]
click at [326, 381] on div "Select ... No results found." at bounding box center [315, 383] width 235 height 17
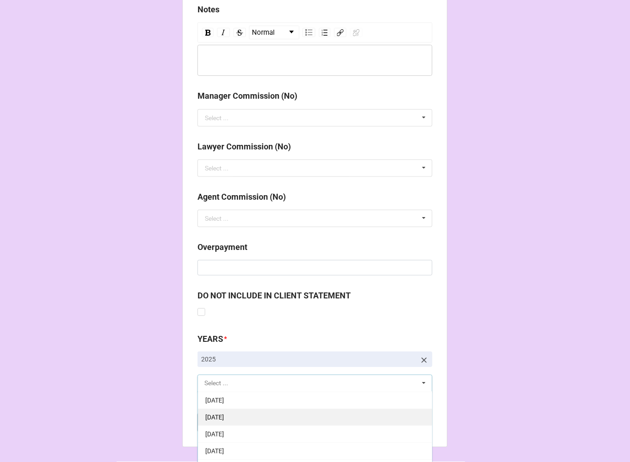
scroll to position [102, 0]
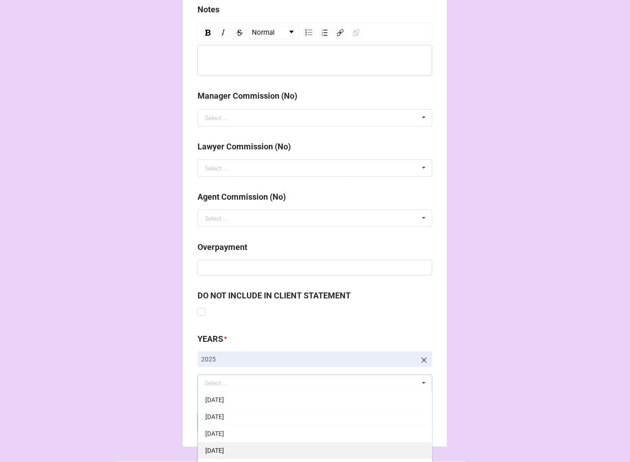
click at [224, 450] on span "[DATE]" at bounding box center [214, 451] width 19 height 7
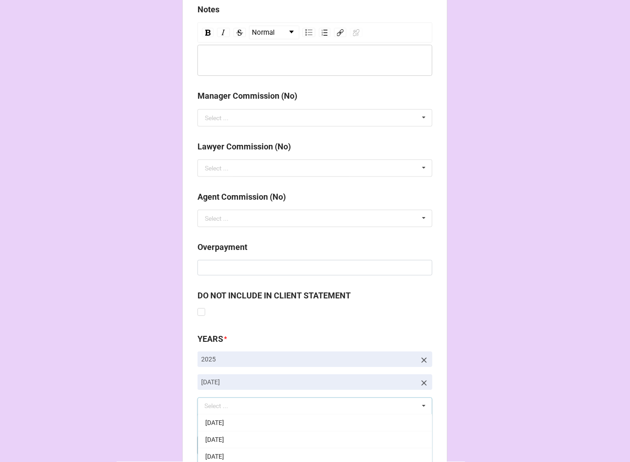
click at [218, 447] on b "Compute" at bounding box center [216, 446] width 27 height 10
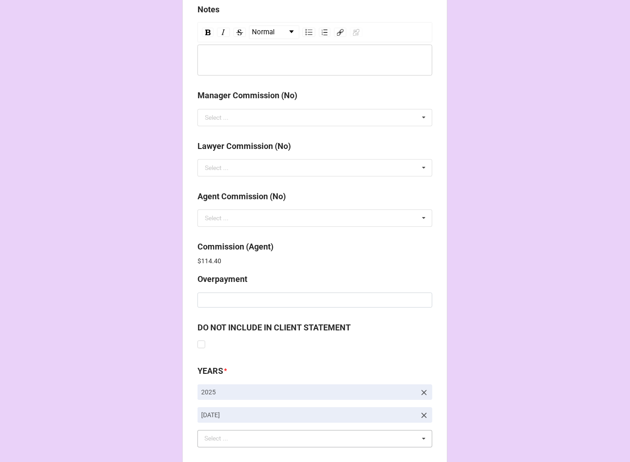
scroll to position [1091, 0]
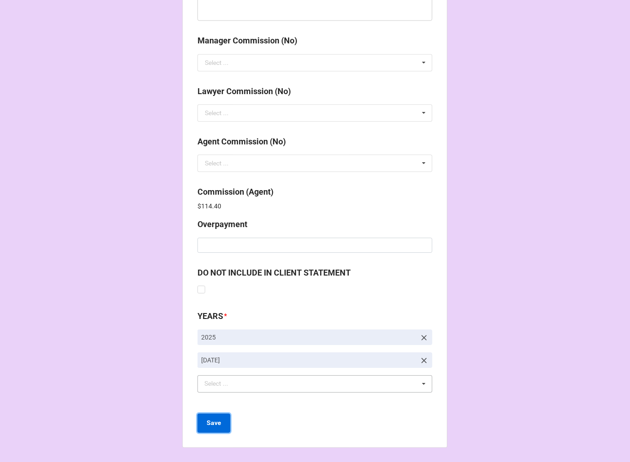
click at [211, 424] on b "Save" at bounding box center [214, 423] width 15 height 10
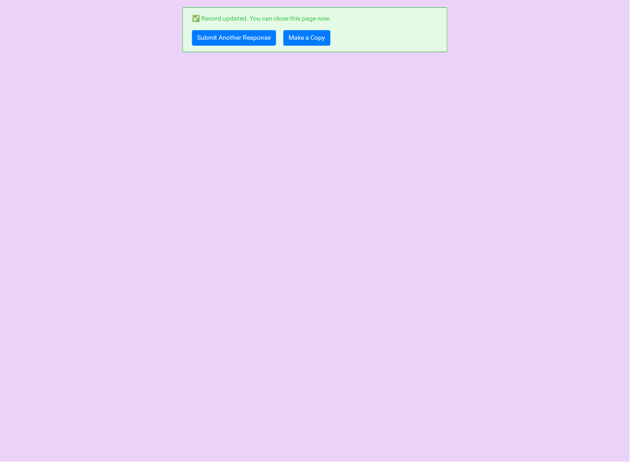
scroll to position [0, 0]
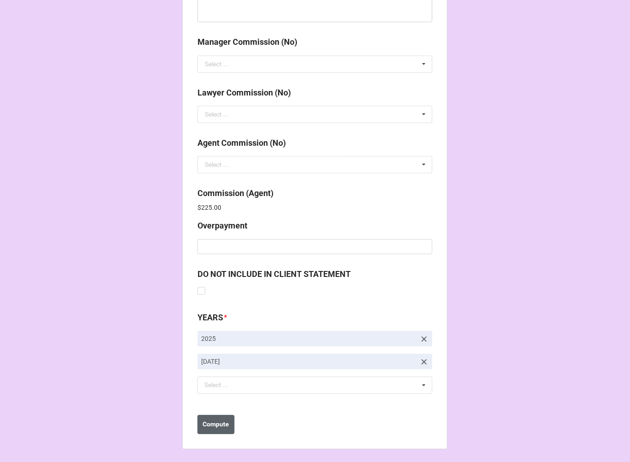
scroll to position [1091, 0]
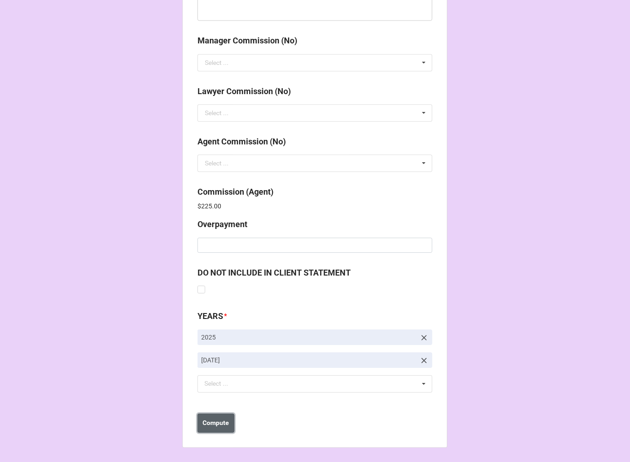
click at [214, 415] on button "Compute" at bounding box center [216, 423] width 37 height 19
drag, startPoint x: 222, startPoint y: 426, endPoint x: 225, endPoint y: 418, distance: 8.2
click at [222, 424] on button "Save" at bounding box center [214, 423] width 33 height 19
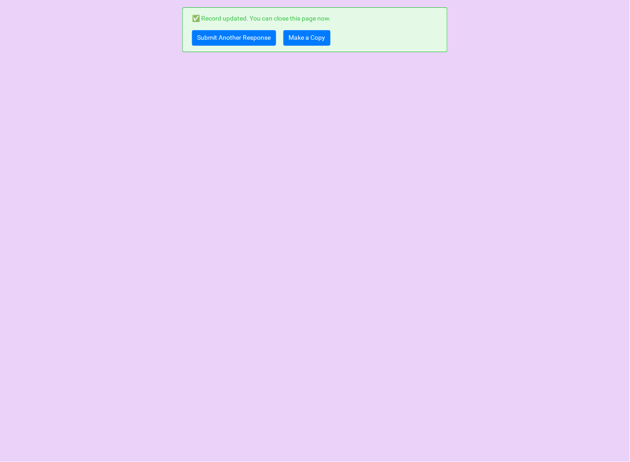
scroll to position [0, 0]
click at [309, 39] on link "Make a Copy" at bounding box center [307, 38] width 47 height 16
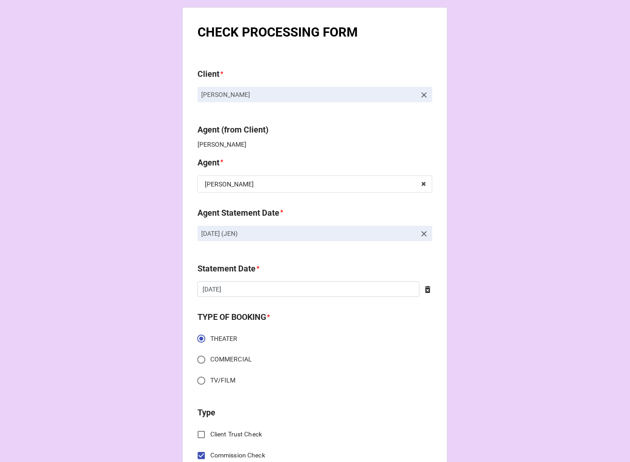
click at [422, 234] on icon at bounding box center [424, 233] width 5 height 5
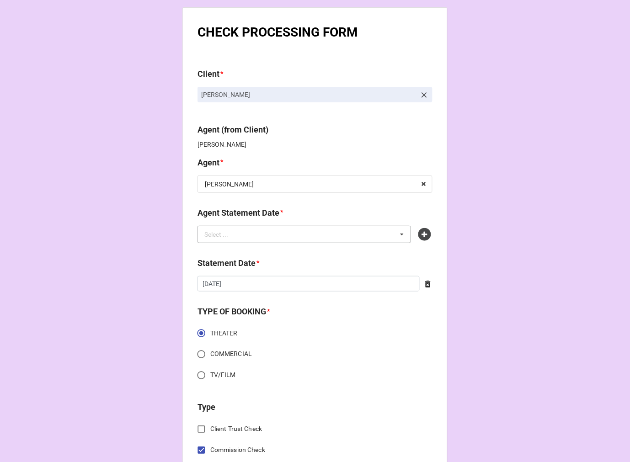
click at [354, 234] on div "Select ... No results found." at bounding box center [305, 234] width 214 height 17
type input "jen"
drag, startPoint x: 281, startPoint y: 251, endPoint x: 275, endPoint y: 264, distance: 13.7
click at [281, 251] on div "[DATE] (JEN)" at bounding box center [304, 251] width 213 height 17
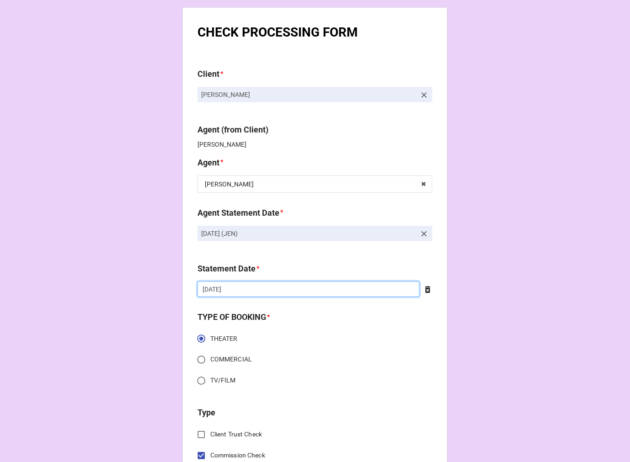
click at [264, 286] on input "[DATE]" at bounding box center [309, 290] width 222 height 16
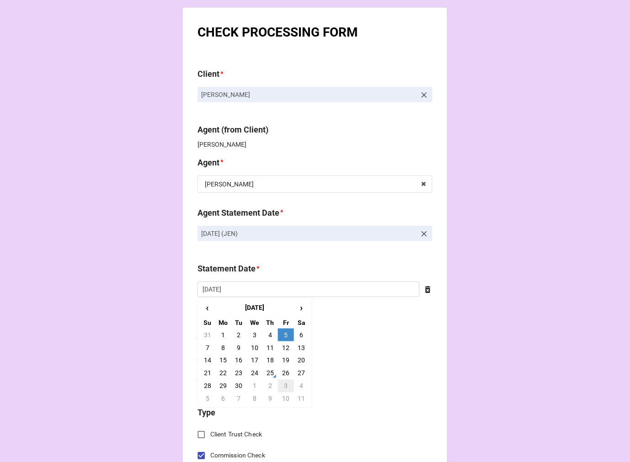
click at [284, 386] on td "3" at bounding box center [286, 386] width 16 height 13
type input "[DATE]"
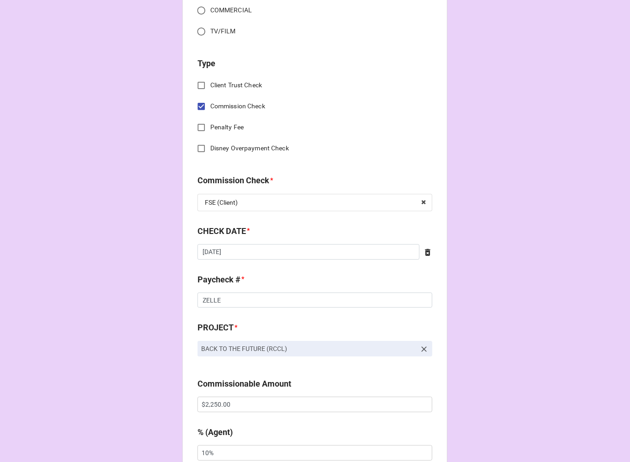
scroll to position [355, 0]
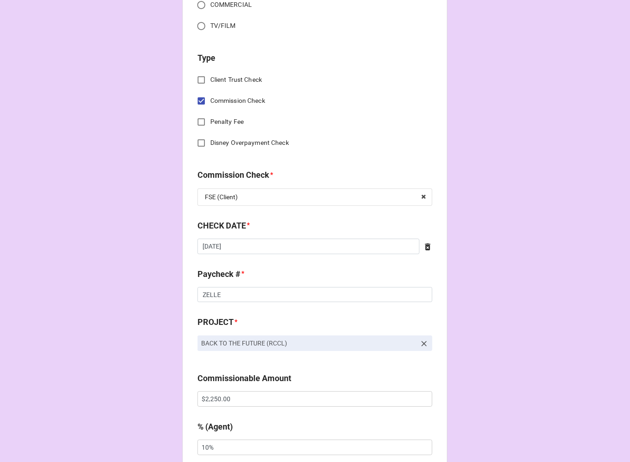
click at [425, 244] on icon at bounding box center [427, 246] width 5 height 7
click at [309, 254] on div "CHECK DATE * ‹ [DATE] › Su Mo Tu We Th Fr Sa 31 1 2 3 4 5 6 7 8 9 10 11 12 13 1…" at bounding box center [315, 239] width 235 height 41
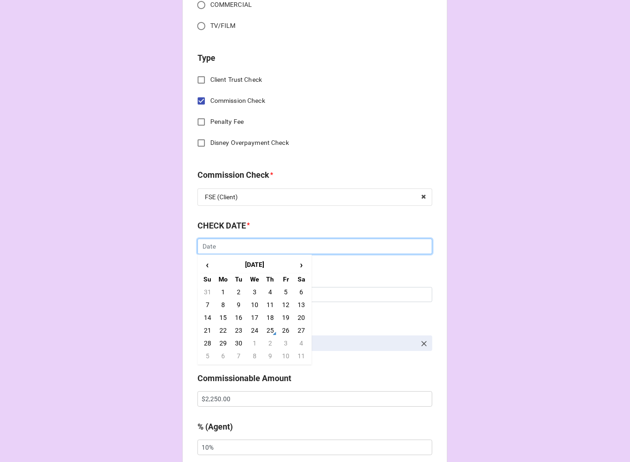
click at [301, 247] on input "text" at bounding box center [315, 247] width 235 height 16
click at [266, 330] on td "25" at bounding box center [270, 330] width 16 height 13
type input "[DATE]"
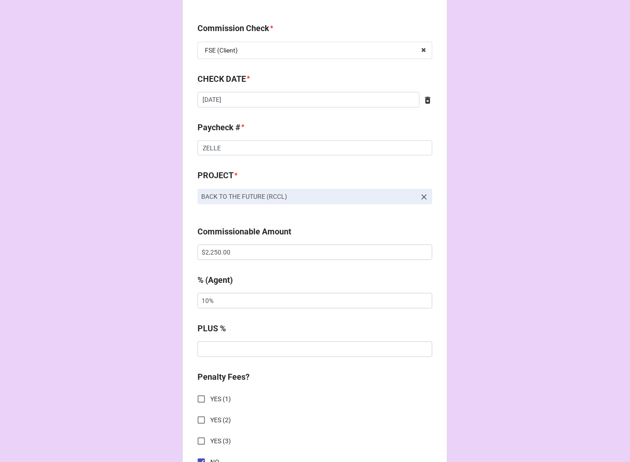
scroll to position [508, 0]
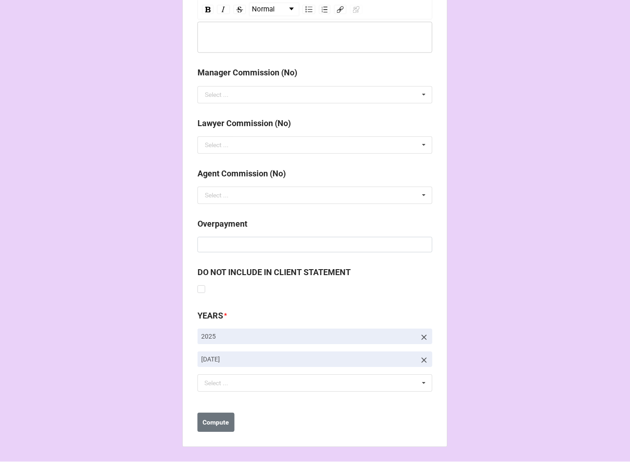
click at [422, 359] on icon at bounding box center [424, 360] width 9 height 9
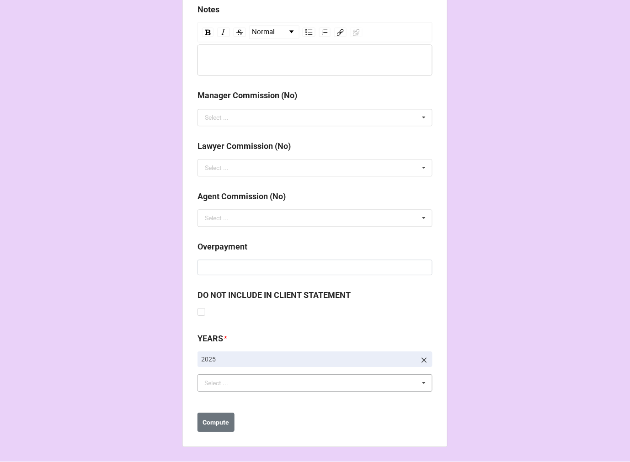
scroll to position [1036, 0]
click at [318, 386] on div "Select ... No results found." at bounding box center [315, 383] width 235 height 17
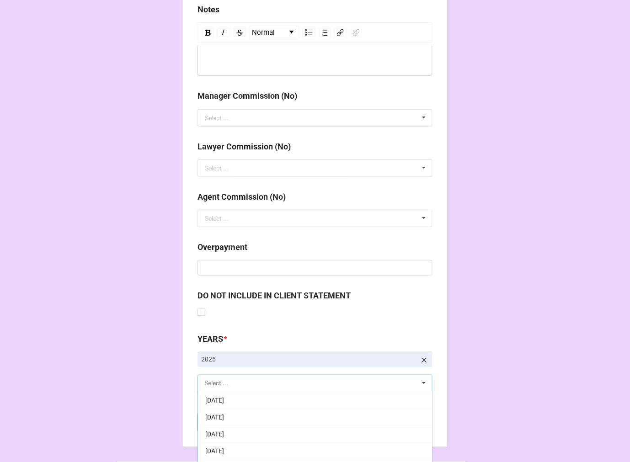
scroll to position [102, 0]
click at [224, 451] on span "[DATE]" at bounding box center [214, 451] width 19 height 7
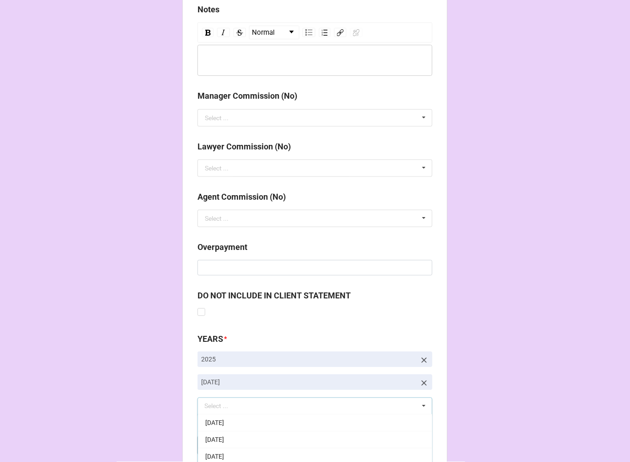
click at [222, 444] on b "Compute" at bounding box center [216, 446] width 27 height 10
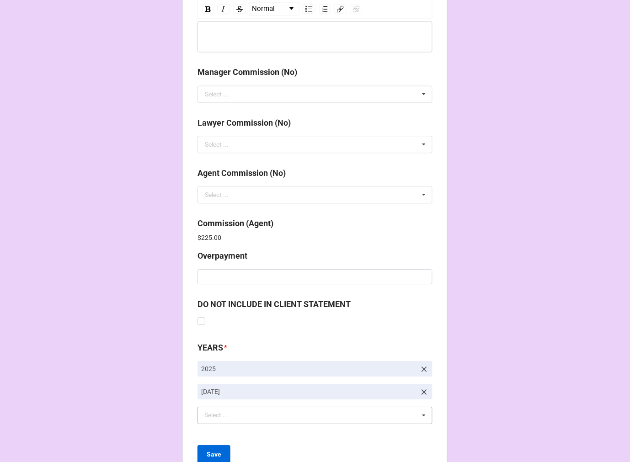
scroll to position [1091, 0]
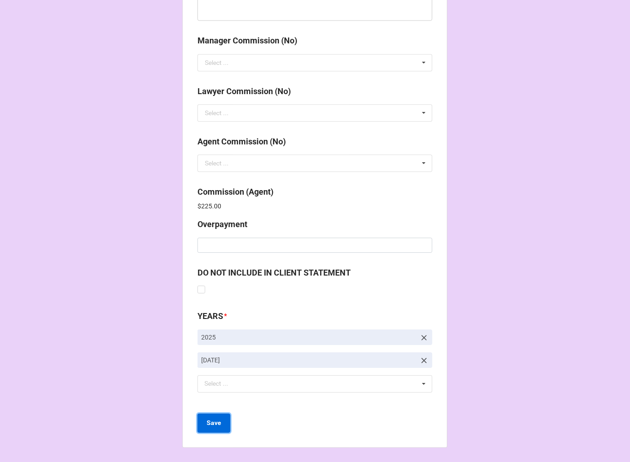
click at [206, 429] on button "Save" at bounding box center [214, 423] width 33 height 19
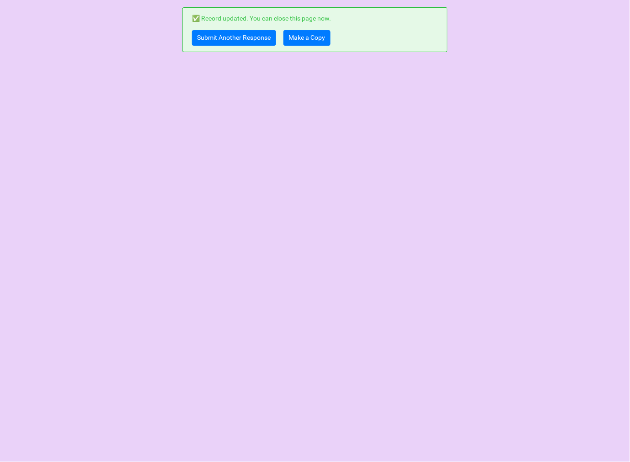
scroll to position [0, 0]
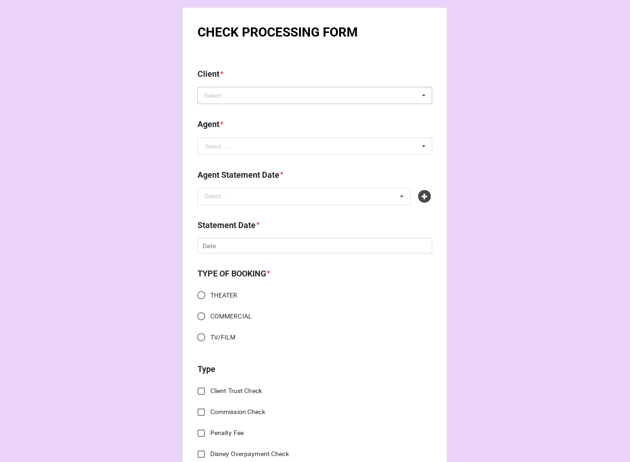
click at [250, 97] on div "Select ... No results found." at bounding box center [315, 95] width 235 height 17
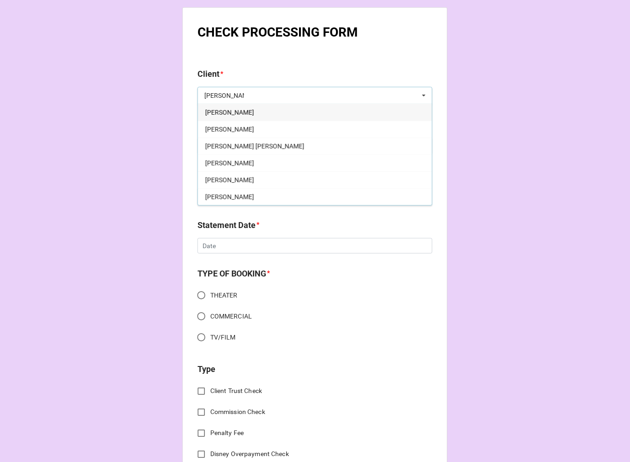
type input "lindsay"
click at [235, 109] on span "Lindsay Aster" at bounding box center [229, 112] width 49 height 7
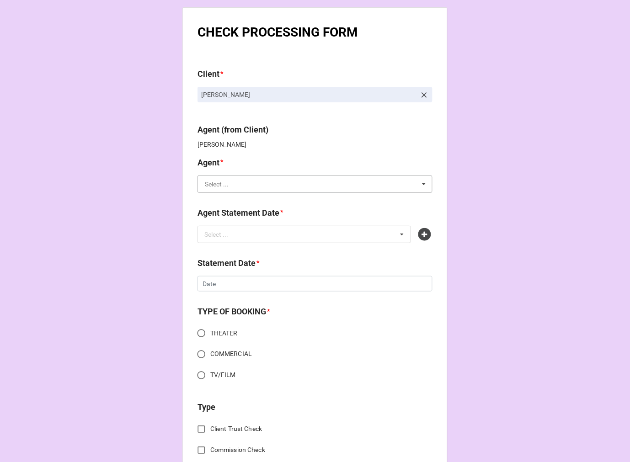
click at [244, 186] on input "text" at bounding box center [315, 184] width 234 height 16
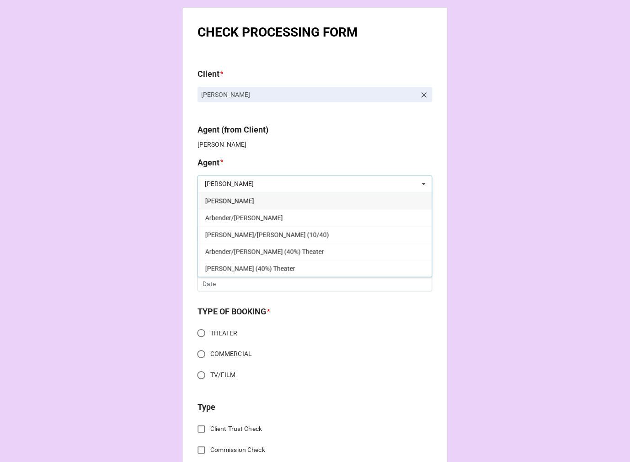
type input "kati"
click at [227, 199] on div "Katie" at bounding box center [315, 201] width 234 height 17
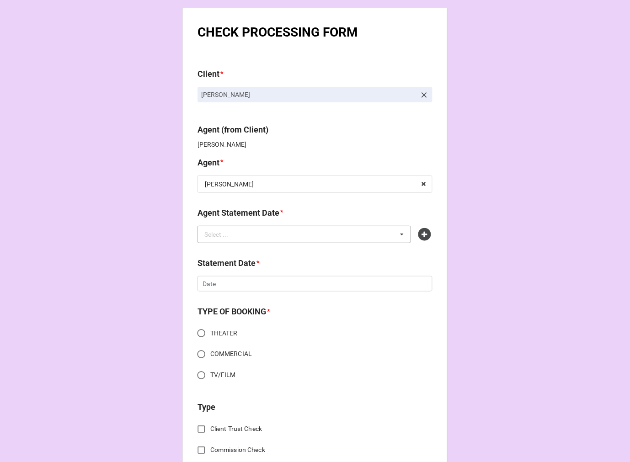
click at [252, 241] on div "Select ... No results found." at bounding box center [305, 234] width 214 height 17
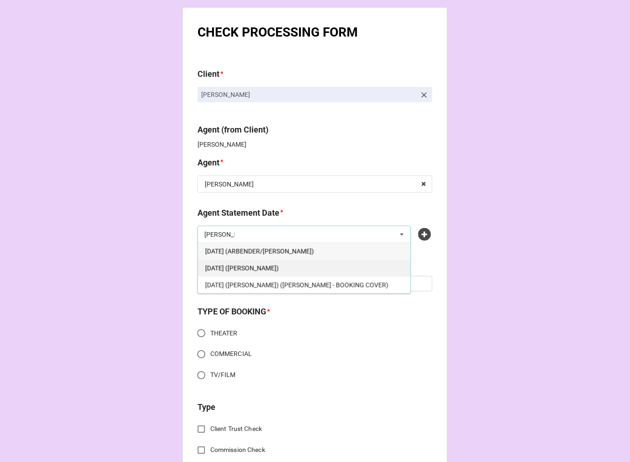
type input "kati"
click at [299, 270] on div "[DATE] ([PERSON_NAME])" at bounding box center [304, 268] width 213 height 17
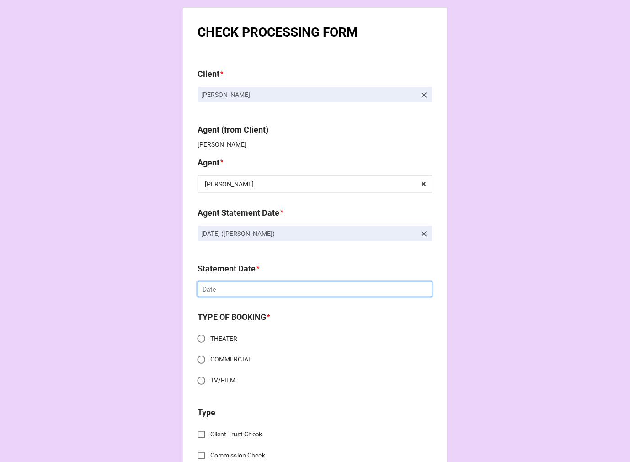
click at [275, 287] on input "text" at bounding box center [315, 290] width 235 height 16
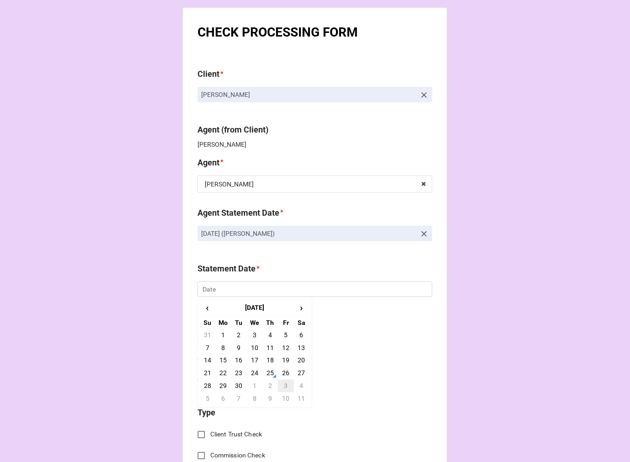
click at [282, 386] on td "3" at bounding box center [286, 386] width 16 height 13
type input "[DATE]"
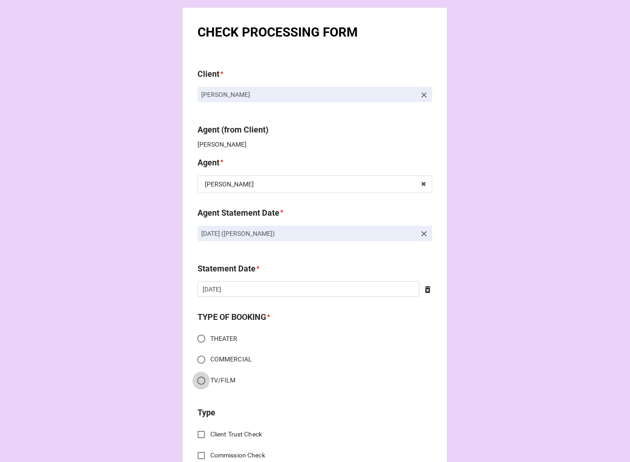
click at [194, 382] on input "TV/FILM" at bounding box center [202, 381] width 18 height 18
radio input "true"
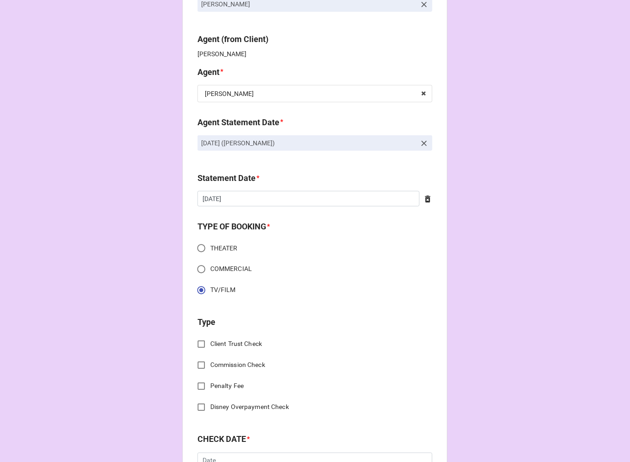
scroll to position [203, 0]
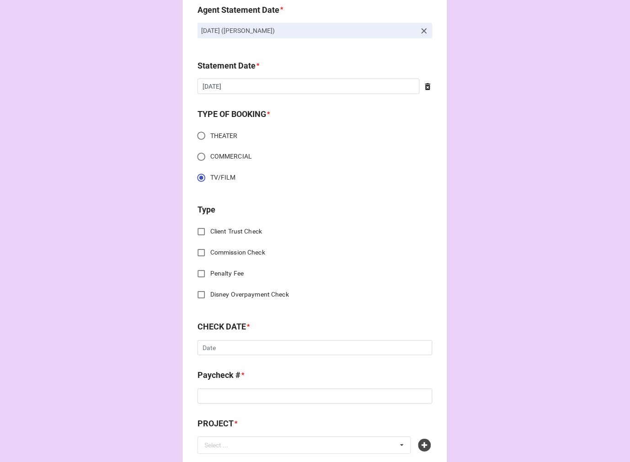
click at [200, 252] on input "Commission Check" at bounding box center [202, 253] width 18 height 18
checkbox input "true"
click at [215, 354] on input "text" at bounding box center [315, 349] width 234 height 16
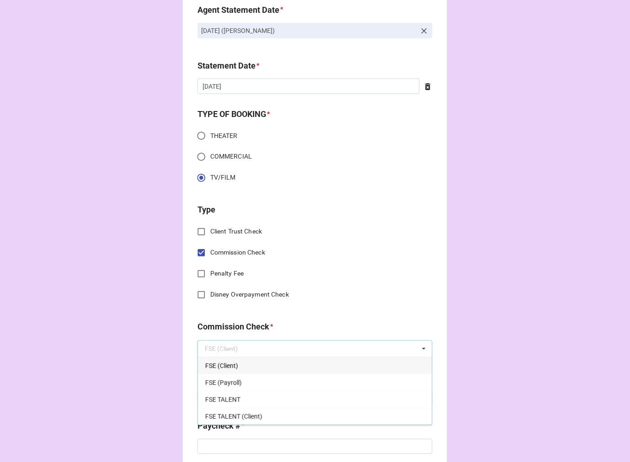
drag, startPoint x: 219, startPoint y: 362, endPoint x: 241, endPoint y: 376, distance: 25.6
click at [220, 363] on span "FSE (Client)" at bounding box center [221, 366] width 33 height 7
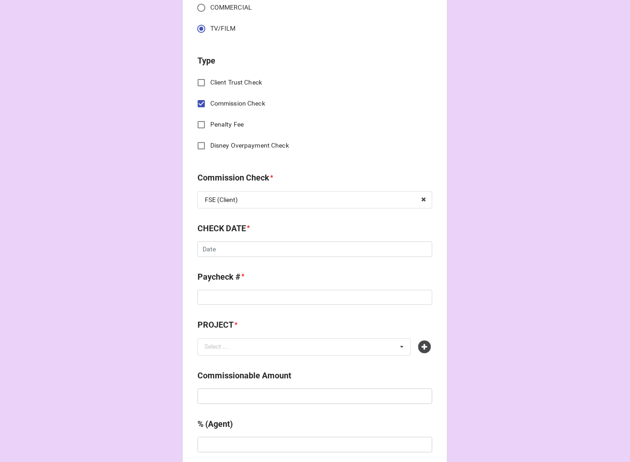
scroll to position [355, 0]
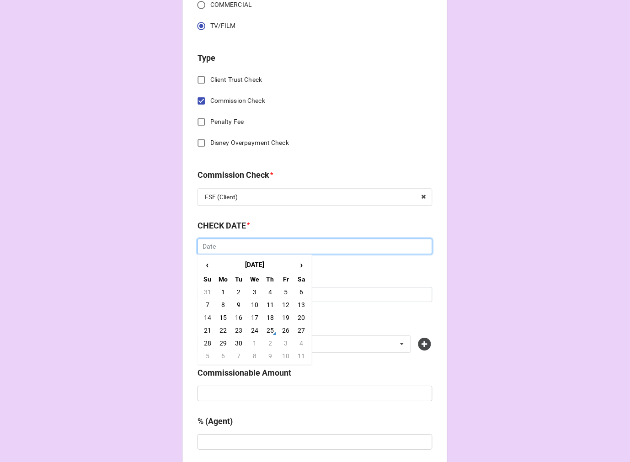
click at [235, 247] on input "text" at bounding box center [315, 247] width 235 height 16
click at [266, 327] on td "25" at bounding box center [270, 330] width 16 height 13
type input "9/25/2025"
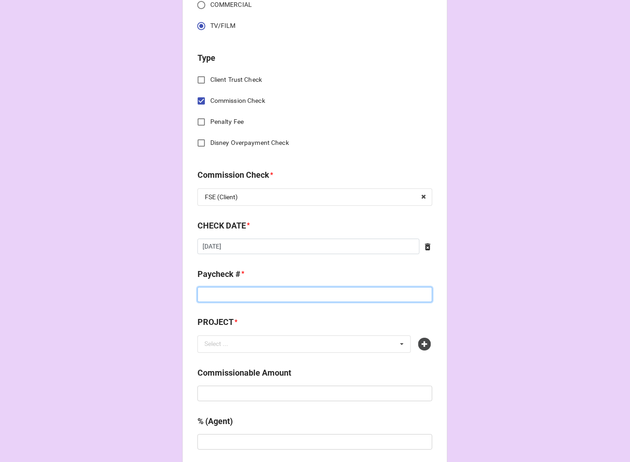
click at [234, 294] on input at bounding box center [315, 295] width 235 height 16
type input "ZELLE"
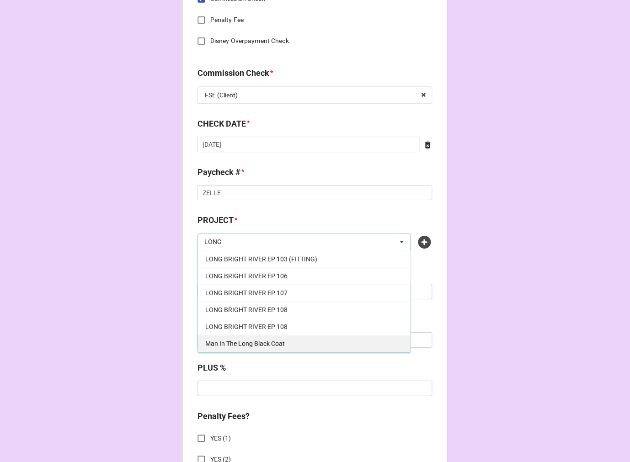
scroll to position [84, 0]
click at [253, 241] on div "LONG LONG Select ... COCOMELON (US RIDE-ALONG SING-ALONG TOUR) LONG BRIGHT EP 1…" at bounding box center [305, 242] width 214 height 17
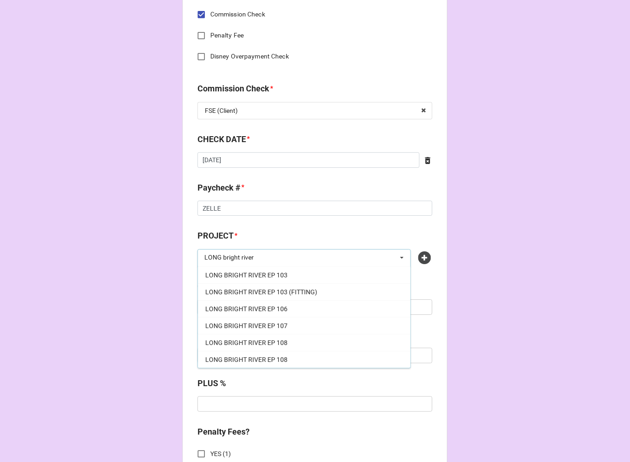
scroll to position [457, 0]
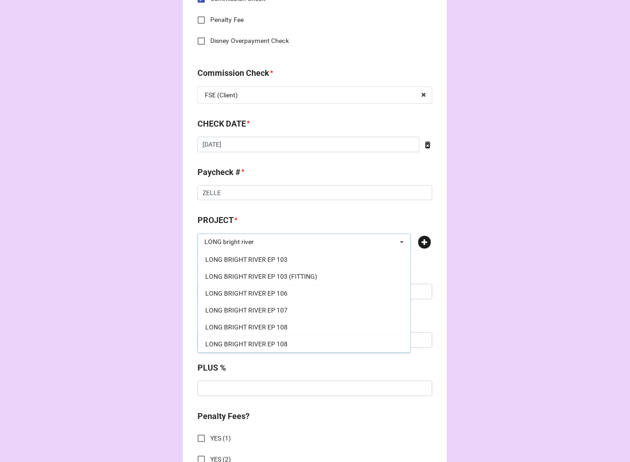
type input "LONG bright river"
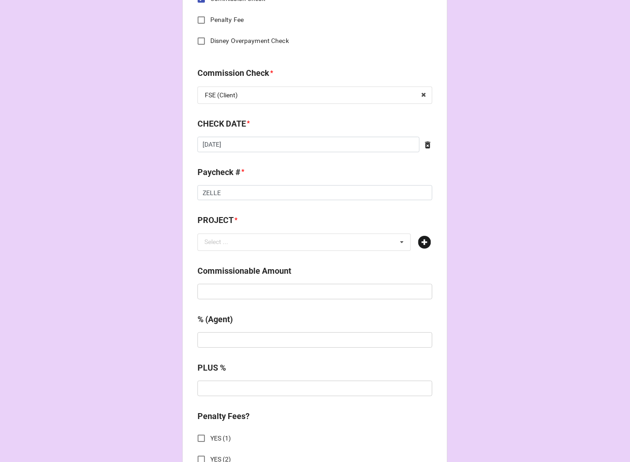
click at [421, 238] on icon at bounding box center [424, 242] width 13 height 13
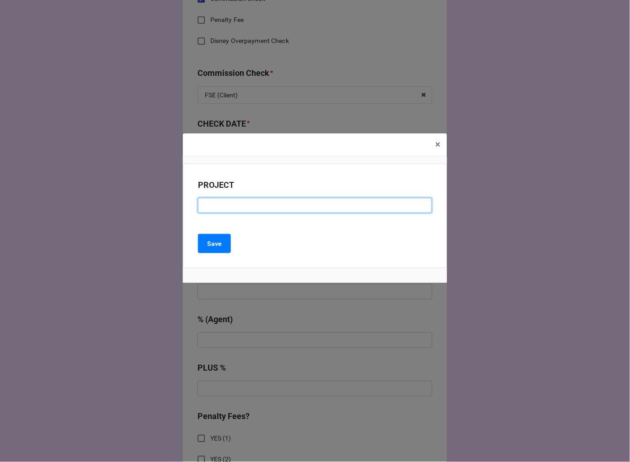
click at [254, 209] on input at bounding box center [315, 206] width 234 height 16
type input "LONG BRIGHT RIVER (RESIDUAL)"
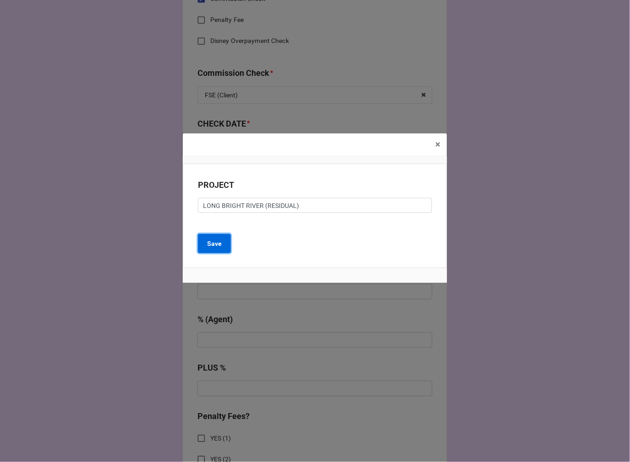
click at [218, 250] on button "Save" at bounding box center [214, 243] width 33 height 19
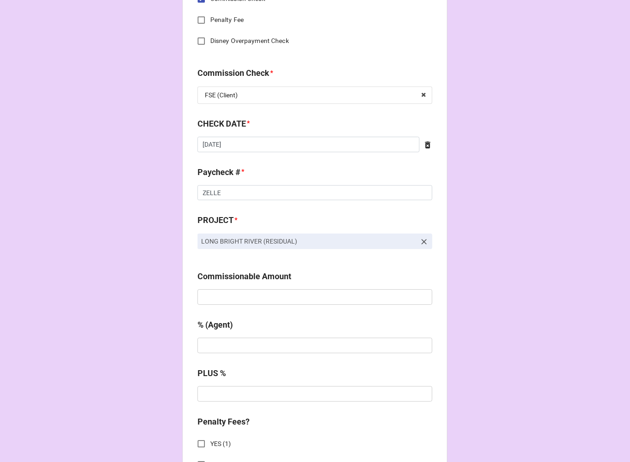
click at [270, 287] on div "Commissionable Amount" at bounding box center [315, 279] width 235 height 19
click at [266, 294] on input "text" at bounding box center [315, 297] width 235 height 16
click at [238, 300] on input "text" at bounding box center [315, 297] width 235 height 16
paste input "$989.21"
type input "$989.21"
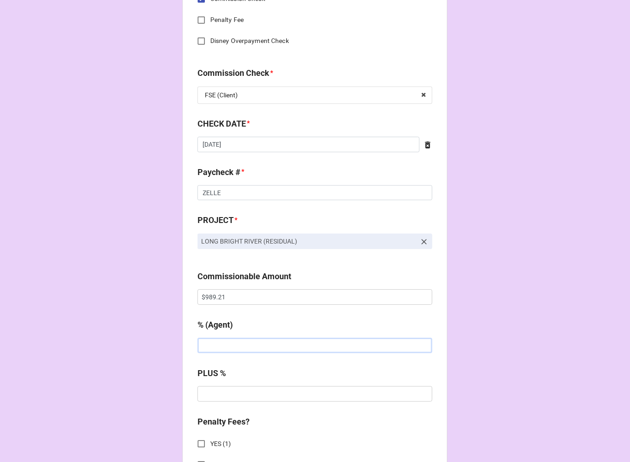
click at [230, 340] on input "text" at bounding box center [315, 346] width 235 height 16
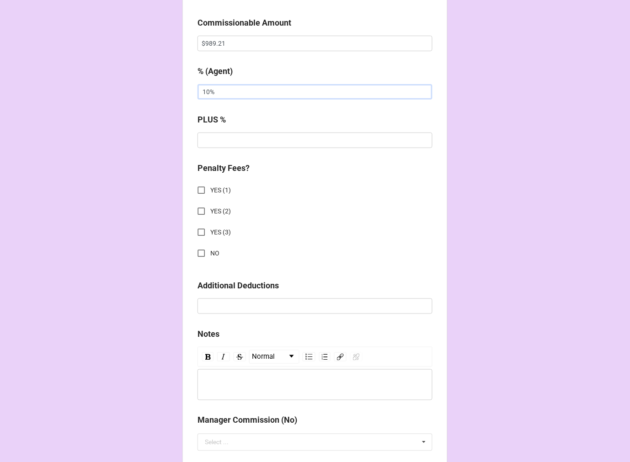
type input "10%"
click at [199, 254] on input "NO" at bounding box center [202, 254] width 18 height 18
checkbox input "true"
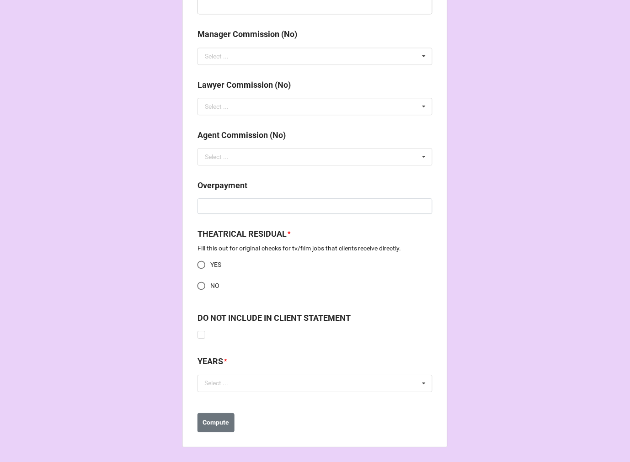
click at [202, 287] on input "NO" at bounding box center [202, 286] width 18 height 18
radio input "true"
click at [250, 389] on div "Select ... No results found." at bounding box center [315, 383] width 235 height 17
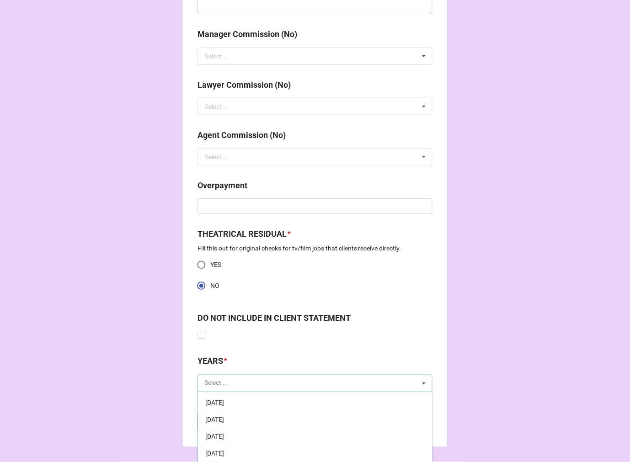
scroll to position [102, 0]
click at [224, 448] on span "[DATE]" at bounding box center [214, 451] width 19 height 7
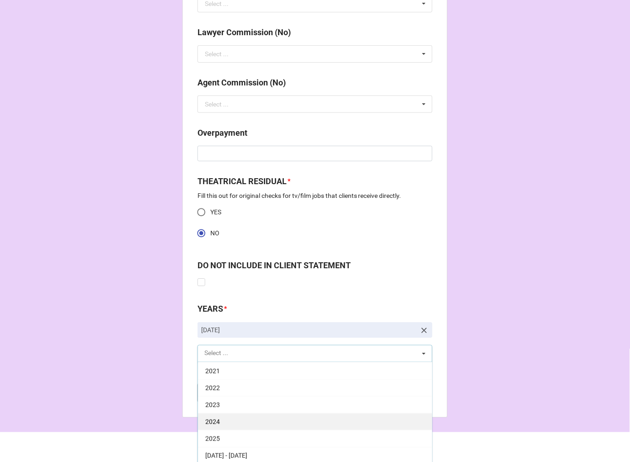
scroll to position [1152, 0]
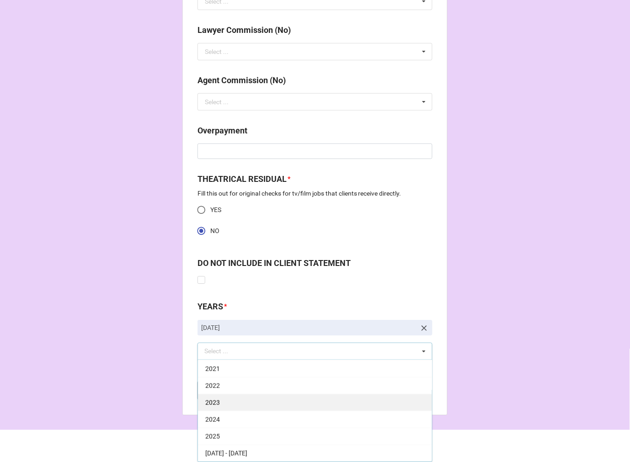
click at [232, 436] on div "2025" at bounding box center [315, 436] width 234 height 17
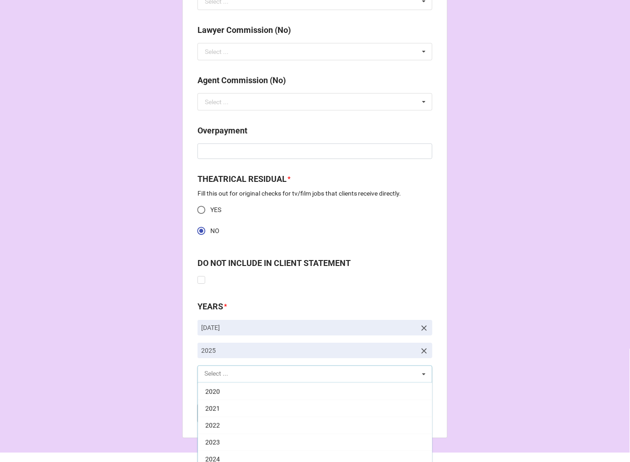
scroll to position [186, 0]
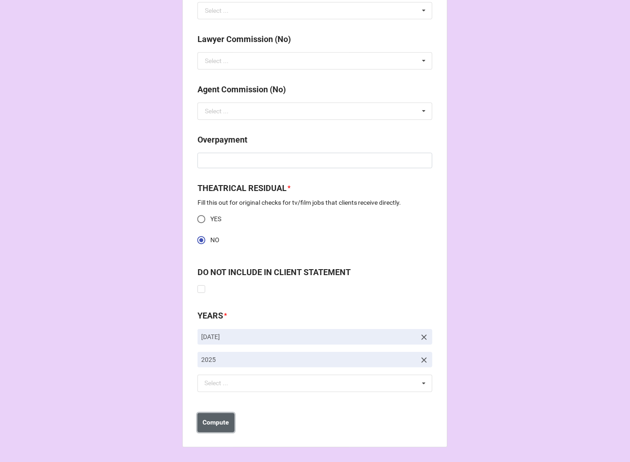
click at [220, 421] on b "Compute" at bounding box center [216, 423] width 27 height 10
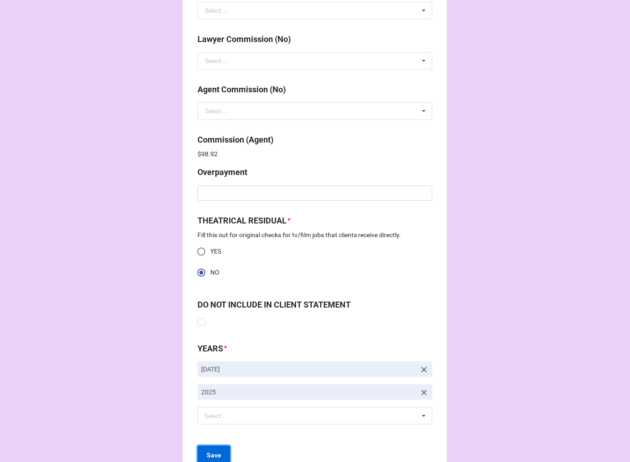
click at [216, 451] on b "Save" at bounding box center [214, 456] width 15 height 10
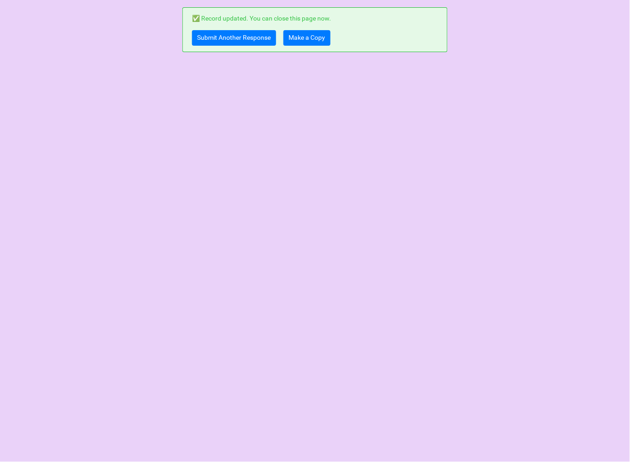
scroll to position [0, 0]
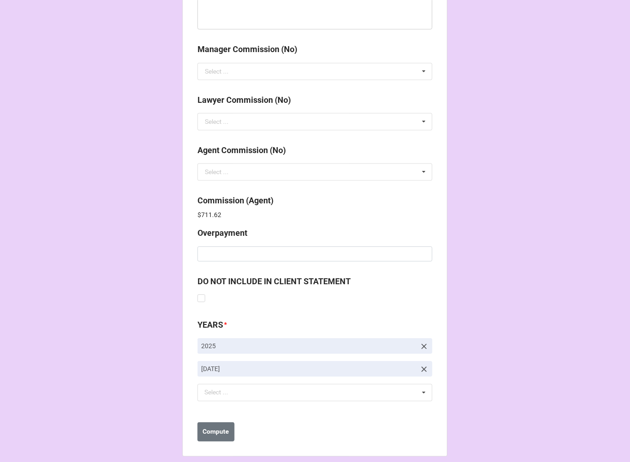
scroll to position [1091, 0]
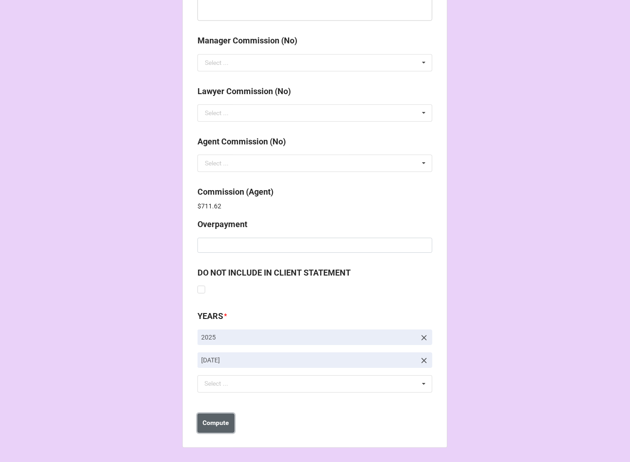
click at [219, 422] on b "Compute" at bounding box center [216, 423] width 27 height 10
click at [218, 423] on button "Save" at bounding box center [214, 423] width 33 height 19
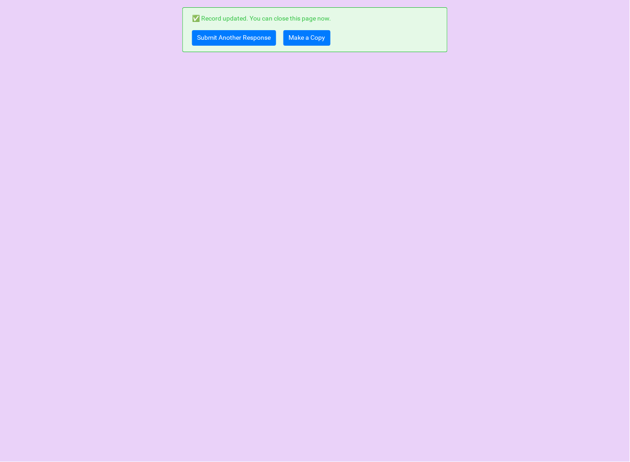
scroll to position [0, 0]
click at [311, 40] on link "Make a Copy" at bounding box center [307, 38] width 47 height 16
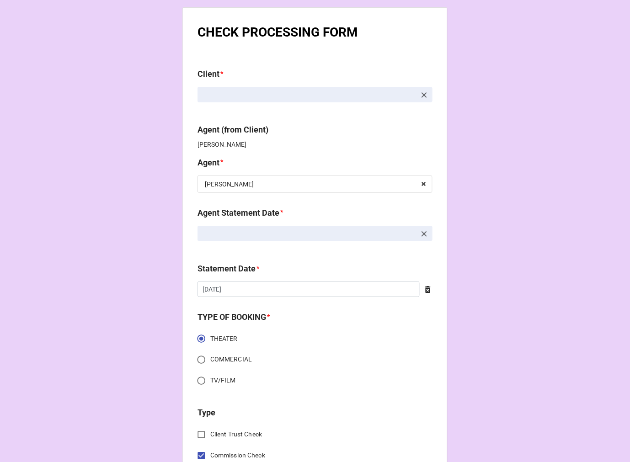
click at [420, 235] on icon at bounding box center [424, 234] width 9 height 9
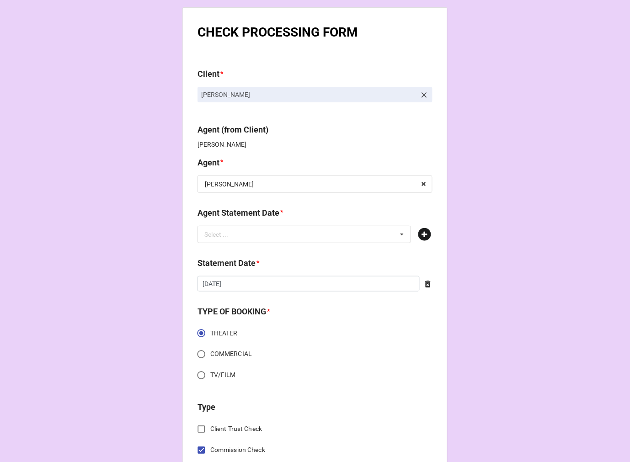
click at [423, 235] on icon at bounding box center [424, 234] width 13 height 13
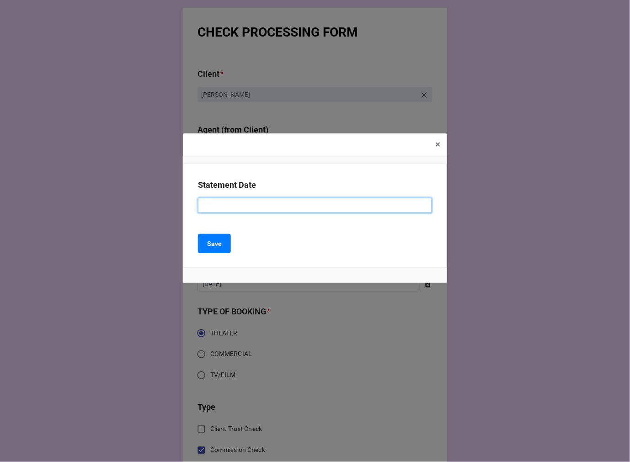
click at [220, 207] on input at bounding box center [315, 206] width 234 height 16
paste input ""AUGUST 22, 2025 (STEPHANIE)""
drag, startPoint x: 238, startPoint y: 207, endPoint x: -8, endPoint y: 197, distance: 246.7
click at [0, 197] on html "CHECK PROCESSING FORM Client * David L Murray Jr. Agent (from Client) Chondra A…" at bounding box center [315, 231] width 630 height 462
click at [332, 205] on input "OCTOBER 3, 2025 (STEPHANIE)"" at bounding box center [315, 206] width 234 height 16
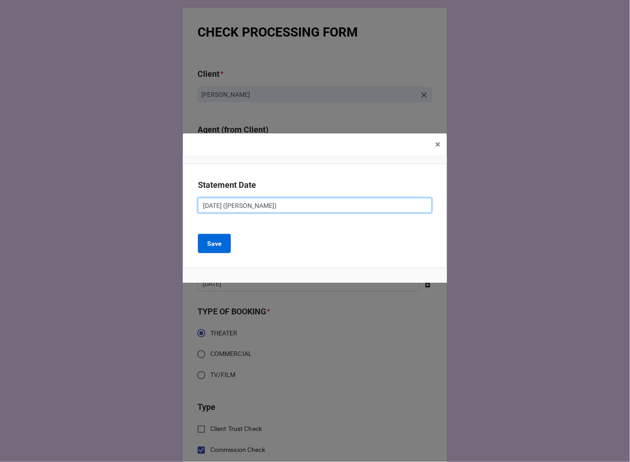
type input "OCTOBER 3, 2025 (STEPHANIE)"
click at [229, 241] on button "Save" at bounding box center [214, 243] width 33 height 19
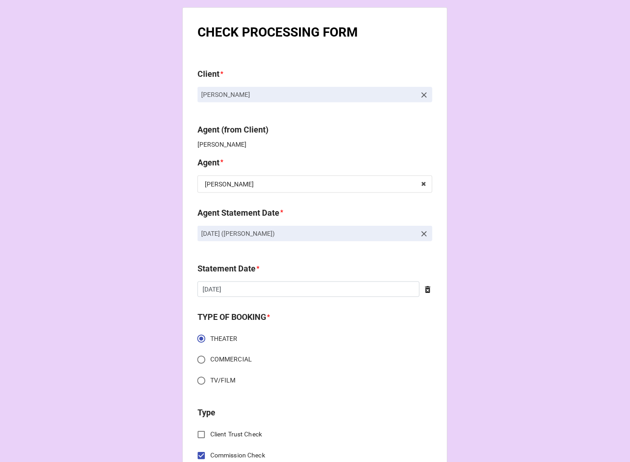
click at [426, 287] on icon at bounding box center [427, 290] width 5 height 7
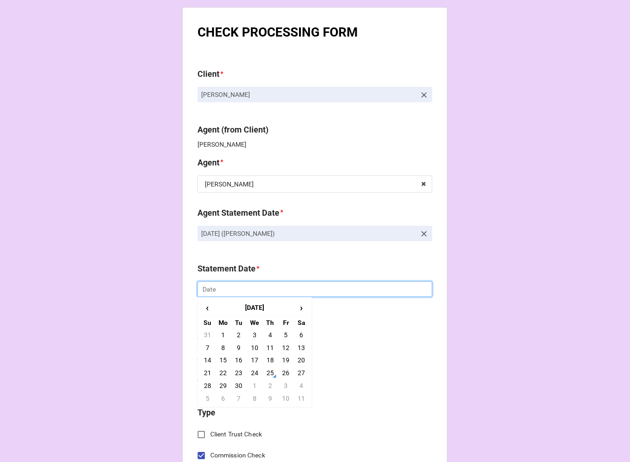
click at [362, 291] on input "text" at bounding box center [315, 290] width 235 height 16
click at [282, 386] on td "3" at bounding box center [286, 386] width 16 height 13
type input "10/3/2025"
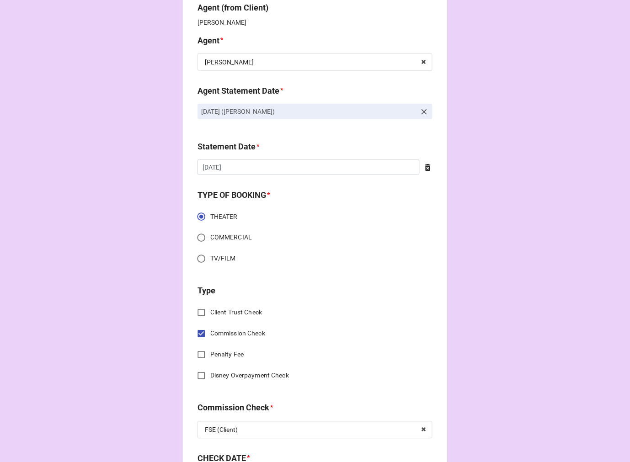
scroll to position [254, 0]
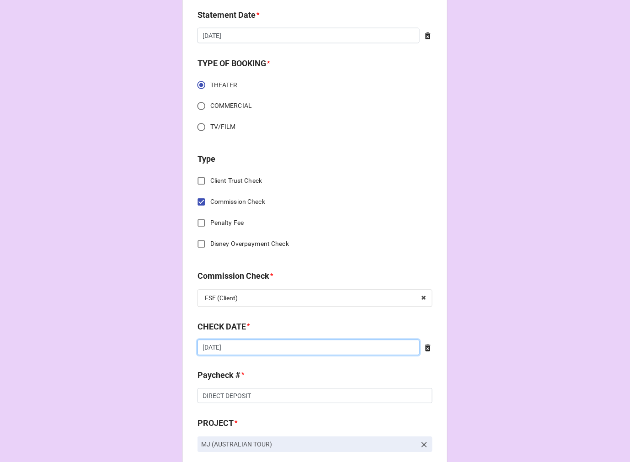
click at [275, 352] on input "[DATE]" at bounding box center [309, 348] width 222 height 16
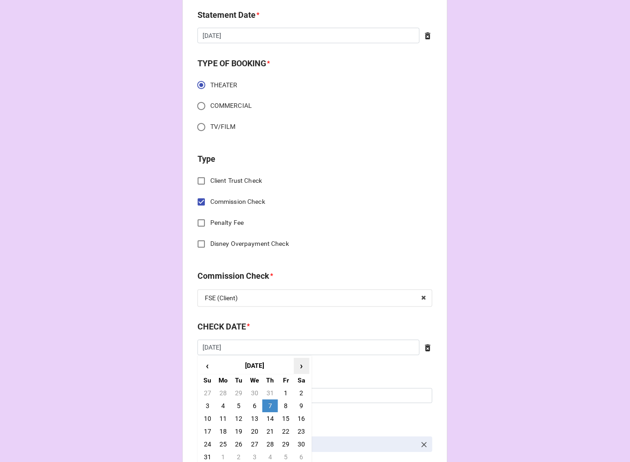
click at [298, 365] on span "›" at bounding box center [301, 366] width 15 height 15
click at [219, 432] on td "22" at bounding box center [223, 432] width 16 height 13
type input "9/22/2025"
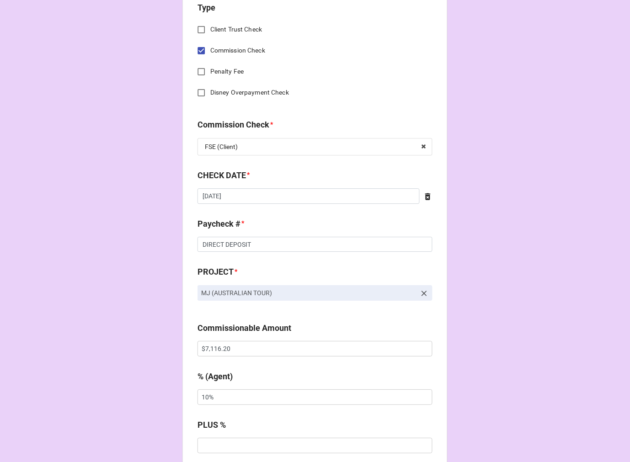
scroll to position [406, 0]
drag, startPoint x: 239, startPoint y: 351, endPoint x: 3, endPoint y: 341, distance: 236.6
click at [0, 348] on div "CHECK PROCESSING FORM Client * David L Murray Jr. Agent (from Client) Chondra A…" at bounding box center [315, 354] width 630 height 1521
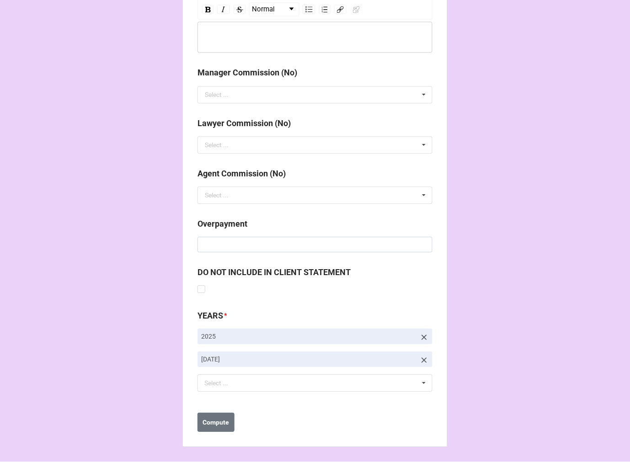
type input "$7,158.70"
drag, startPoint x: 425, startPoint y: 360, endPoint x: 357, endPoint y: 367, distance: 68.5
click at [423, 360] on icon at bounding box center [424, 360] width 9 height 9
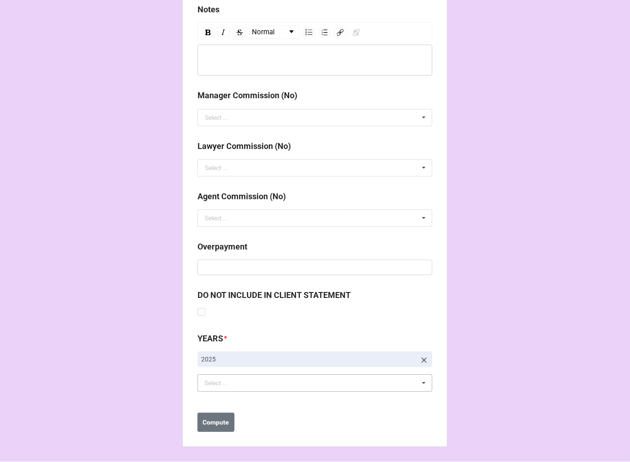
click at [299, 380] on div "Select ... No results found." at bounding box center [315, 383] width 235 height 17
type input "OCT"
click at [236, 395] on div "10-October 2025" at bounding box center [315, 400] width 234 height 17
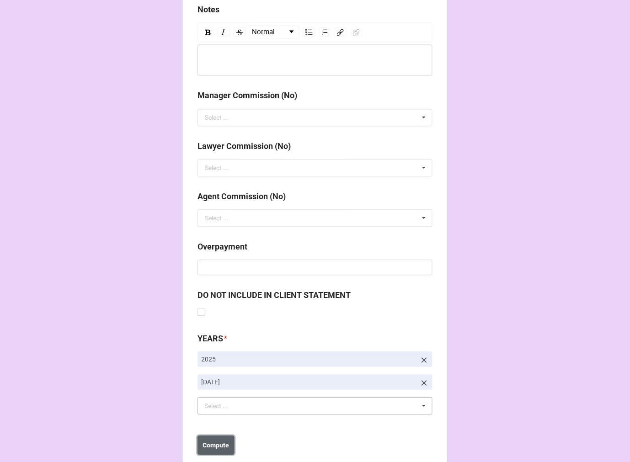
click at [211, 444] on b "Compute" at bounding box center [216, 446] width 27 height 10
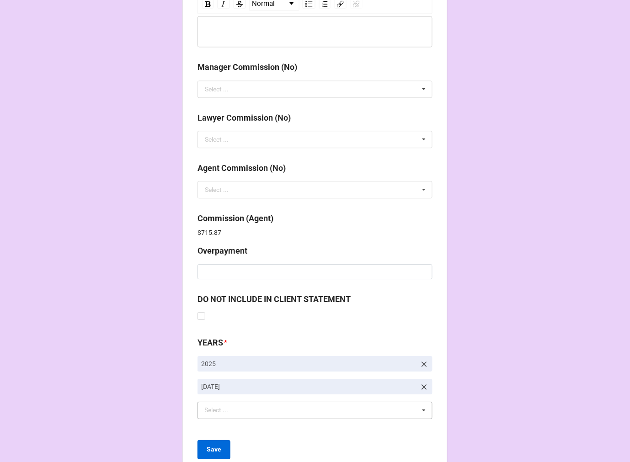
scroll to position [1091, 0]
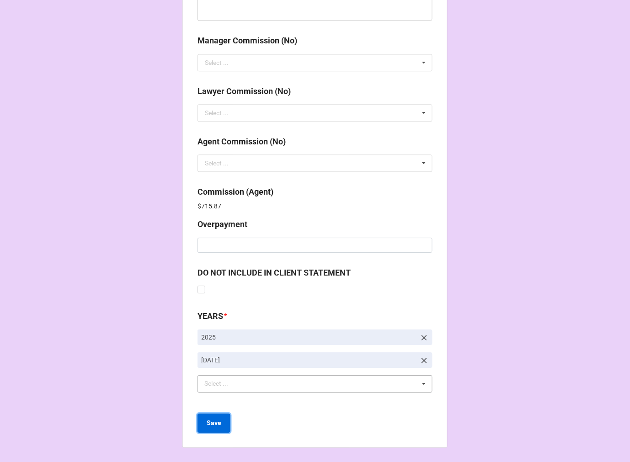
click at [211, 426] on b "Save" at bounding box center [214, 423] width 15 height 10
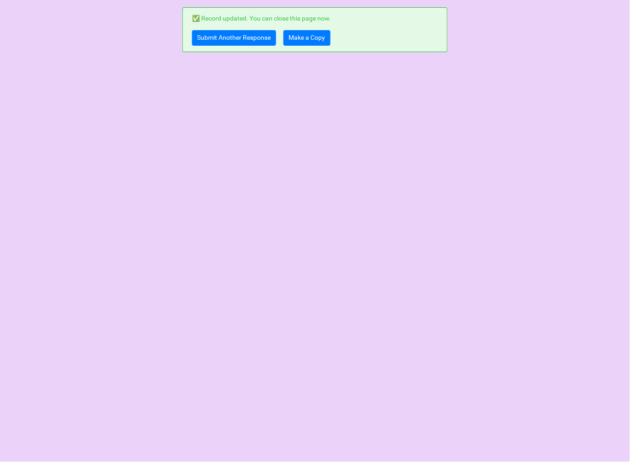
scroll to position [0, 0]
click at [217, 34] on link "Submit Another Response" at bounding box center [234, 38] width 84 height 16
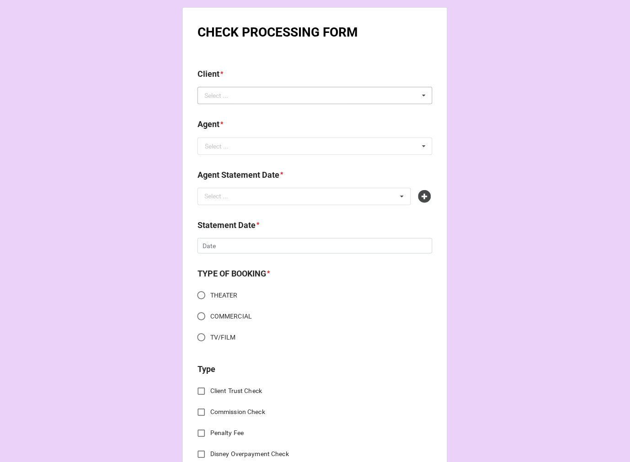
click at [258, 93] on div "Select ... No results found." at bounding box center [315, 95] width 235 height 17
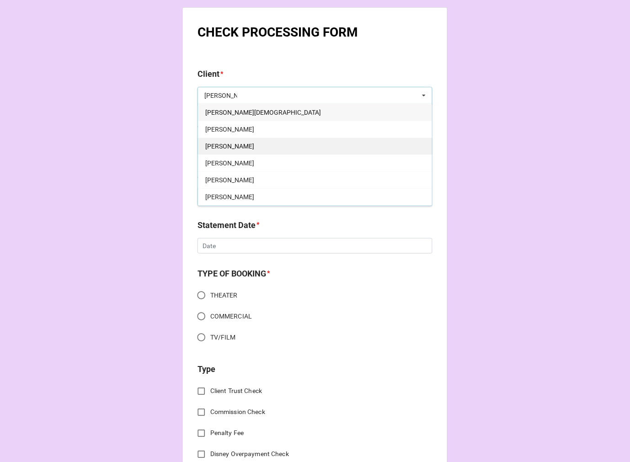
type input "[PERSON_NAME]"
click at [249, 144] on div "[PERSON_NAME]" at bounding box center [315, 146] width 234 height 17
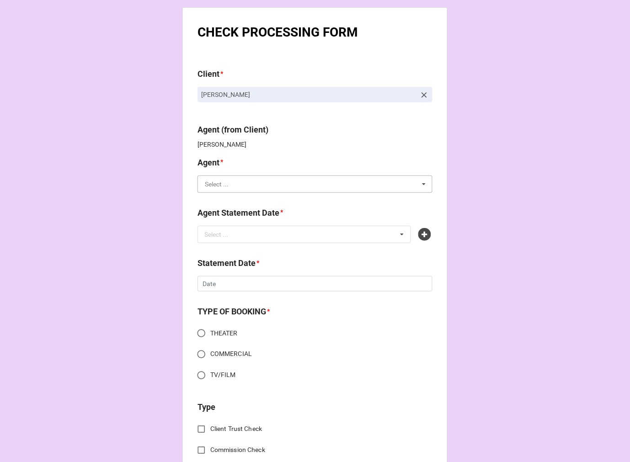
click at [239, 190] on input "text" at bounding box center [315, 184] width 234 height 16
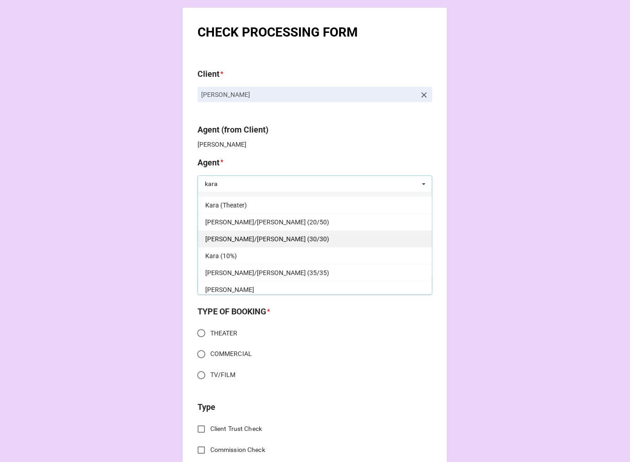
scroll to position [16, 0]
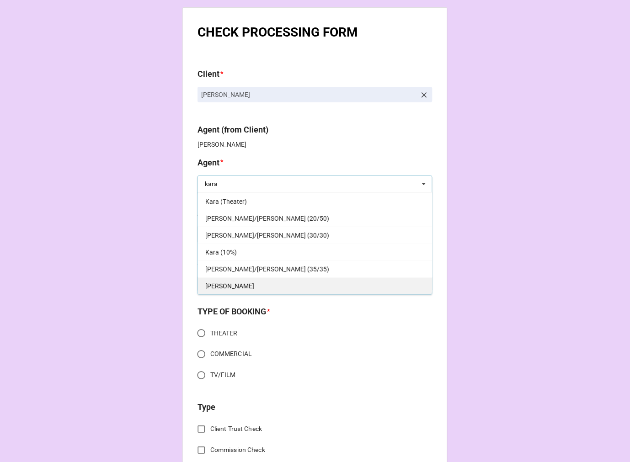
type input "kara"
click at [239, 284] on div "[PERSON_NAME]" at bounding box center [315, 286] width 234 height 17
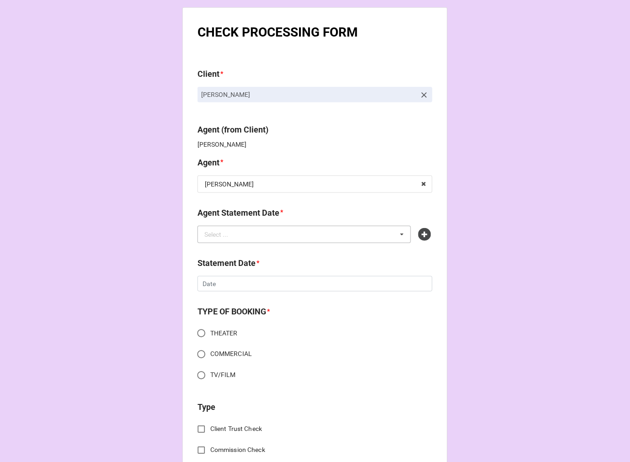
click at [235, 235] on div "Select ..." at bounding box center [221, 234] width 39 height 11
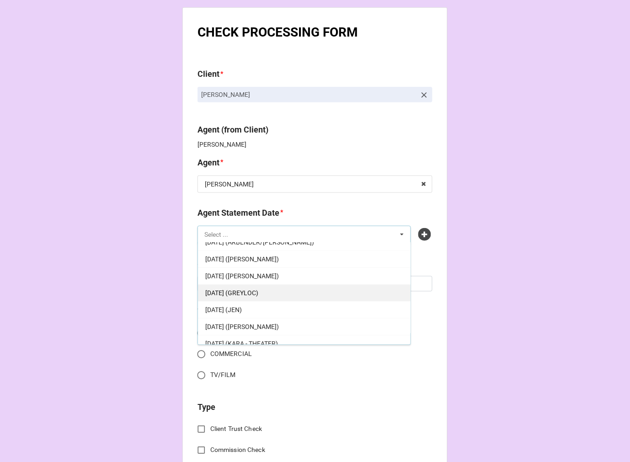
scroll to position [102, 0]
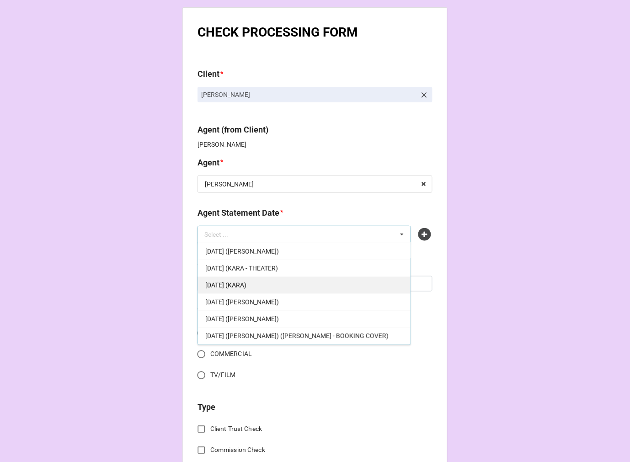
click at [275, 289] on div "[DATE] (KARA)" at bounding box center [304, 285] width 213 height 17
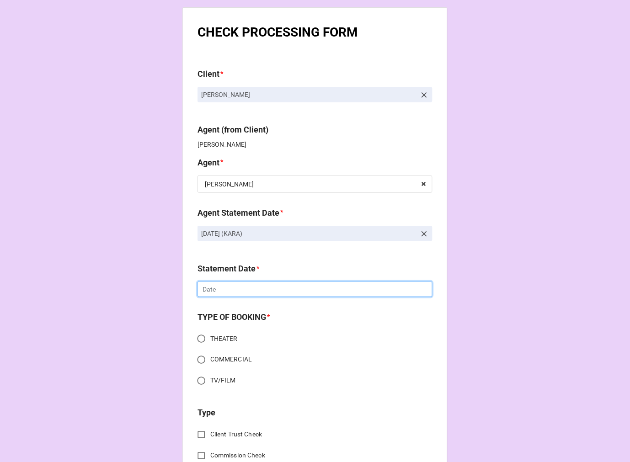
click at [252, 289] on input "text" at bounding box center [315, 290] width 235 height 16
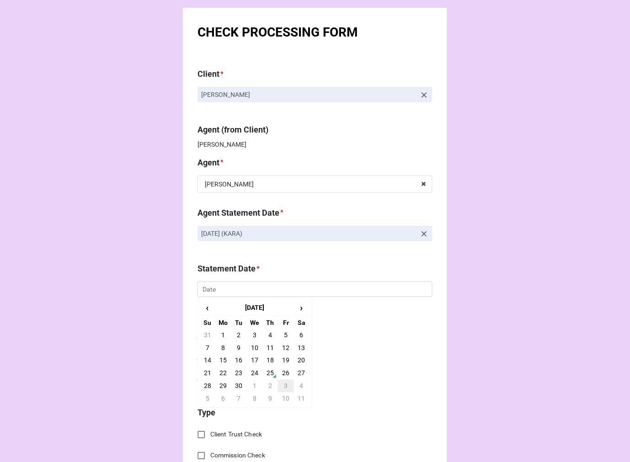
click at [286, 386] on td "3" at bounding box center [286, 386] width 16 height 13
type input "[DATE]"
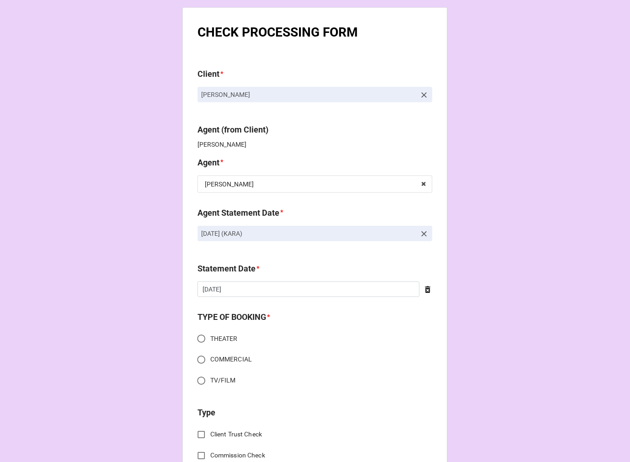
click at [199, 341] on input "THEATER" at bounding box center [202, 339] width 18 height 18
radio input "true"
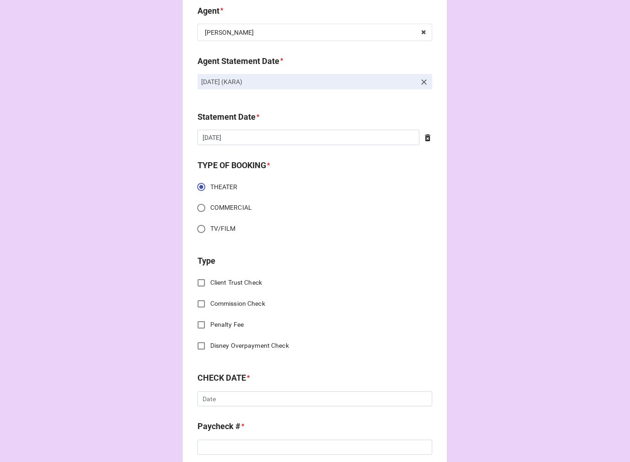
scroll to position [152, 0]
click at [197, 304] on input "Commission Check" at bounding box center [202, 304] width 18 height 18
checkbox input "true"
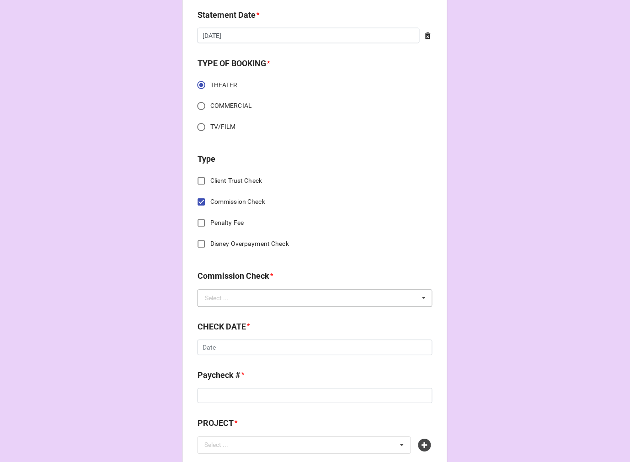
click at [211, 298] on div "Select ..." at bounding box center [217, 298] width 24 height 6
click at [216, 317] on span "FSE (Client)" at bounding box center [221, 315] width 33 height 7
click at [241, 354] on div "CHECK DATE * ‹ [DATE] › Su Mo Tu We Th Fr Sa 31 1 2 3 4 5 6 7 8 9 10 11 12 13 1…" at bounding box center [315, 341] width 235 height 41
click at [241, 350] on input "text" at bounding box center [315, 348] width 235 height 16
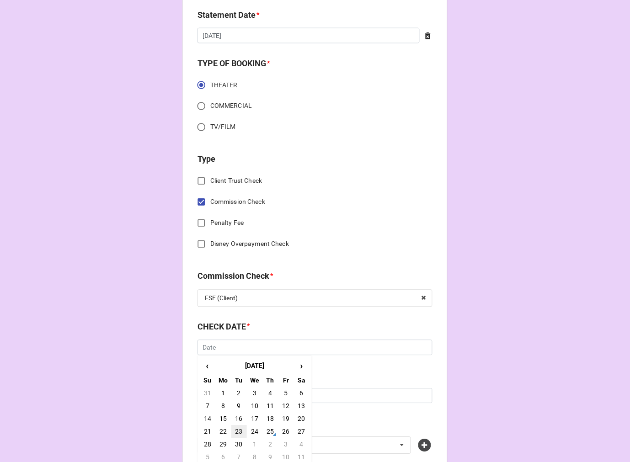
click at [232, 430] on td "23" at bounding box center [239, 432] width 16 height 13
type input "[DATE]"
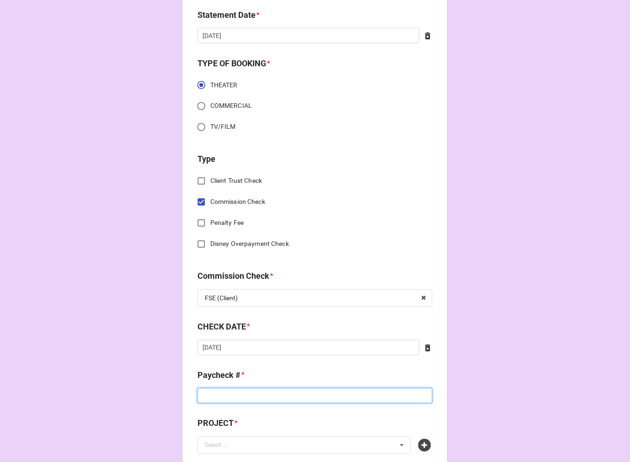
click at [220, 399] on input at bounding box center [315, 397] width 235 height 16
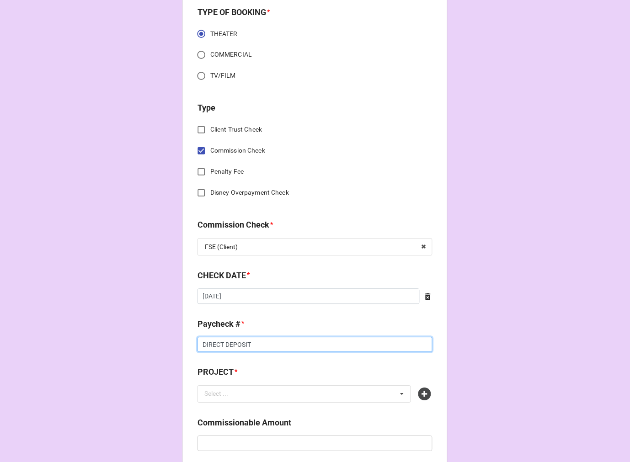
scroll to position [457, 0]
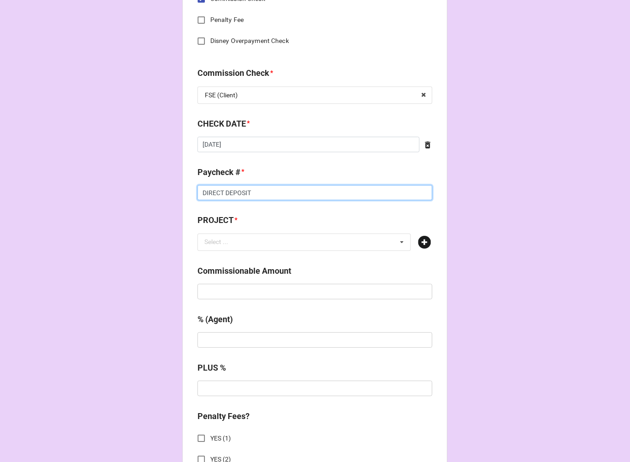
type input "DIRECT DEPOSIT"
click at [419, 238] on icon at bounding box center [424, 242] width 13 height 13
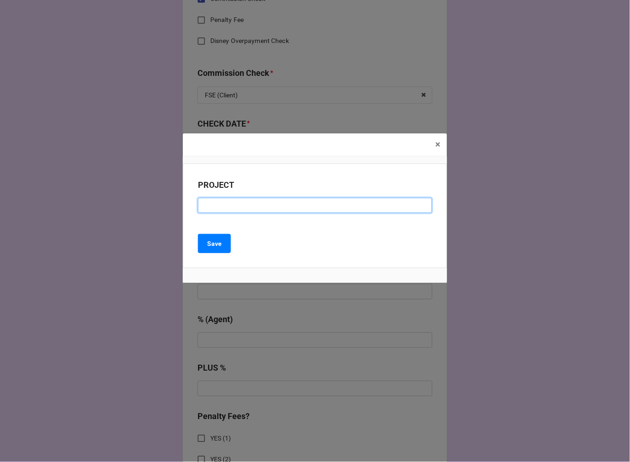
click at [234, 205] on input at bounding box center [315, 206] width 234 height 16
paste input "WATER FOR ELEPHANTS (NATIONAL TOUR)"
type input "WATER FOR ELEPHANTS (NATIONAL TOUR)"
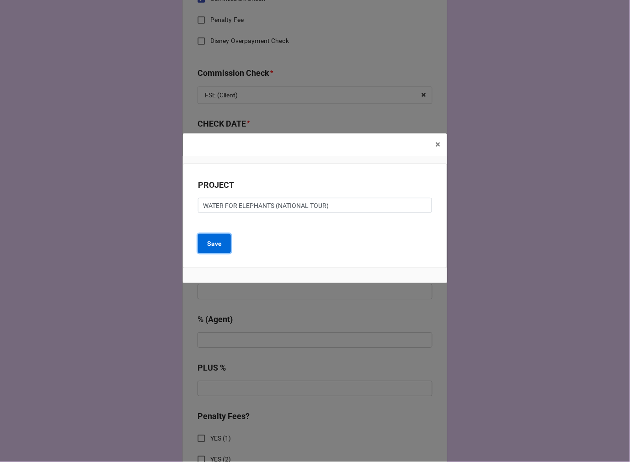
drag, startPoint x: 224, startPoint y: 238, endPoint x: 222, endPoint y: 243, distance: 4.9
click at [223, 238] on button "Save" at bounding box center [214, 243] width 33 height 19
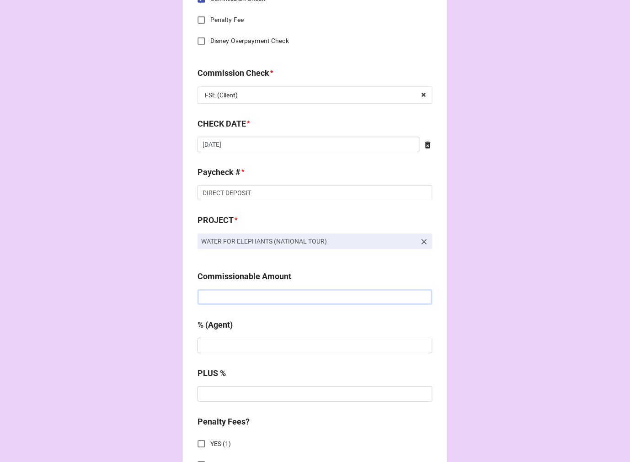
click at [232, 298] on input "text" at bounding box center [315, 297] width 235 height 16
click at [270, 295] on input "text" at bounding box center [315, 297] width 235 height 16
type input "$750.00"
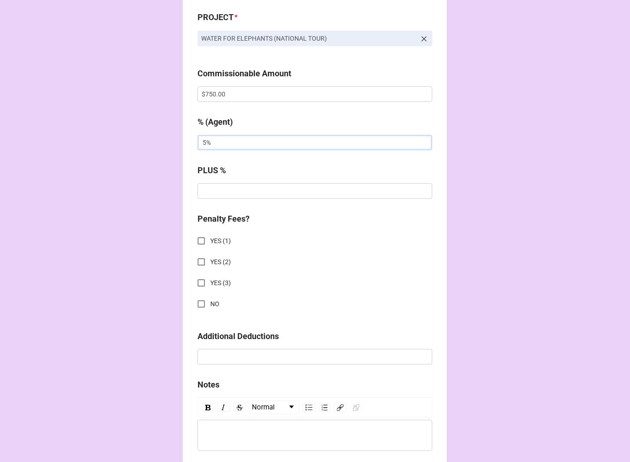
type input "5%"
click at [199, 302] on input "NO" at bounding box center [202, 304] width 18 height 18
checkbox input "true"
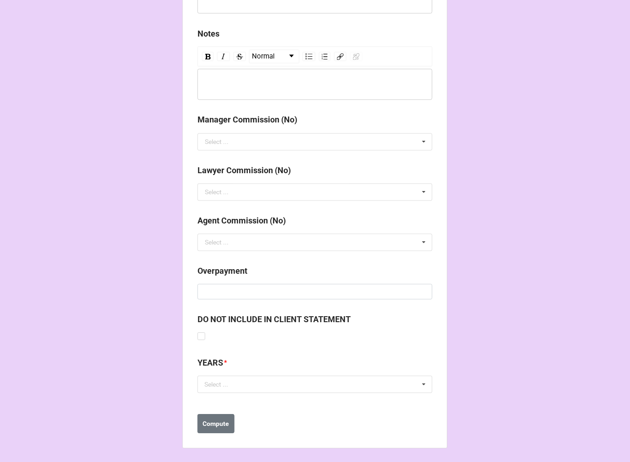
scroll to position [1013, 0]
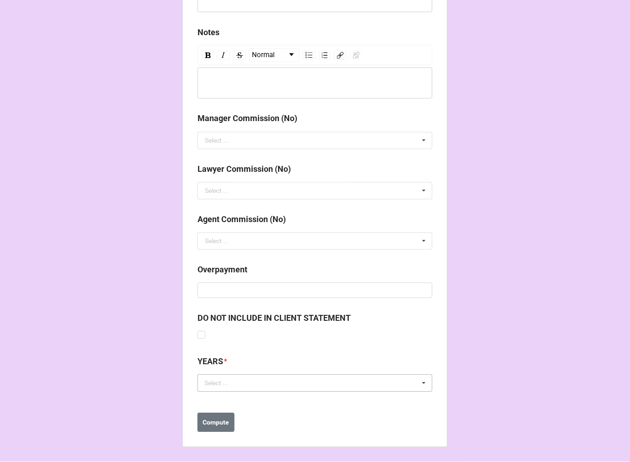
click at [245, 382] on div "Select ... No results found." at bounding box center [315, 383] width 235 height 17
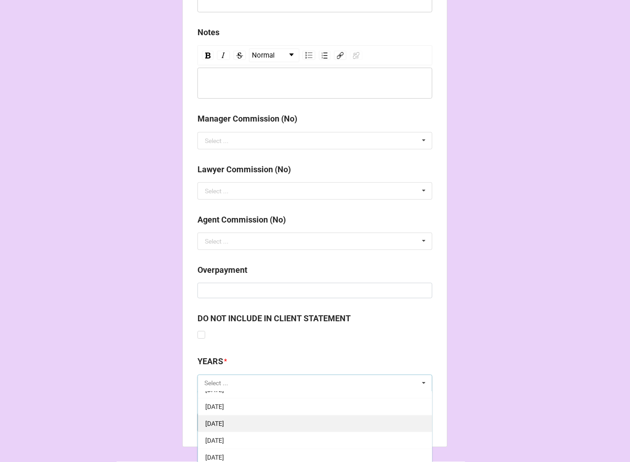
scroll to position [102, 0]
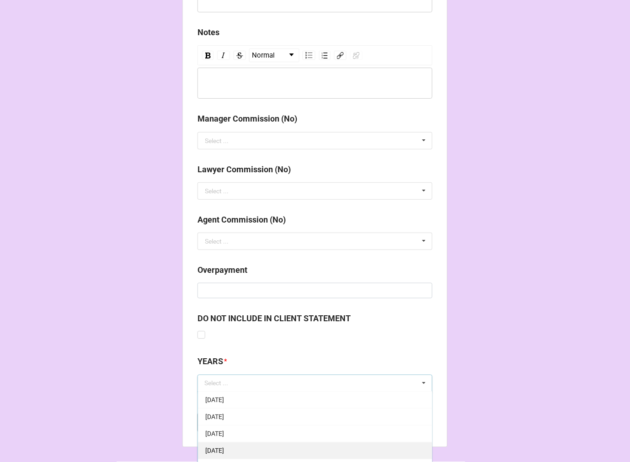
click at [224, 449] on span "[DATE]" at bounding box center [214, 451] width 19 height 7
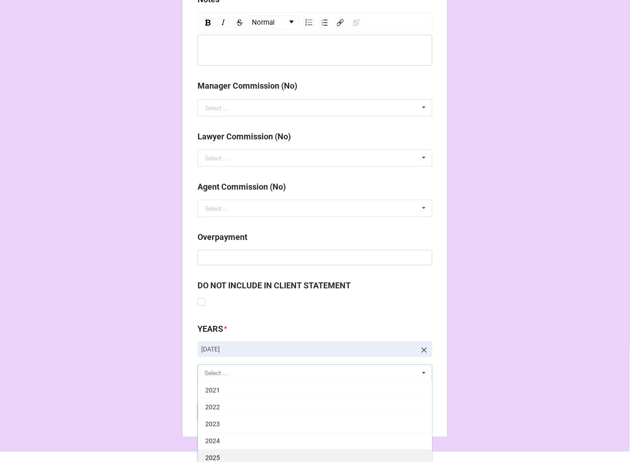
scroll to position [1064, 0]
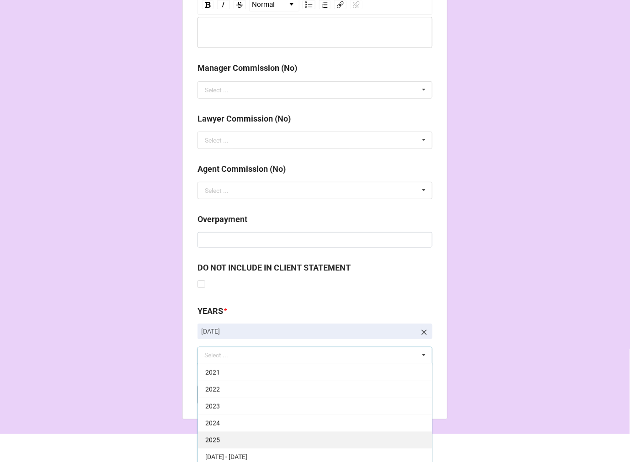
click at [223, 440] on div "2025" at bounding box center [315, 440] width 234 height 17
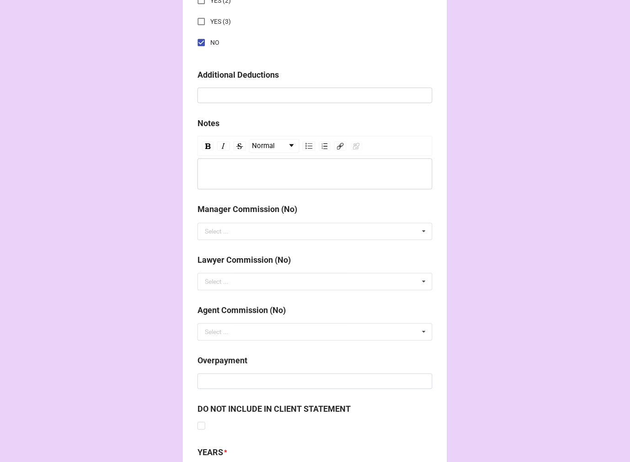
scroll to position [1059, 0]
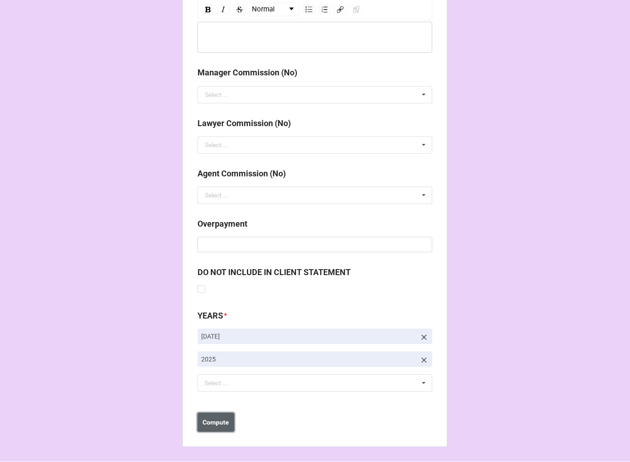
click at [214, 423] on b "Compute" at bounding box center [216, 423] width 27 height 10
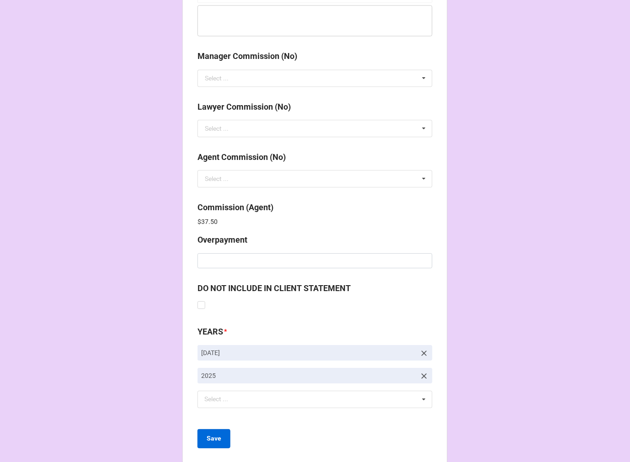
scroll to position [1091, 0]
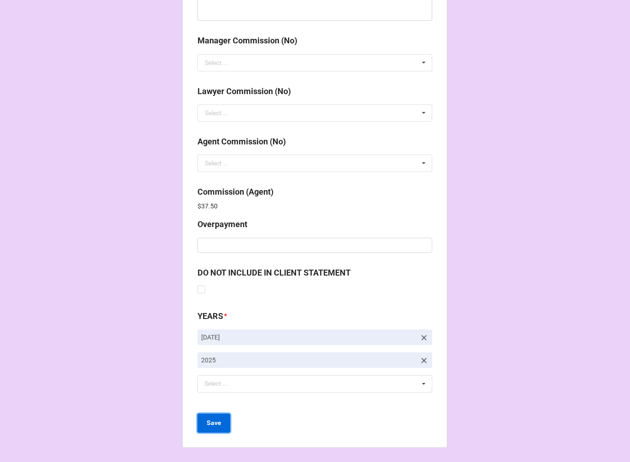
click at [208, 428] on button "Save" at bounding box center [214, 423] width 33 height 19
